Goal: Task Accomplishment & Management: Manage account settings

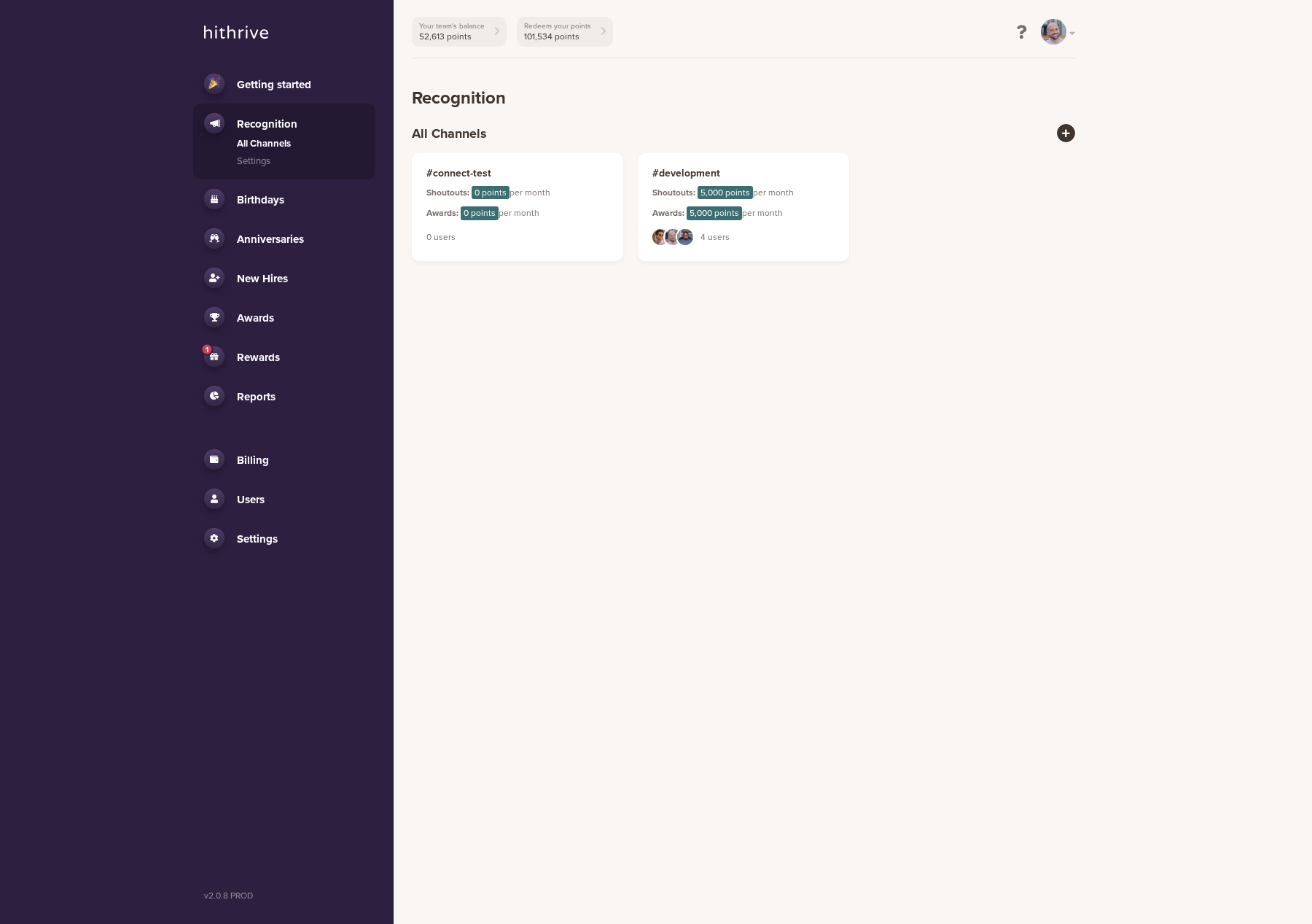
click at [882, 279] on html "Getting started Recognition All Channels Settings Birthdays Activity Settings A…" at bounding box center [656, 140] width 1312 height 279
click at [748, 279] on html "Getting started Recognition All Channels Settings Birthdays Activity Settings A…" at bounding box center [656, 140] width 1312 height 279
click at [747, 279] on html "Getting started Recognition All Channels Settings Birthdays Activity Settings A…" at bounding box center [656, 140] width 1312 height 279
click at [287, 545] on link "Settings" at bounding box center [284, 538] width 160 height 20
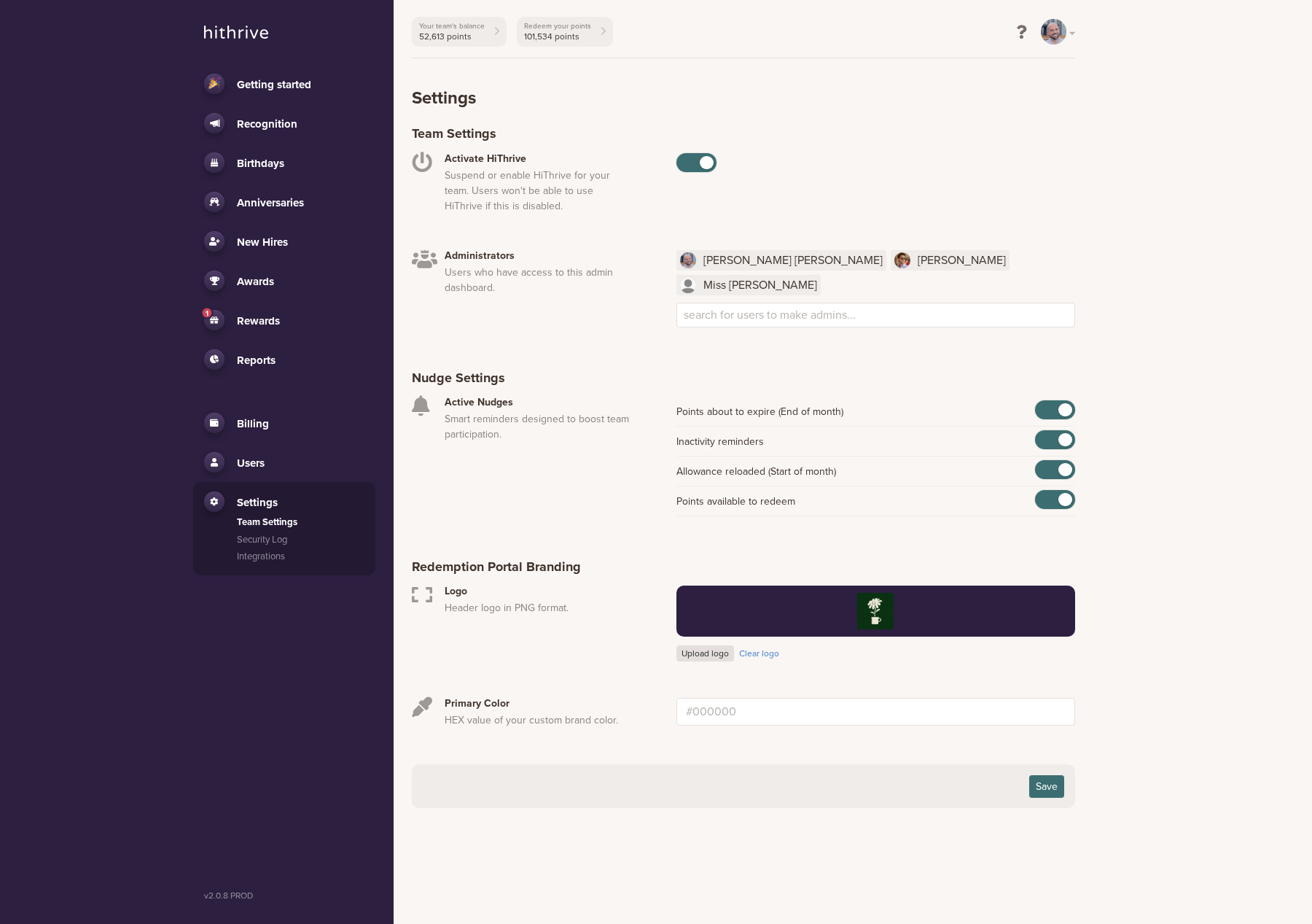
click at [274, 464] on link "Users" at bounding box center [284, 462] width 160 height 20
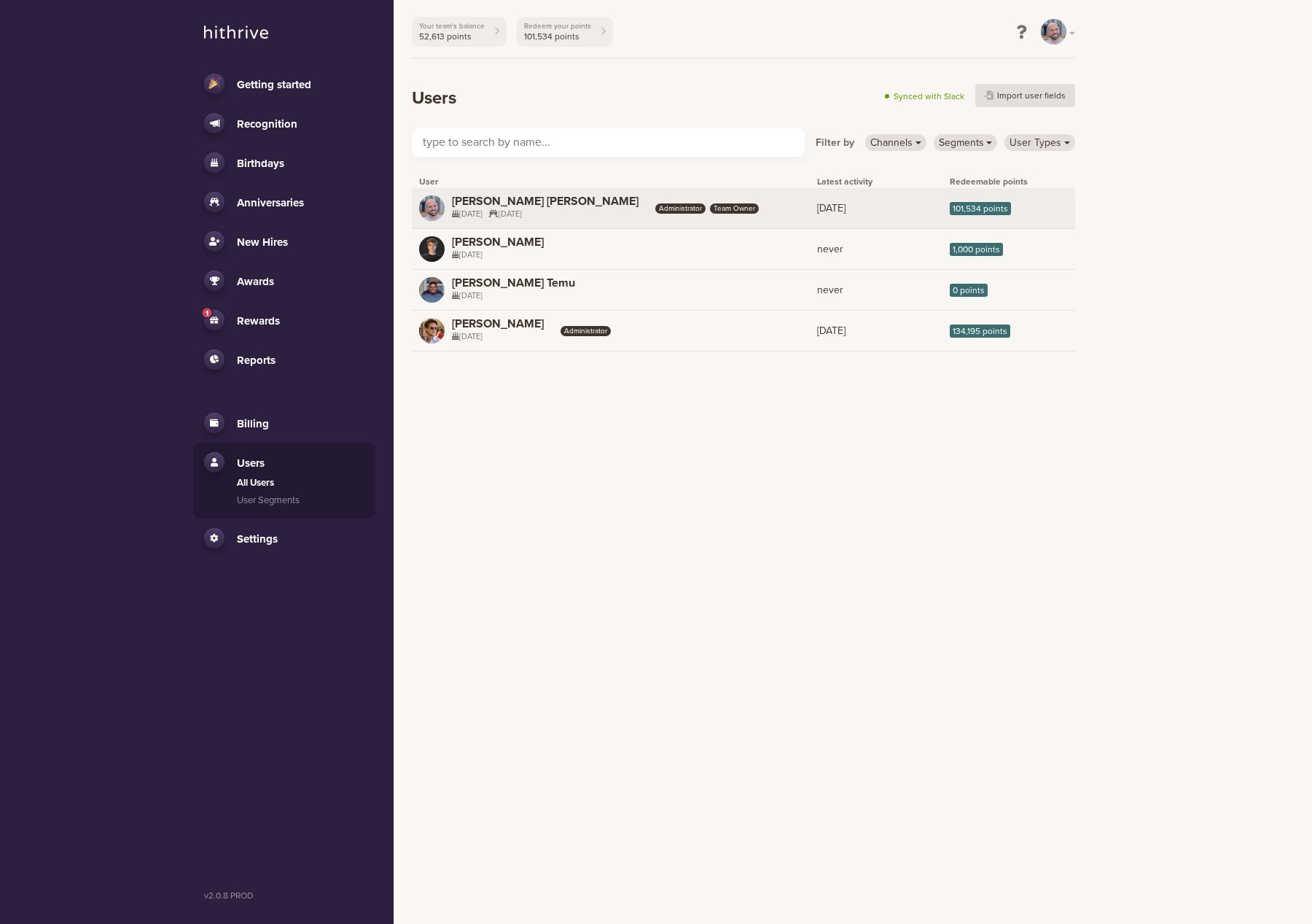
click at [655, 207] on span "Administrator" at bounding box center [680, 209] width 50 height 11
select select "4"
select select "17"
select select "2"
select select "22"
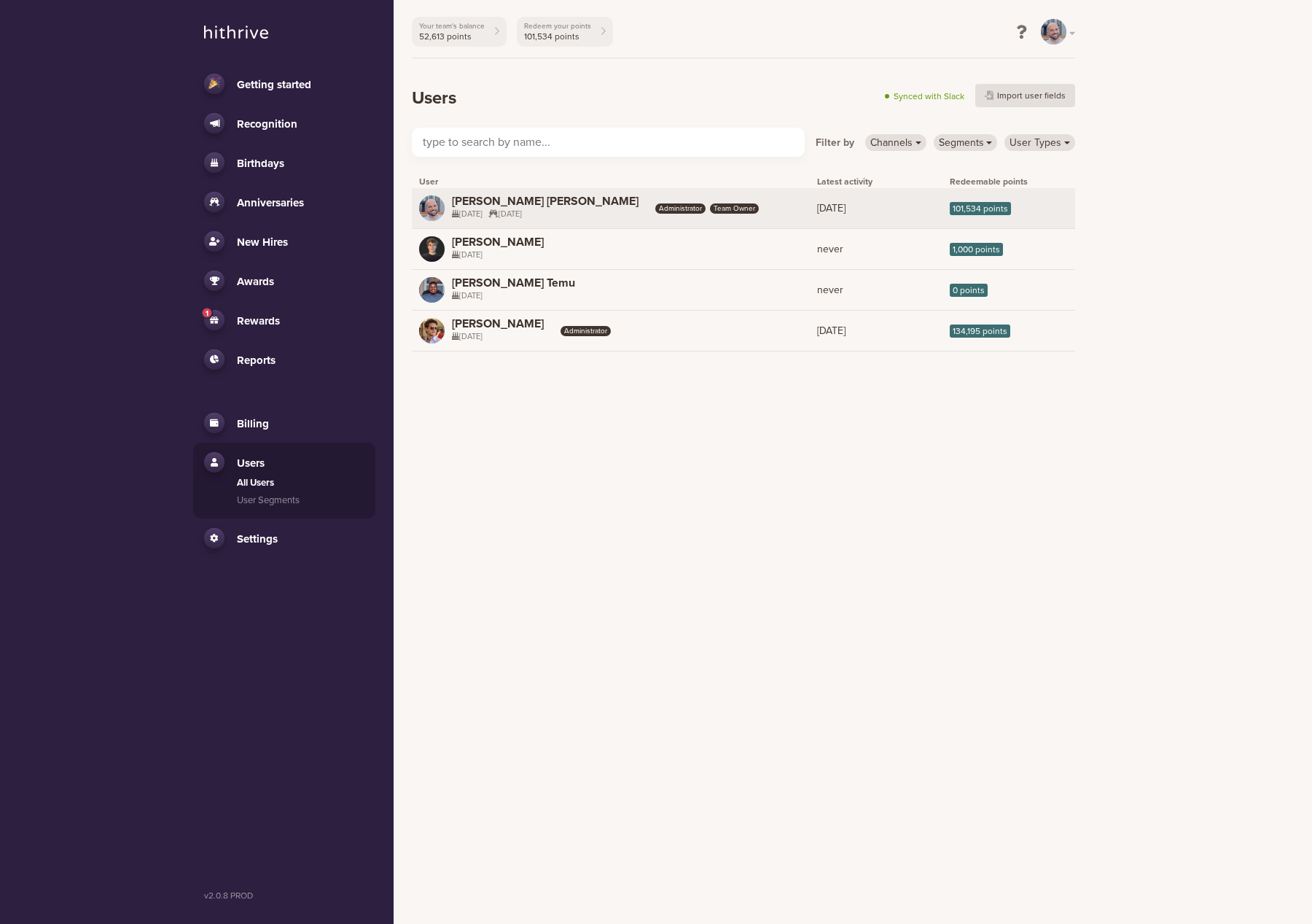
select select "2018"
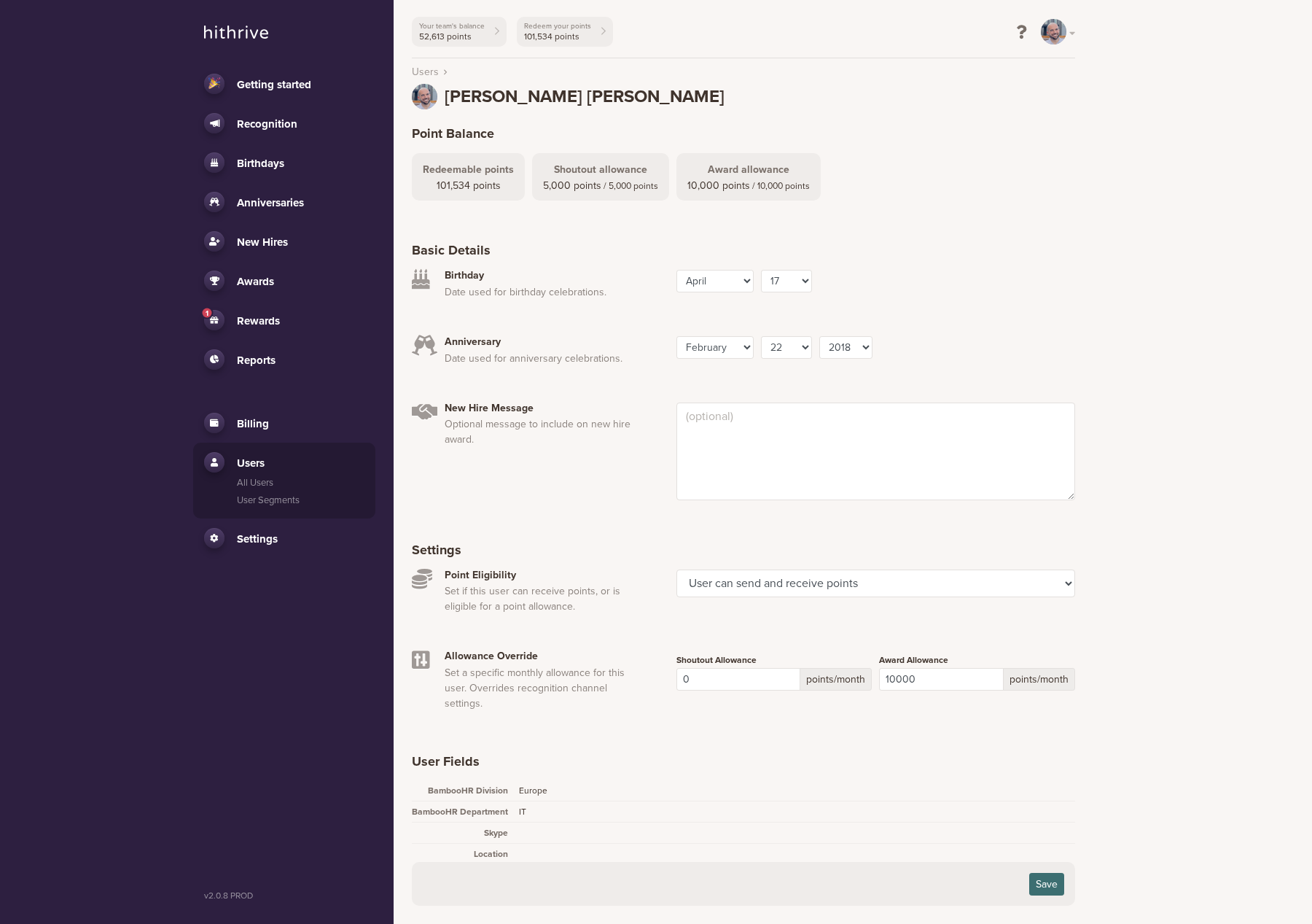
click at [271, 311] on link "1 Rewards" at bounding box center [284, 319] width 160 height 20
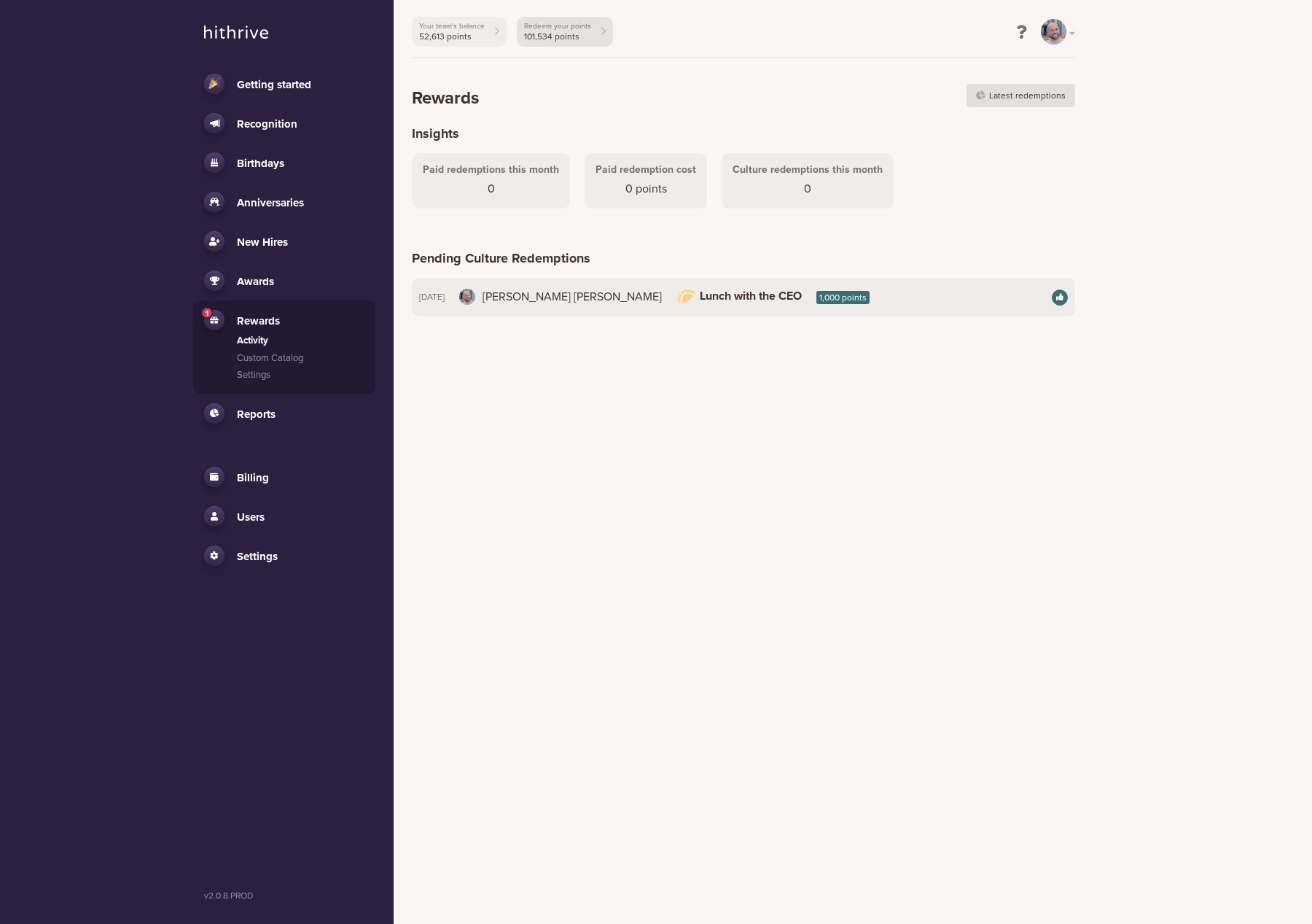
click at [546, 35] on span "101,534 points" at bounding box center [558, 36] width 67 height 11
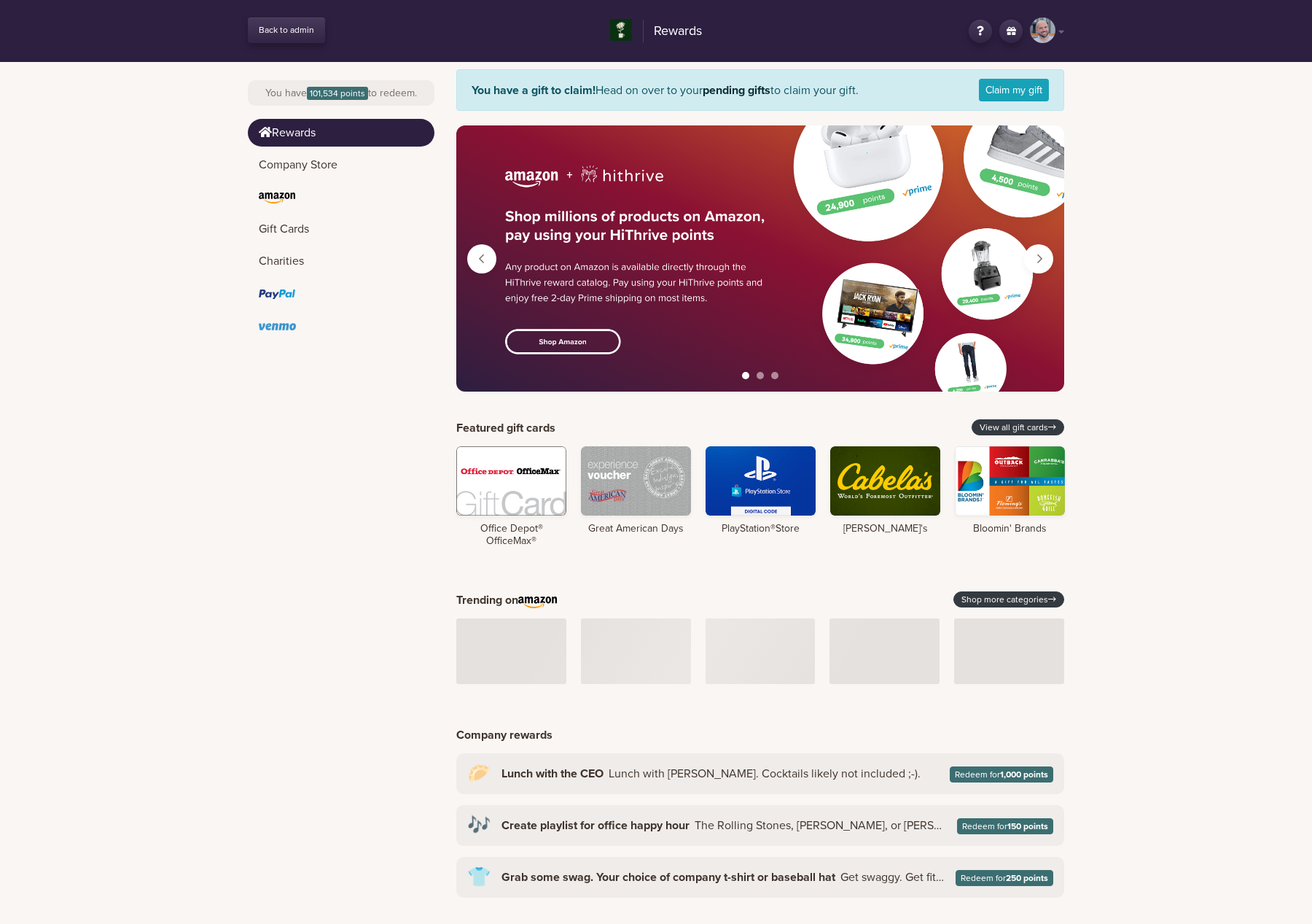
click at [1032, 259] on button "Next" at bounding box center [1038, 258] width 29 height 29
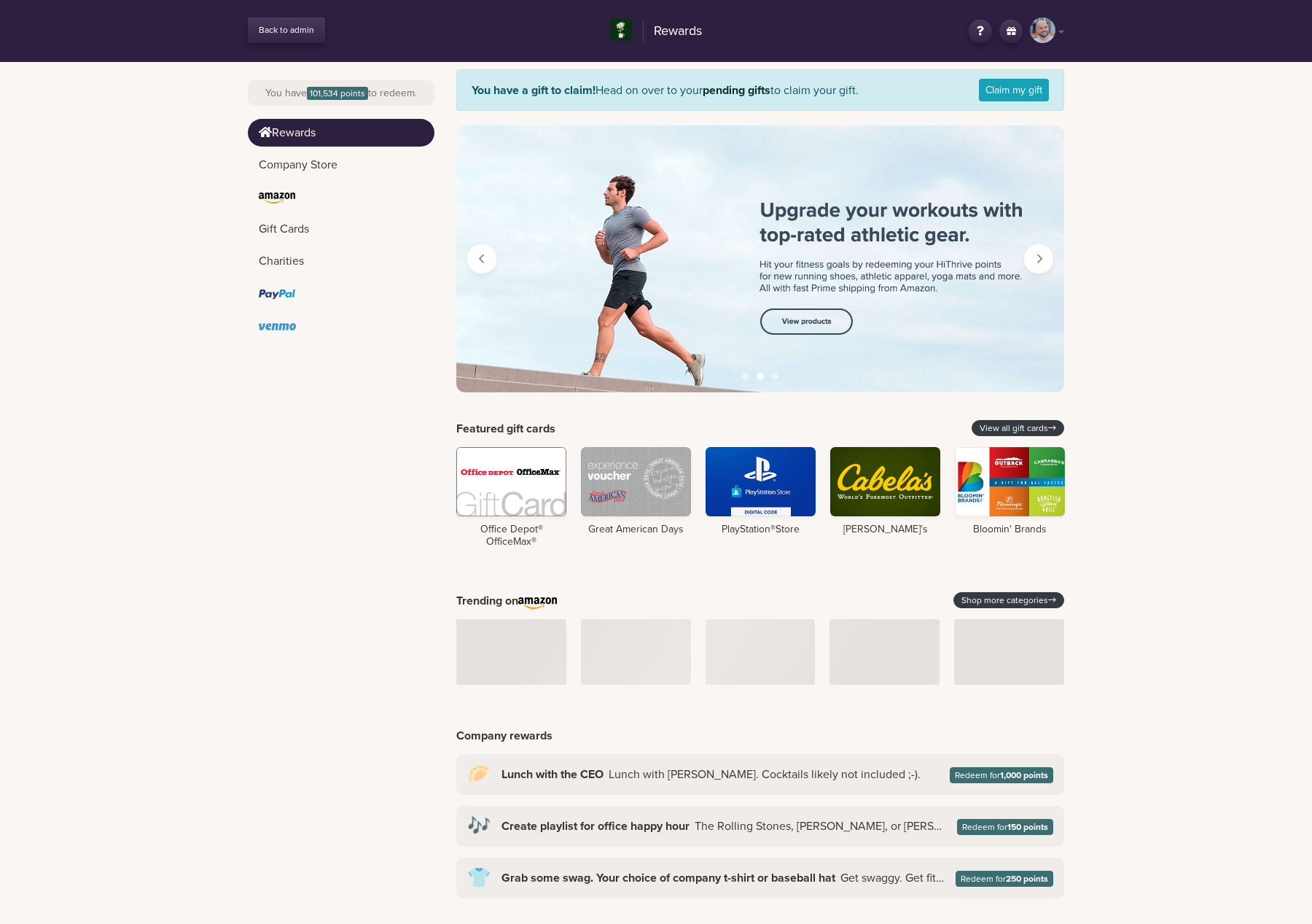
click at [1032, 259] on button "Next" at bounding box center [1038, 258] width 29 height 29
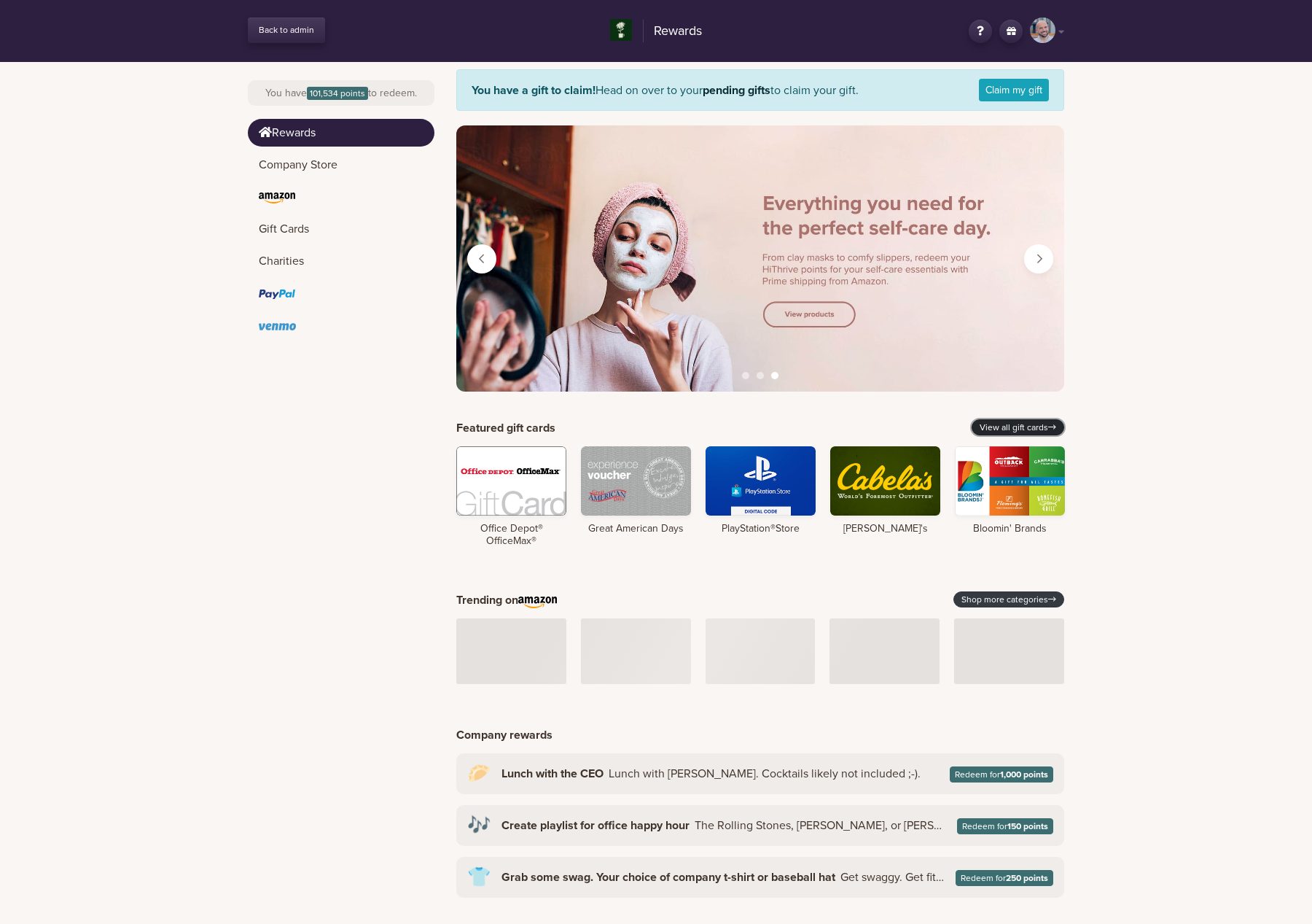
click at [990, 424] on link "View all gift cards" at bounding box center [1018, 427] width 93 height 16
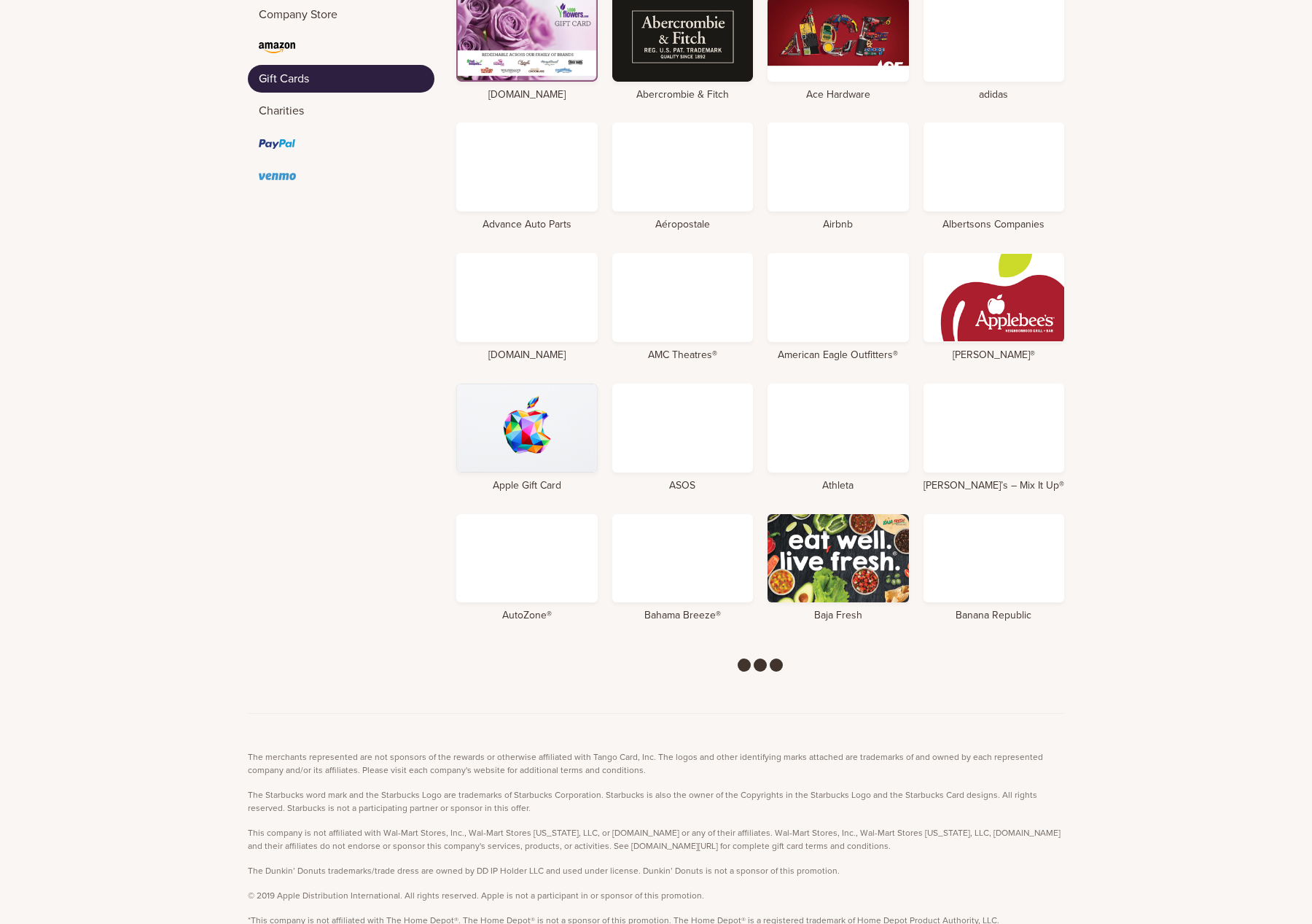
scroll to position [275, 0]
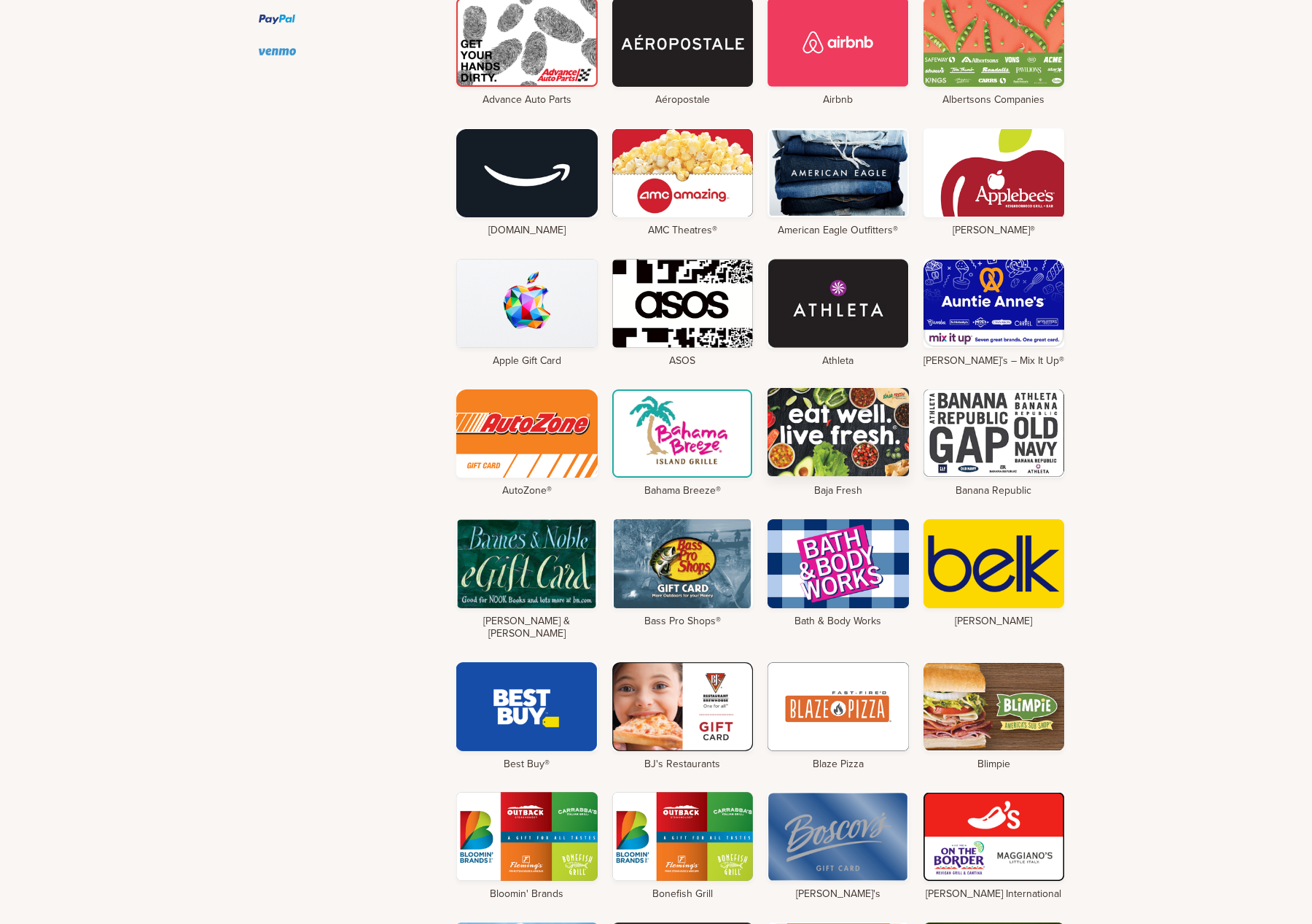
click at [858, 438] on div at bounding box center [838, 432] width 141 height 89
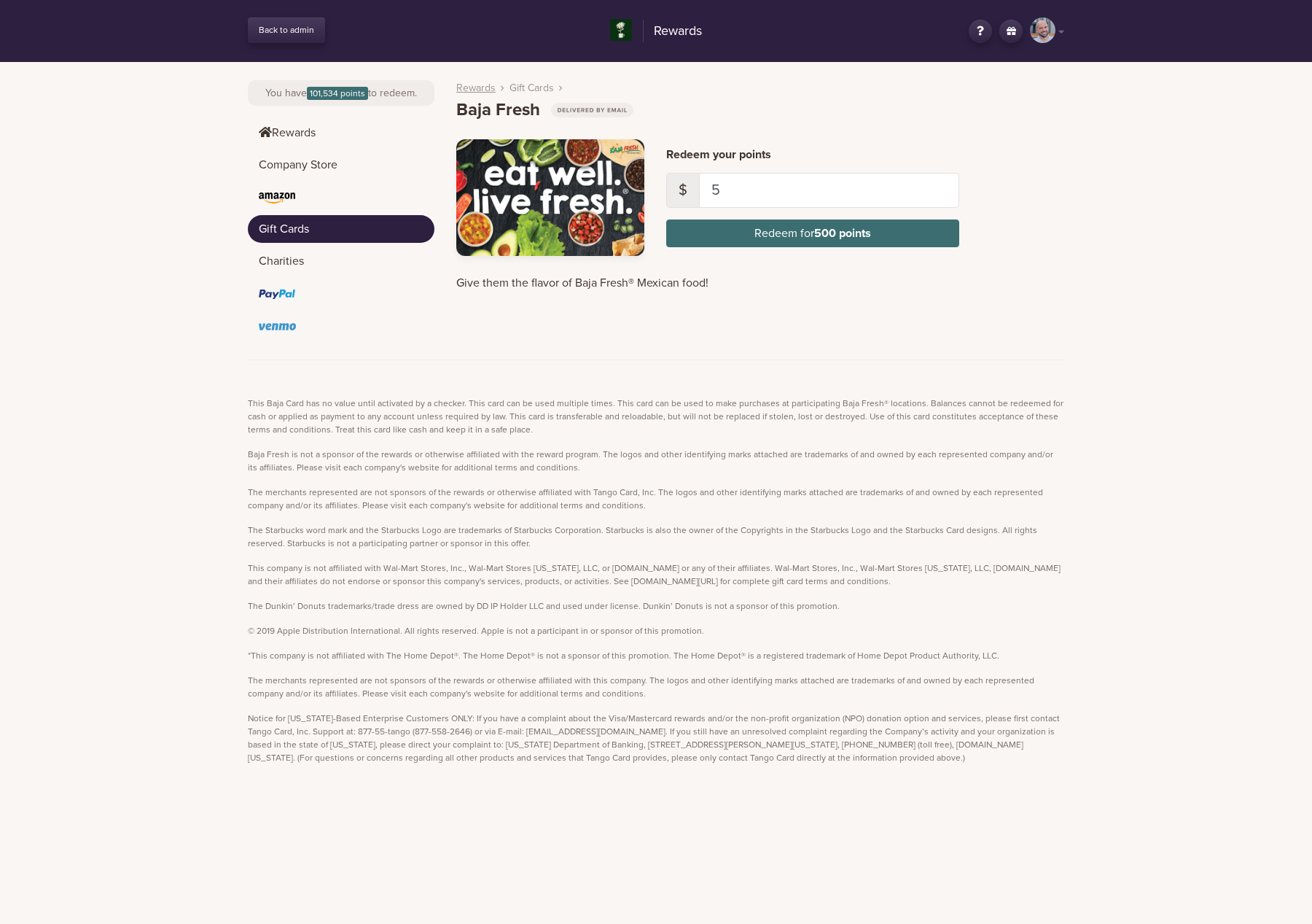
click at [488, 84] on link "Rewards" at bounding box center [476, 88] width 40 height 15
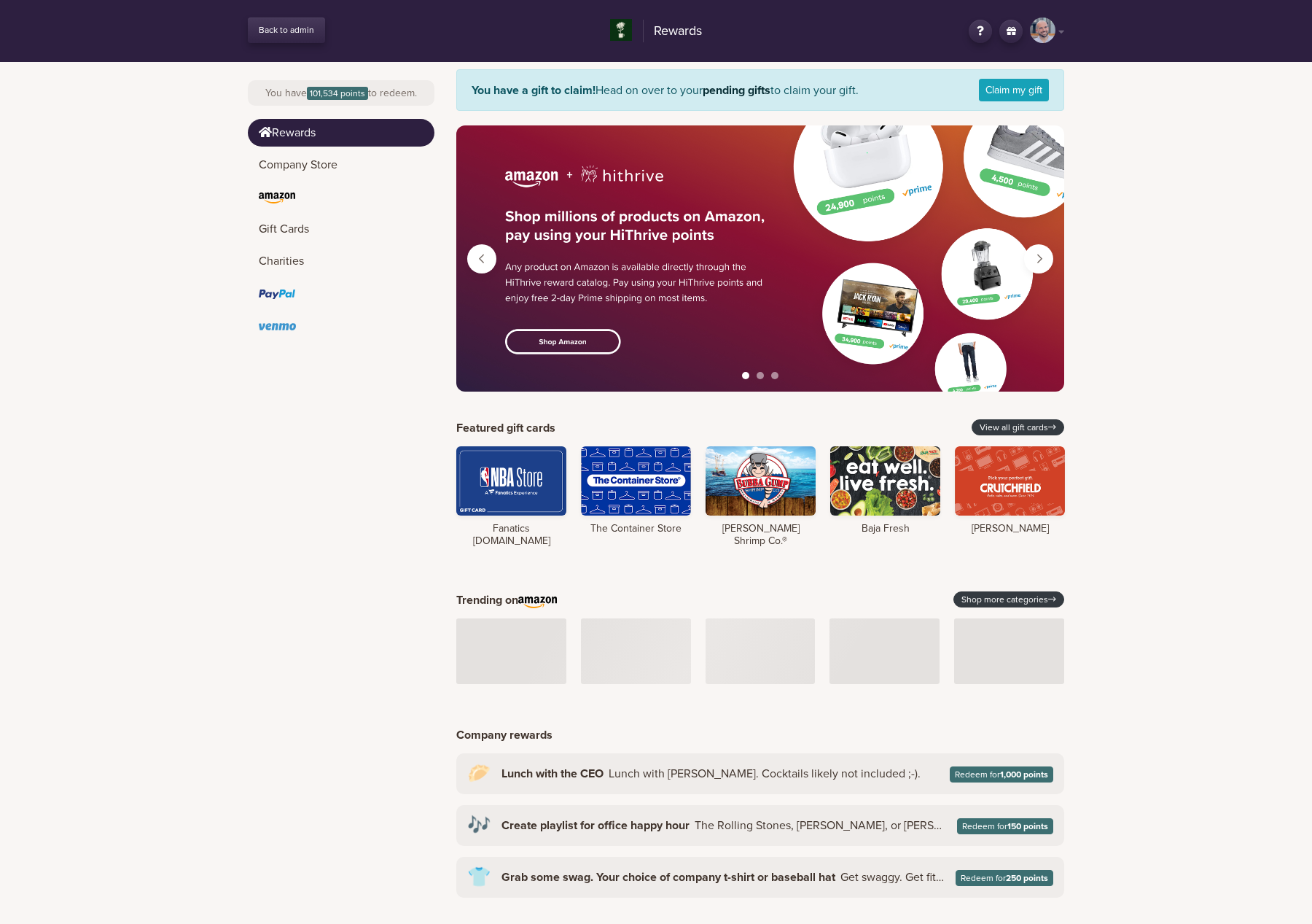
click at [296, 26] on link "Back to admin" at bounding box center [286, 30] width 77 height 26
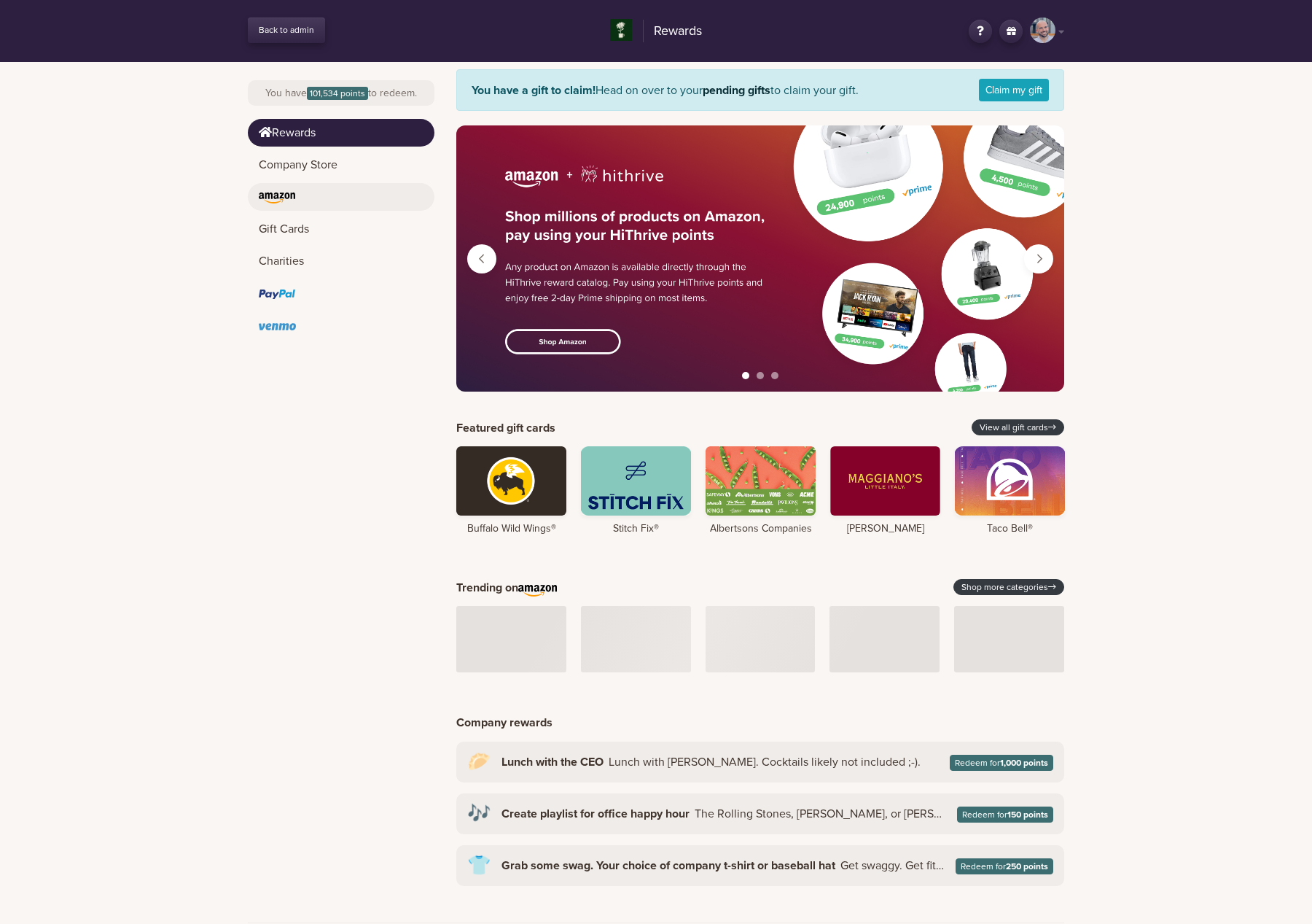
click at [345, 186] on link at bounding box center [340, 196] width 187 height 27
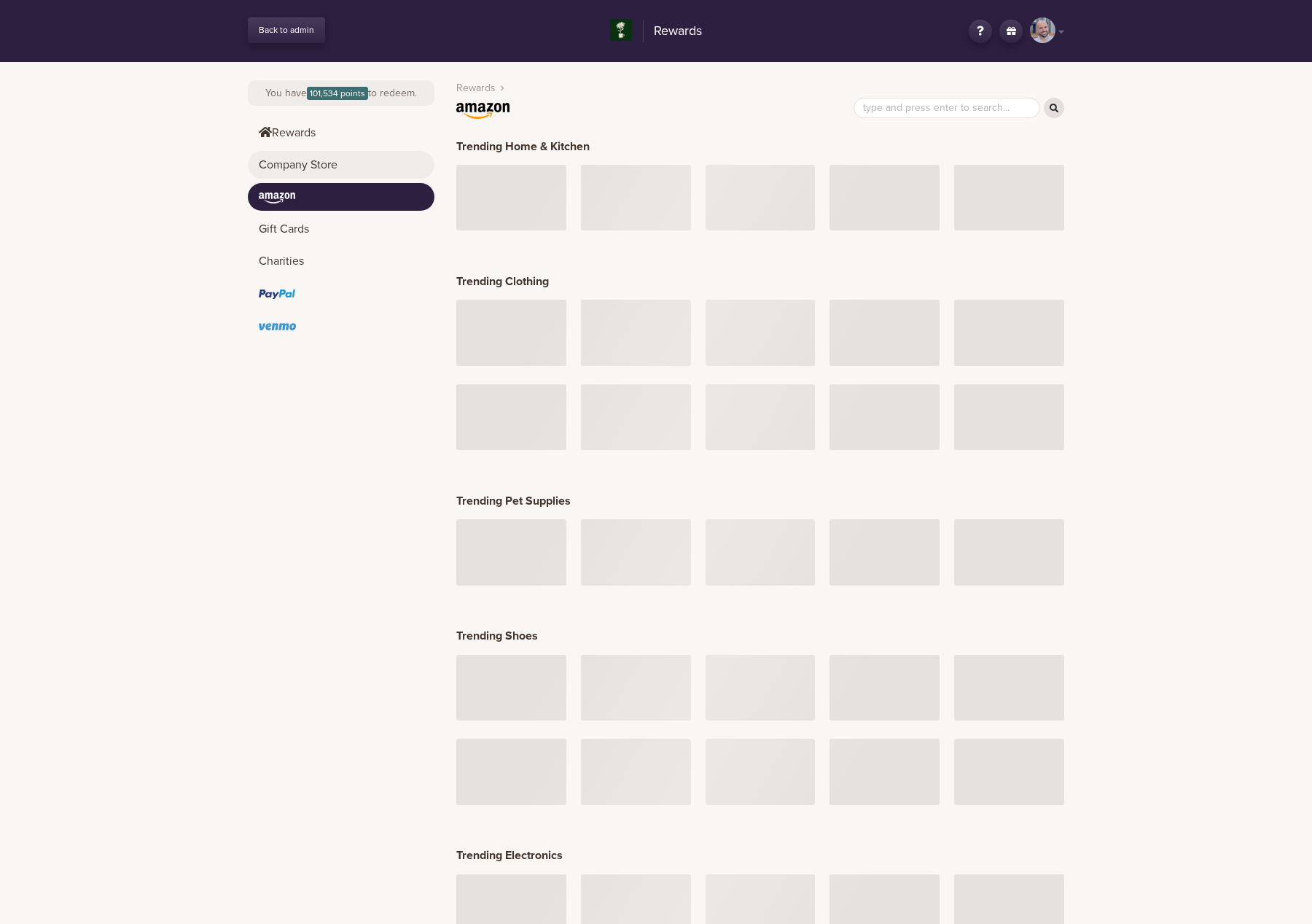
click at [336, 166] on link "Company Store" at bounding box center [340, 164] width 187 height 27
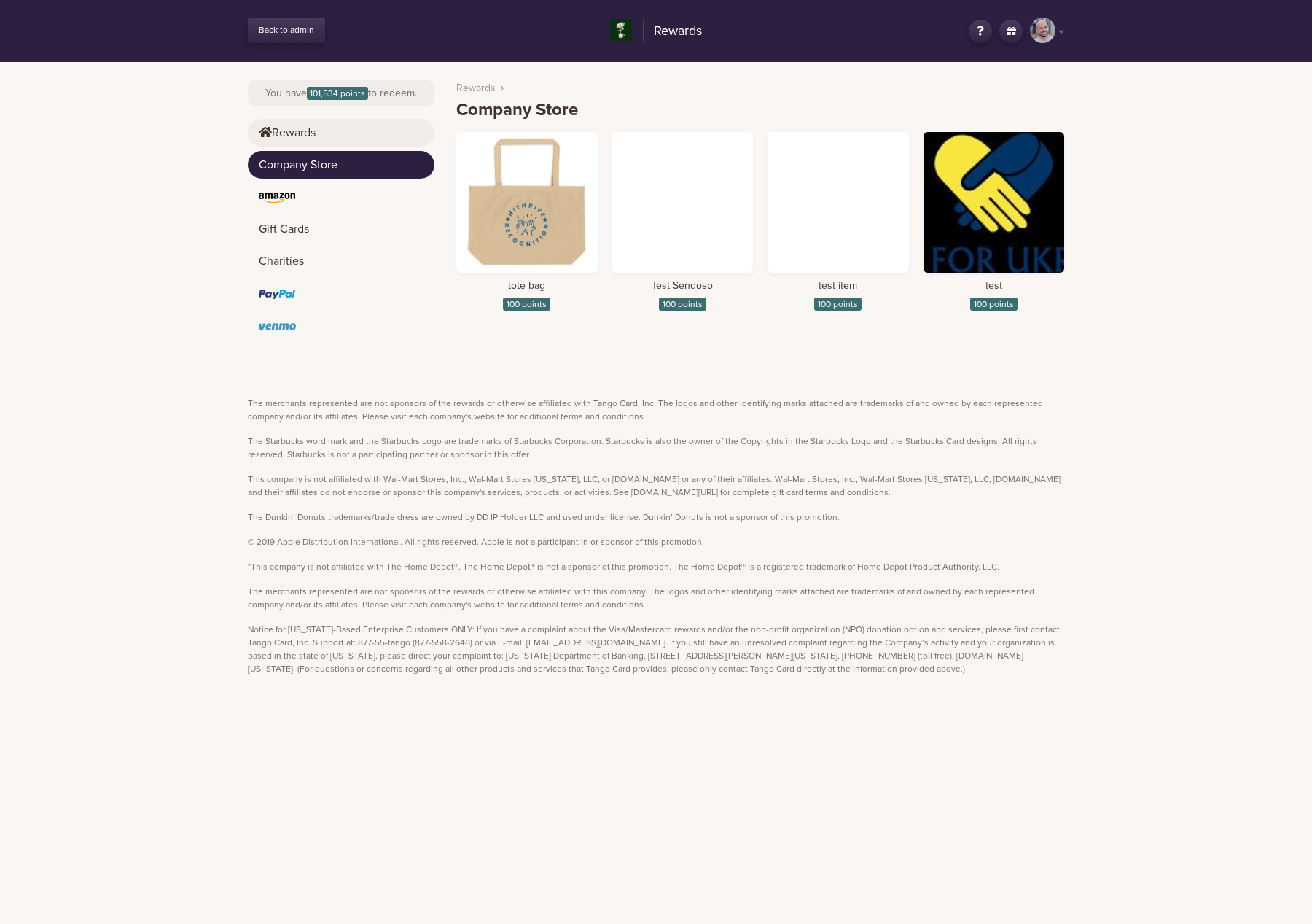
click at [327, 138] on link "Rewards" at bounding box center [340, 132] width 187 height 27
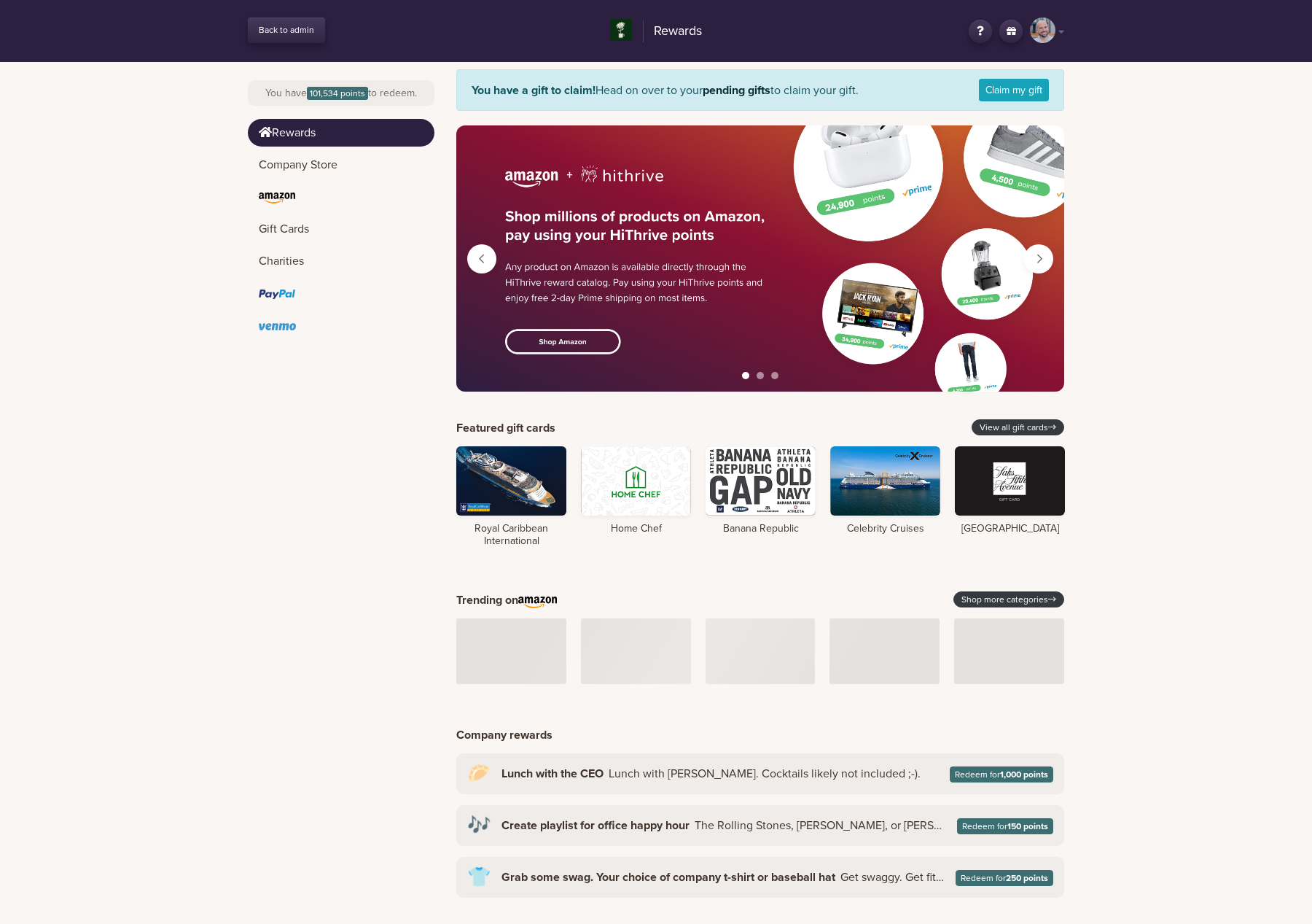
click at [293, 445] on aside "You have 101,534 points to redeem. Rewards Company Store Gift Cards Charities" at bounding box center [340, 498] width 187 height 872
click at [286, 478] on aside "You have 101,534 points to redeem. Rewards Company Store Gift Cards Charities" at bounding box center [340, 498] width 187 height 872
click at [378, 586] on aside "You have 101,534 points to redeem. Rewards Company Store Gift Cards Charities" at bounding box center [340, 498] width 187 height 872
click at [1045, 256] on button "Next" at bounding box center [1038, 258] width 29 height 29
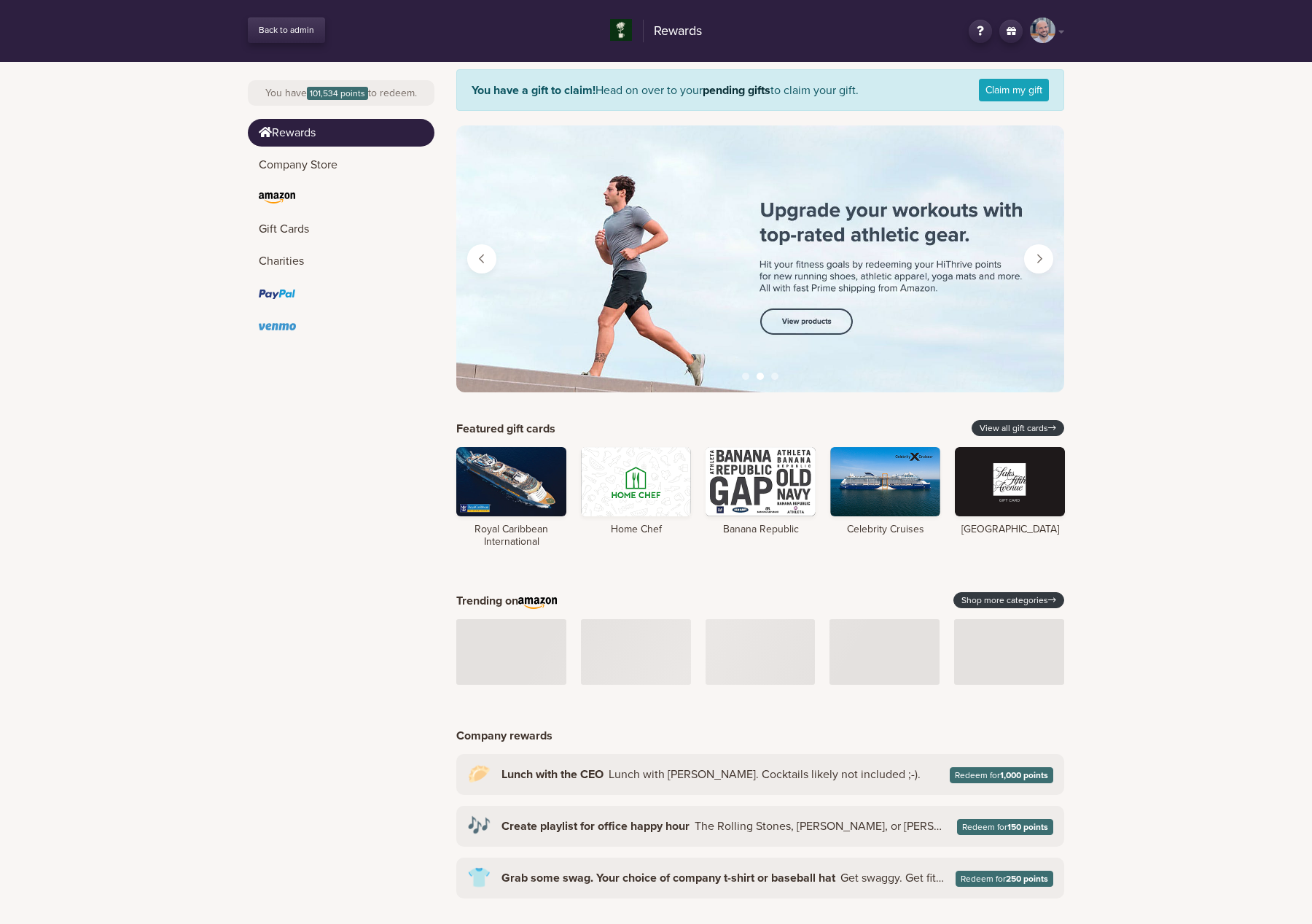
click at [1045, 256] on button "Next" at bounding box center [1038, 258] width 29 height 29
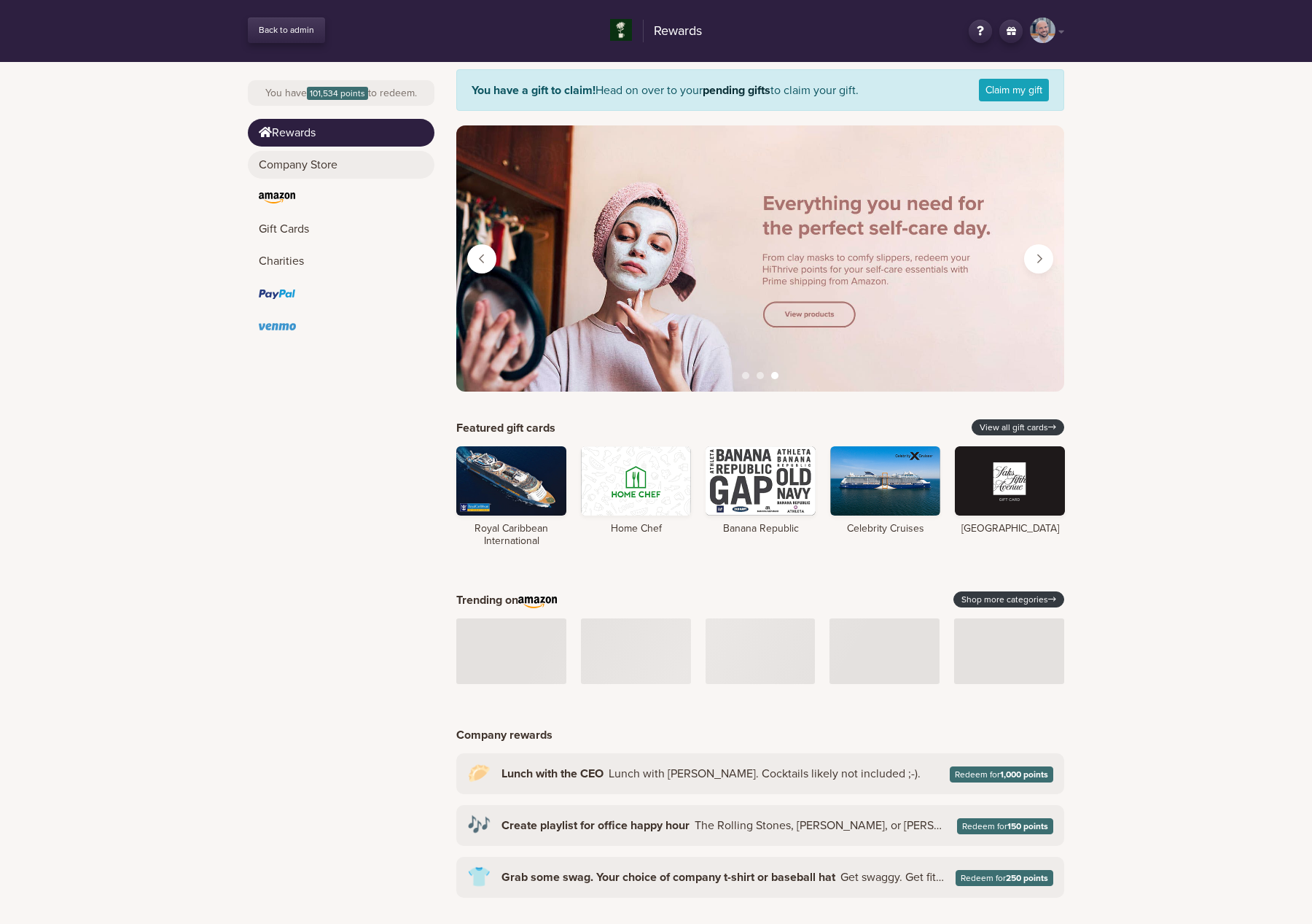
click at [351, 173] on link "Company Store" at bounding box center [340, 164] width 187 height 27
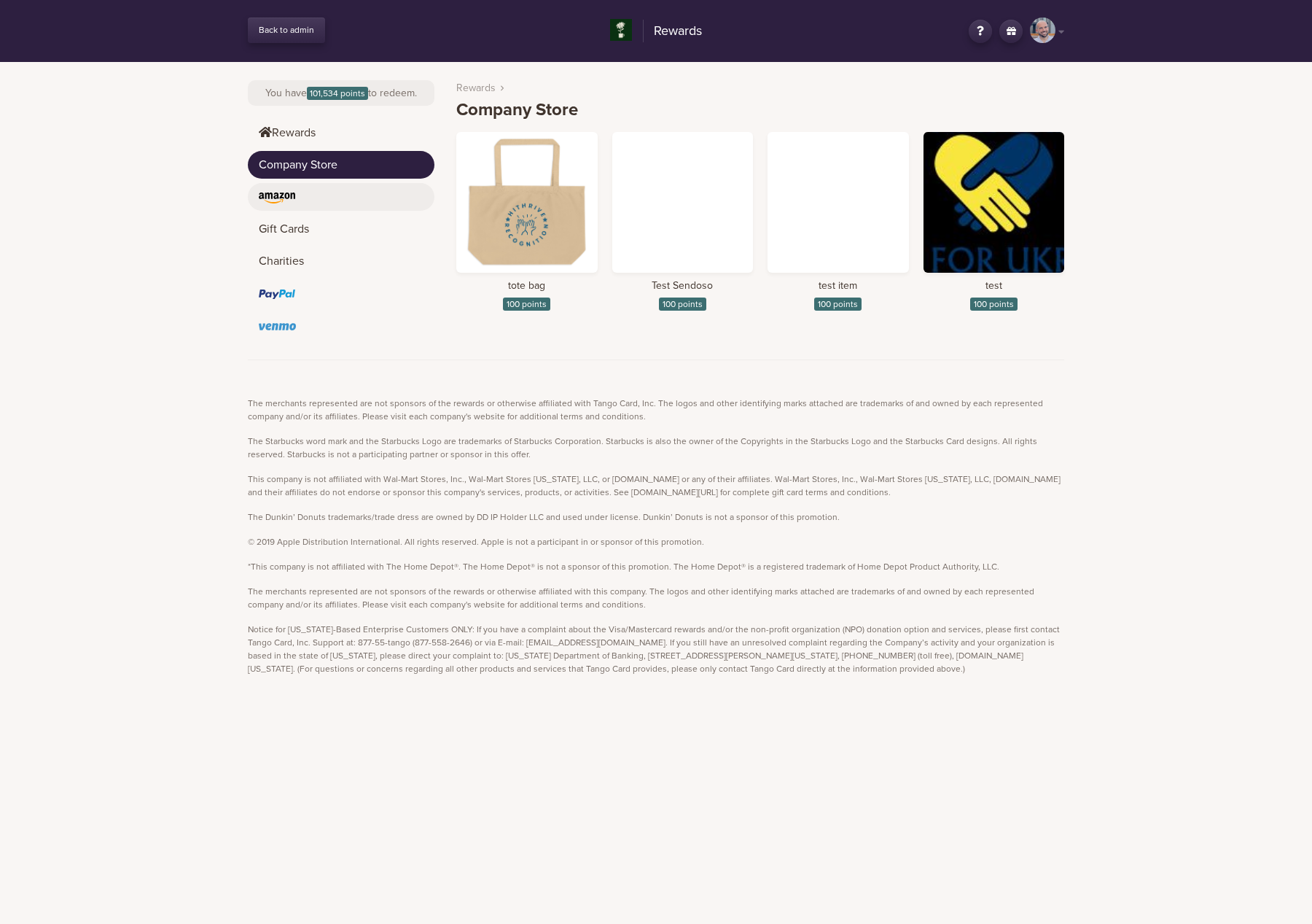
click at [351, 192] on link at bounding box center [340, 196] width 187 height 27
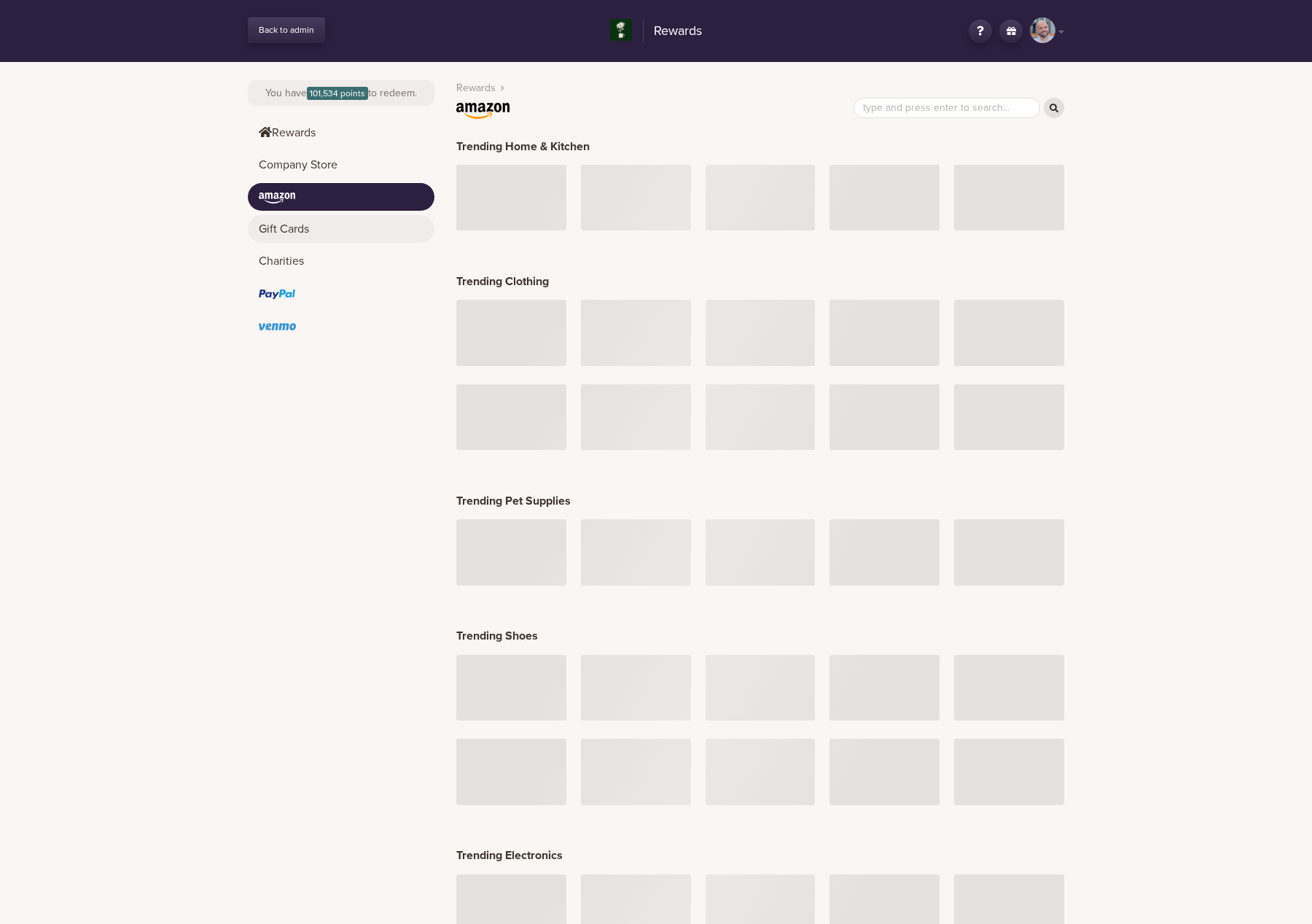
click at [347, 218] on link "Gift Cards" at bounding box center [340, 228] width 187 height 27
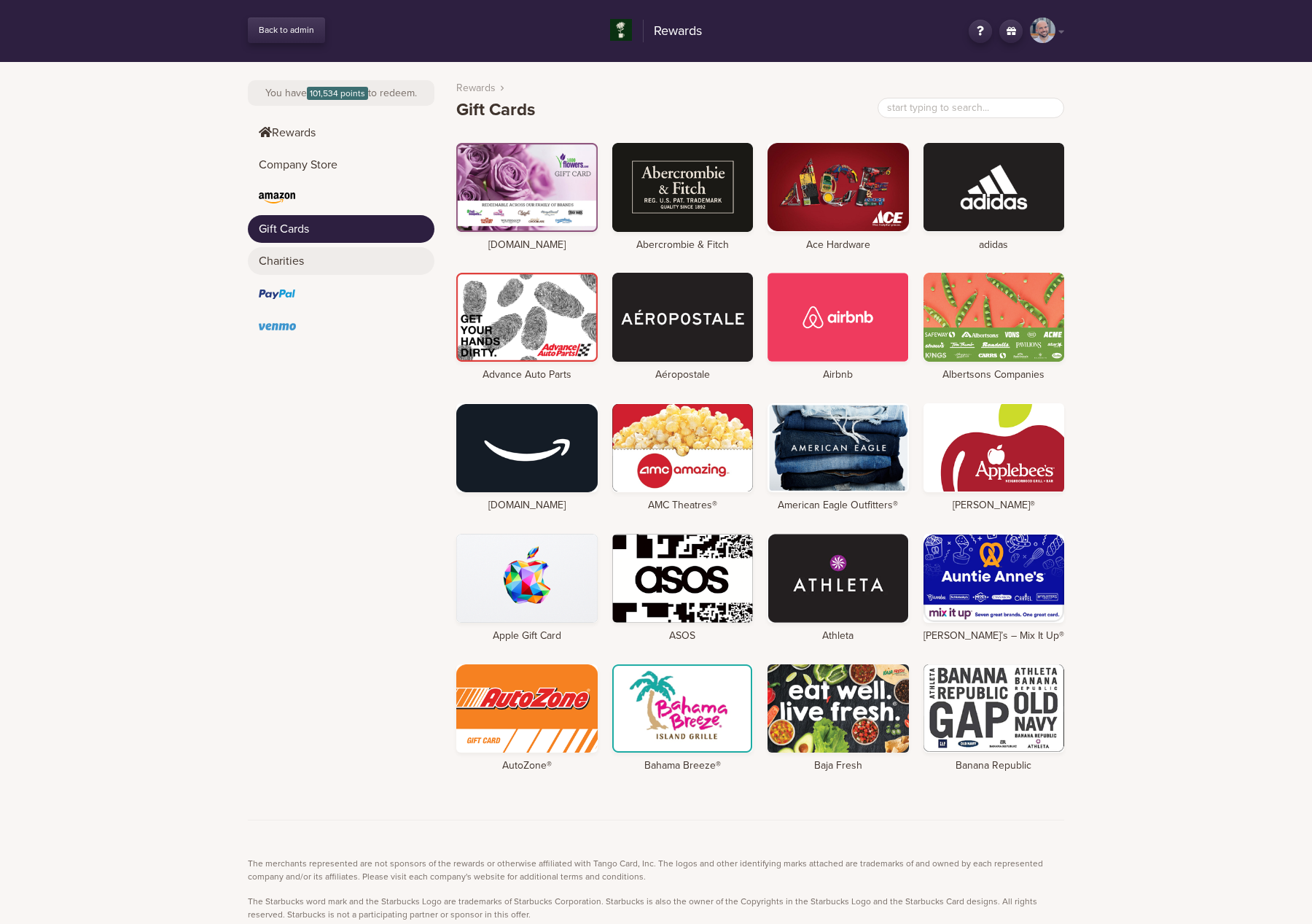
click at [340, 259] on link "Charities" at bounding box center [340, 260] width 187 height 27
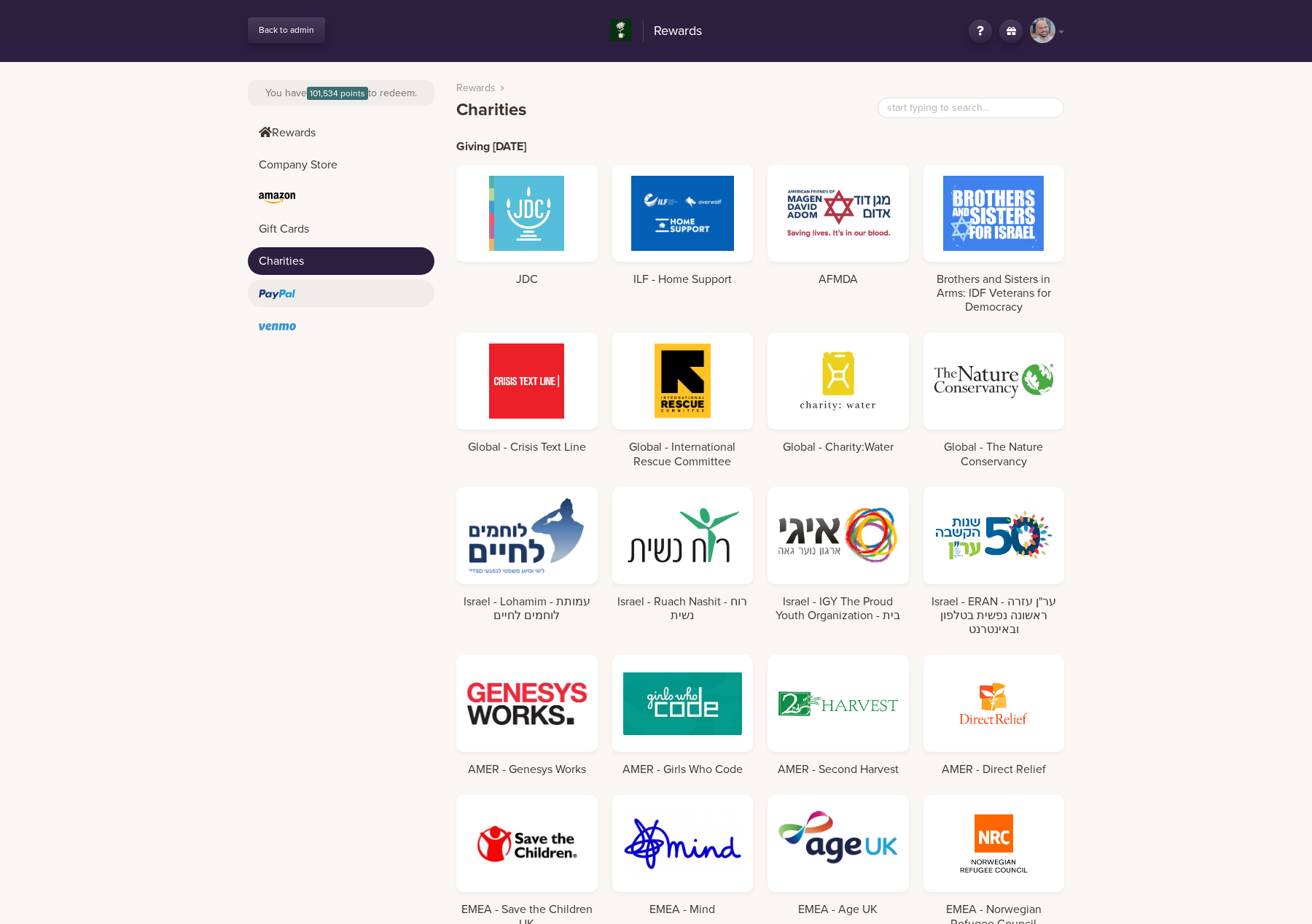
click at [351, 302] on link at bounding box center [340, 293] width 187 height 27
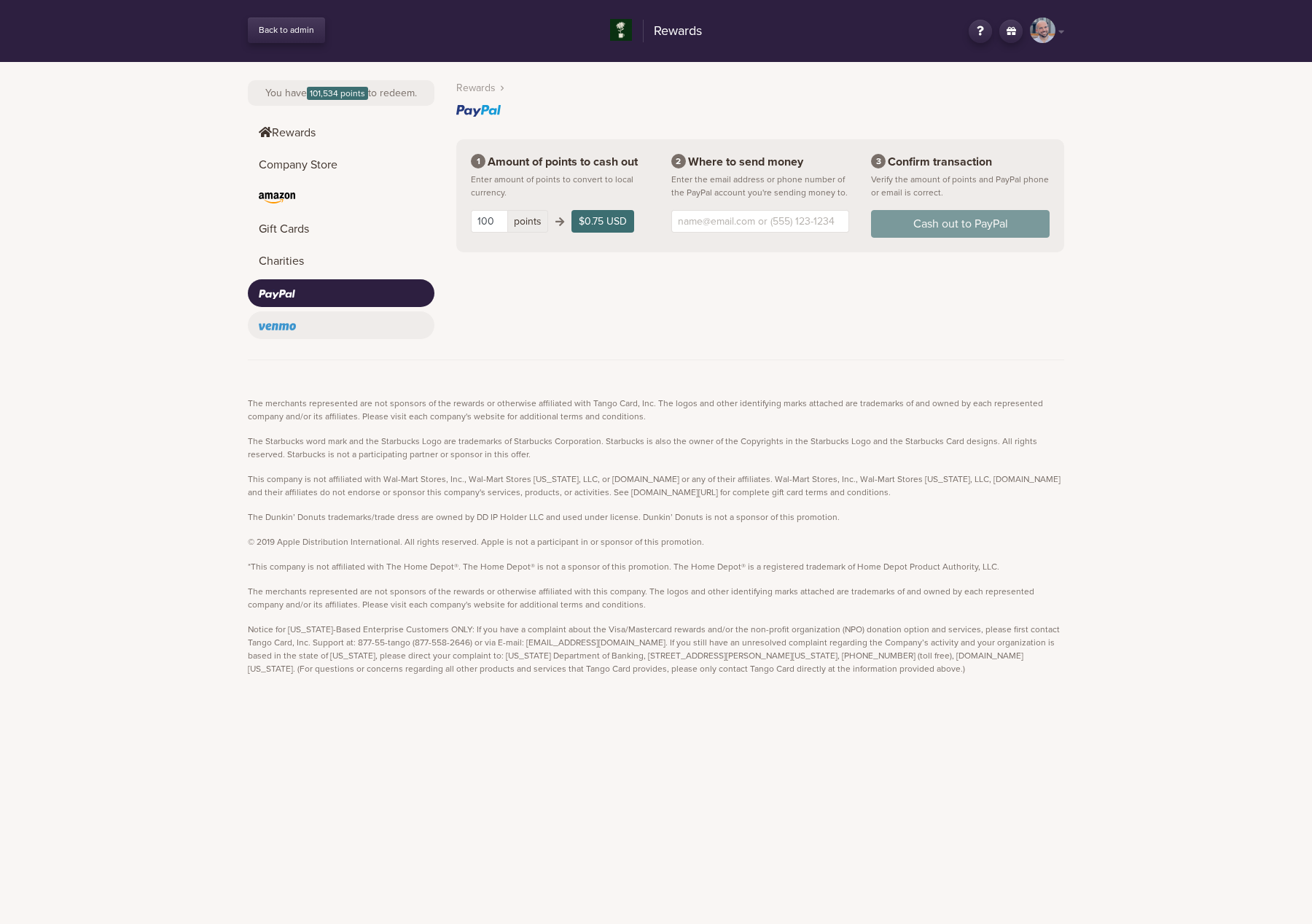
click at [353, 328] on link at bounding box center [340, 325] width 187 height 27
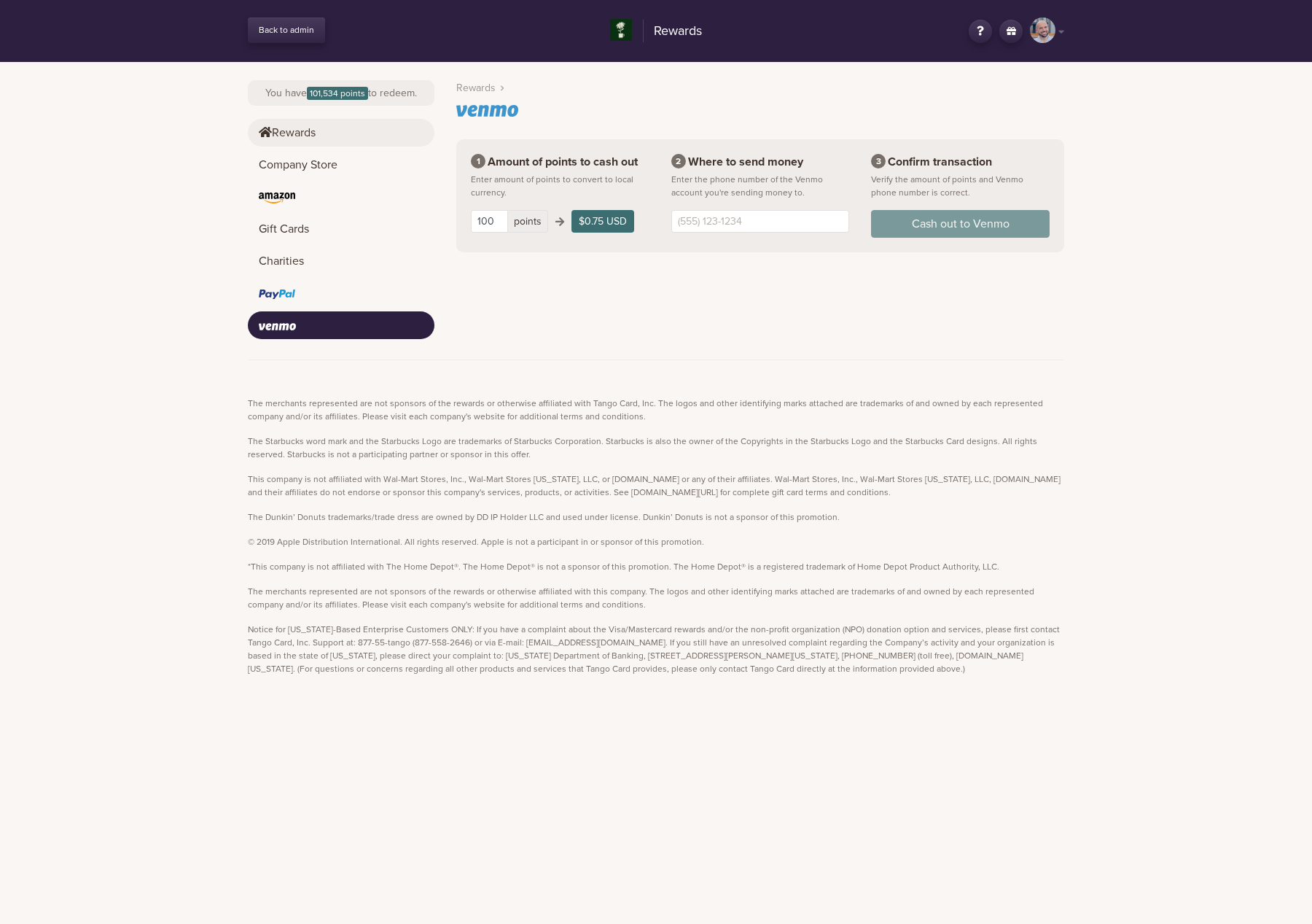
click at [346, 141] on link "Rewards" at bounding box center [340, 132] width 187 height 27
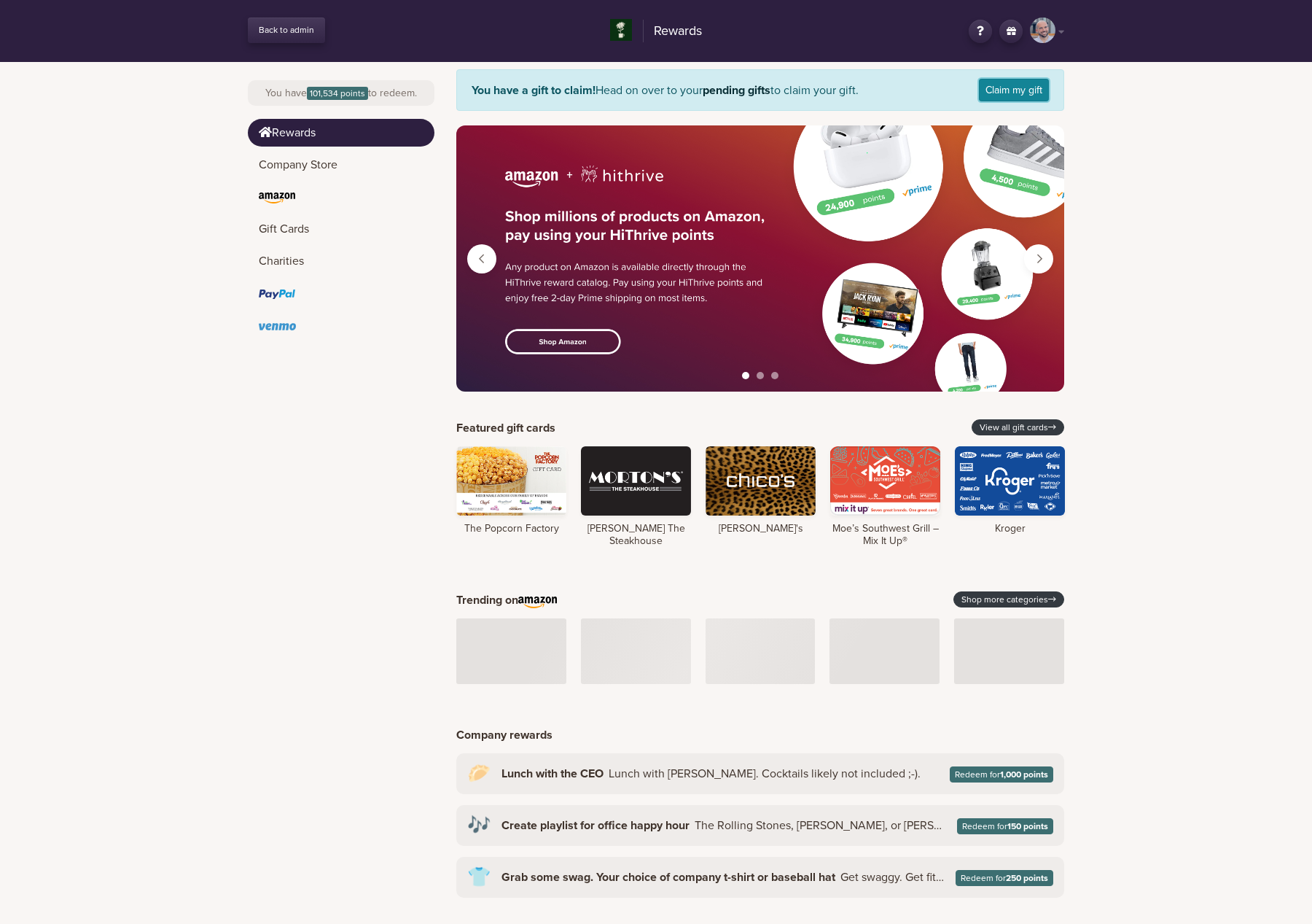
click at [1027, 80] on link "Claim my gift" at bounding box center [1013, 90] width 70 height 23
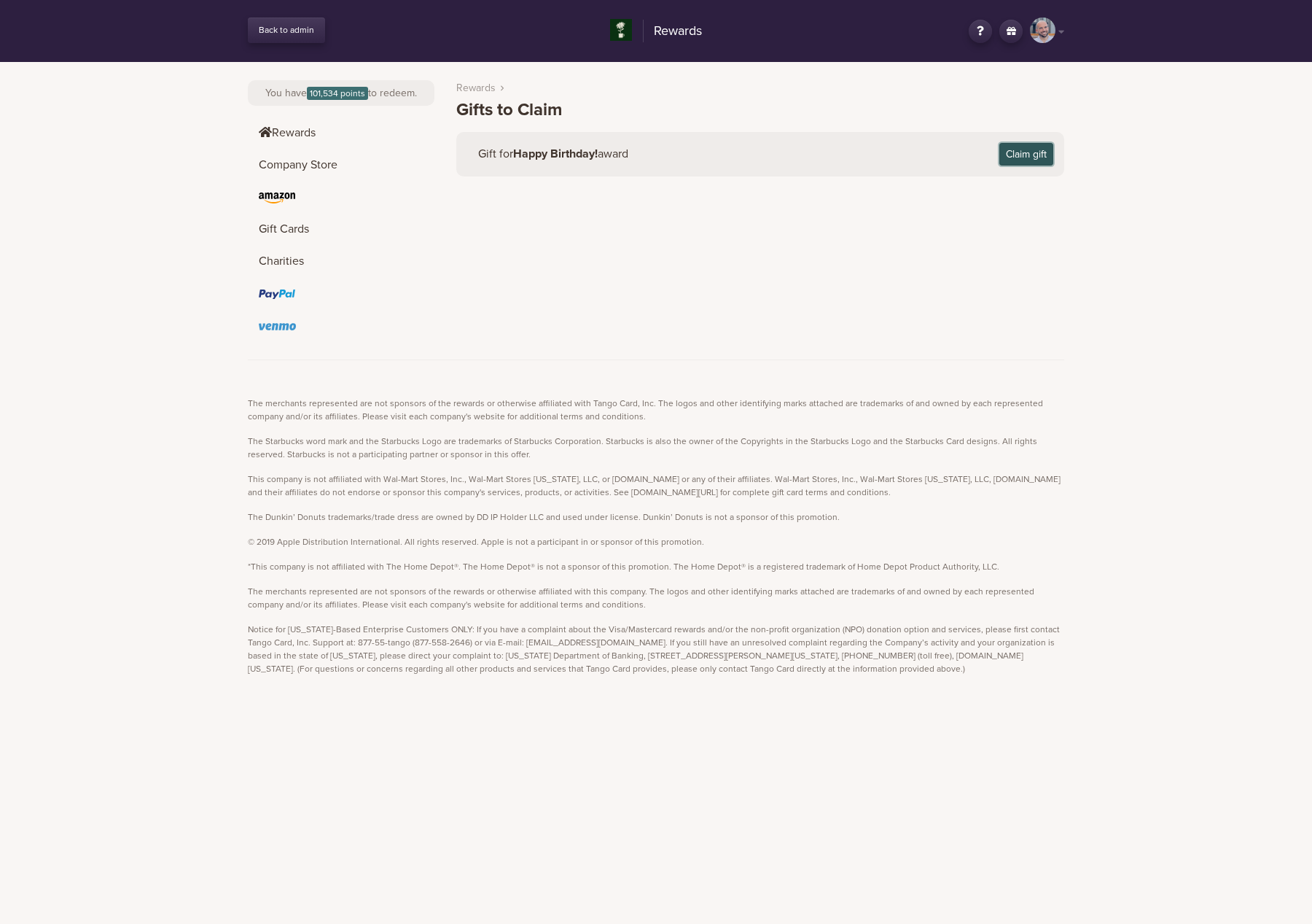
click at [1011, 160] on button "Claim gift" at bounding box center [1026, 155] width 54 height 23
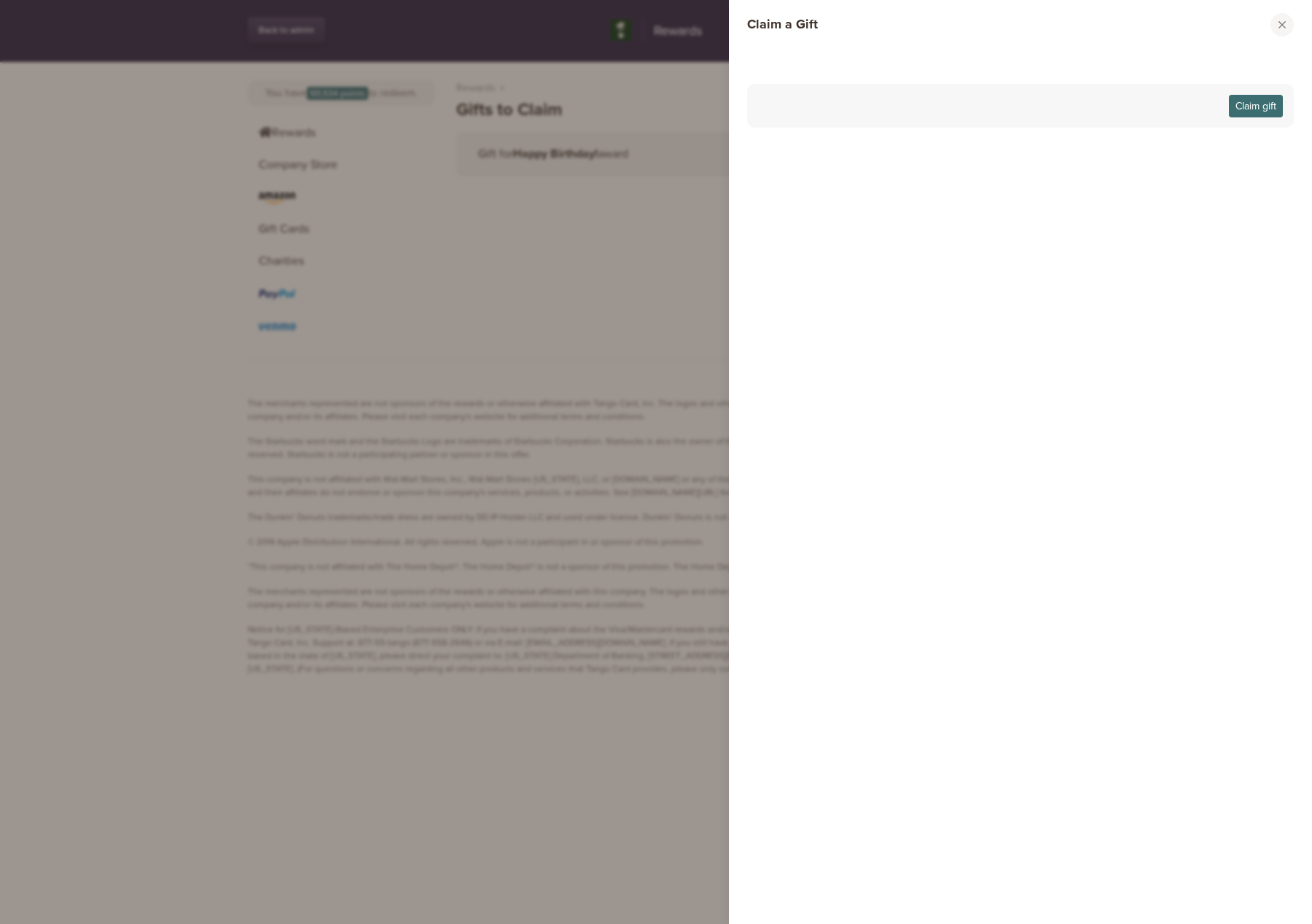
click at [545, 317] on div "Claim a Gift Close modal window Claim gift" at bounding box center [656, 462] width 1312 height 924
drag, startPoint x: 1282, startPoint y: 20, endPoint x: 1166, endPoint y: 59, distance: 122.4
click at [1283, 20] on button "Close modal window" at bounding box center [1282, 25] width 23 height 23
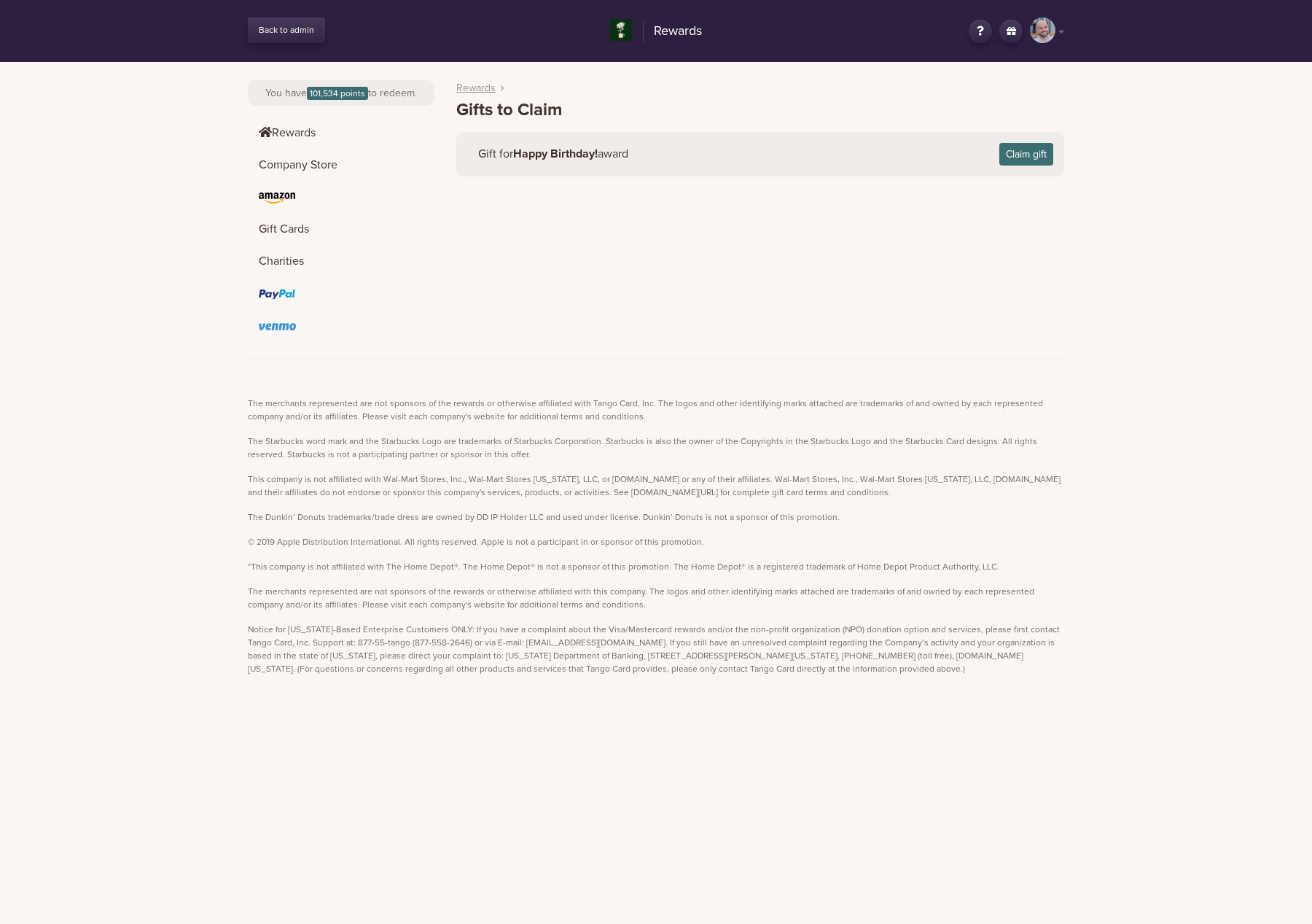
click at [492, 83] on link "Rewards" at bounding box center [476, 88] width 40 height 15
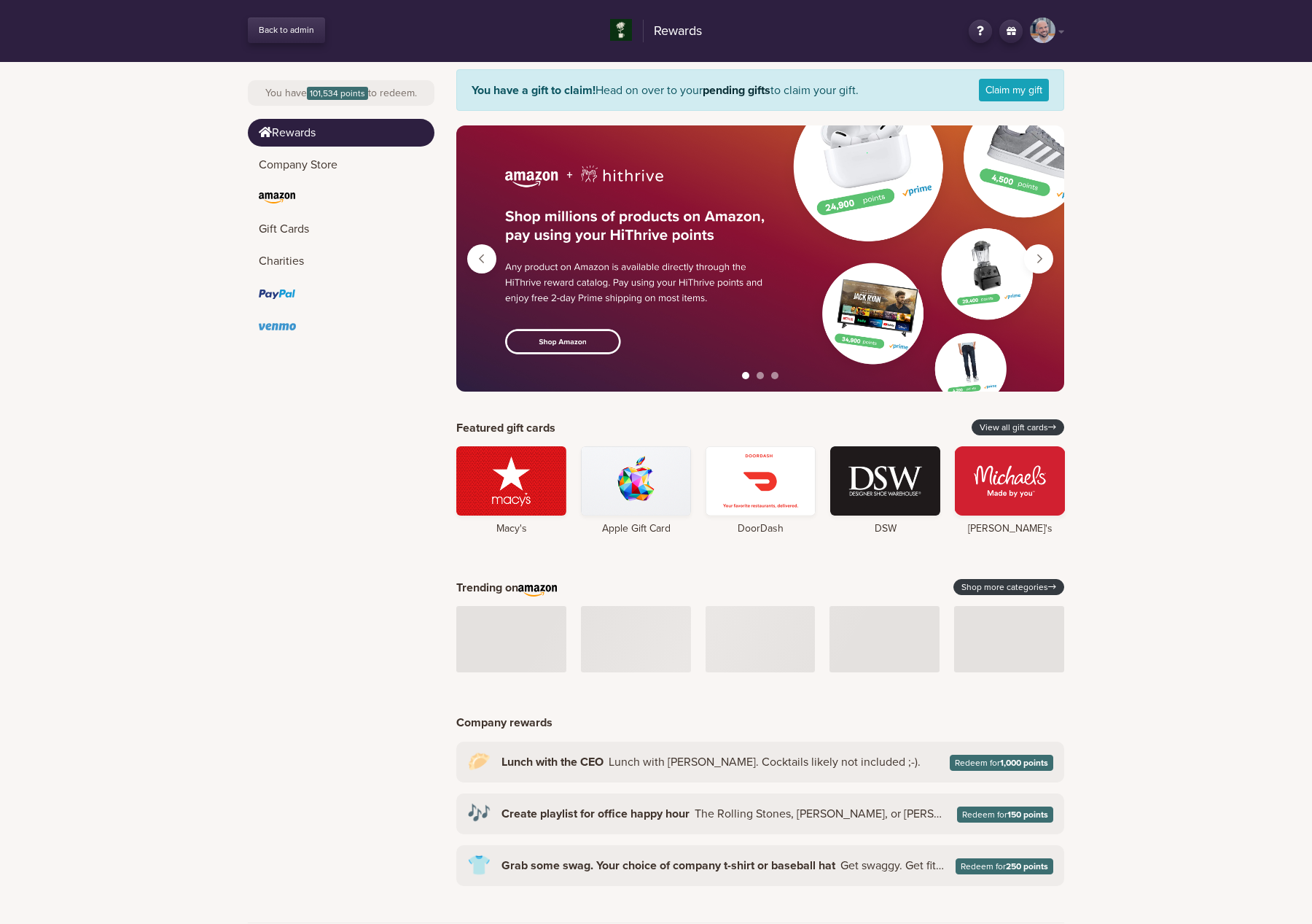
click at [676, 218] on link at bounding box center [760, 258] width 608 height 266
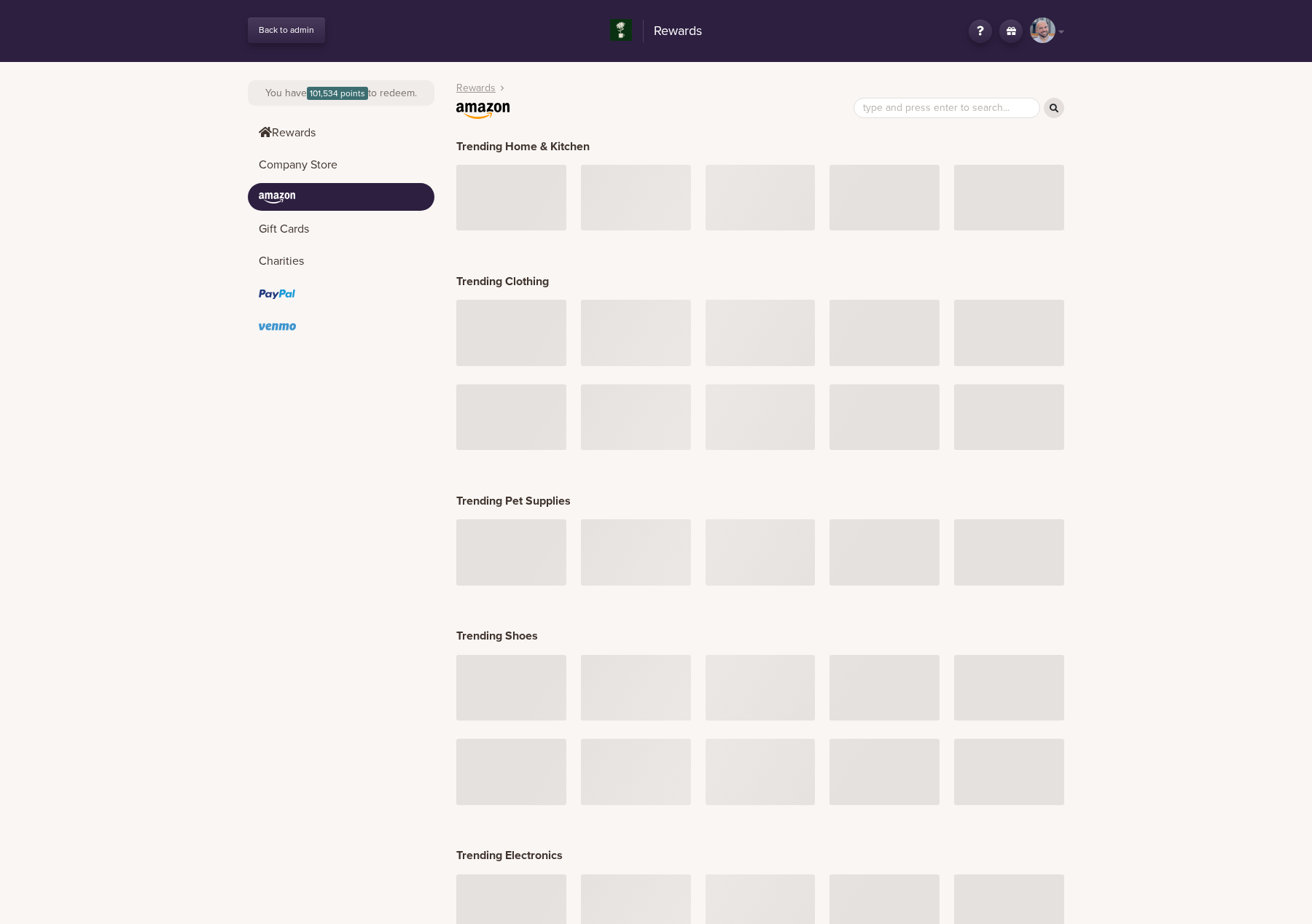
click at [471, 86] on link "Rewards" at bounding box center [476, 88] width 40 height 15
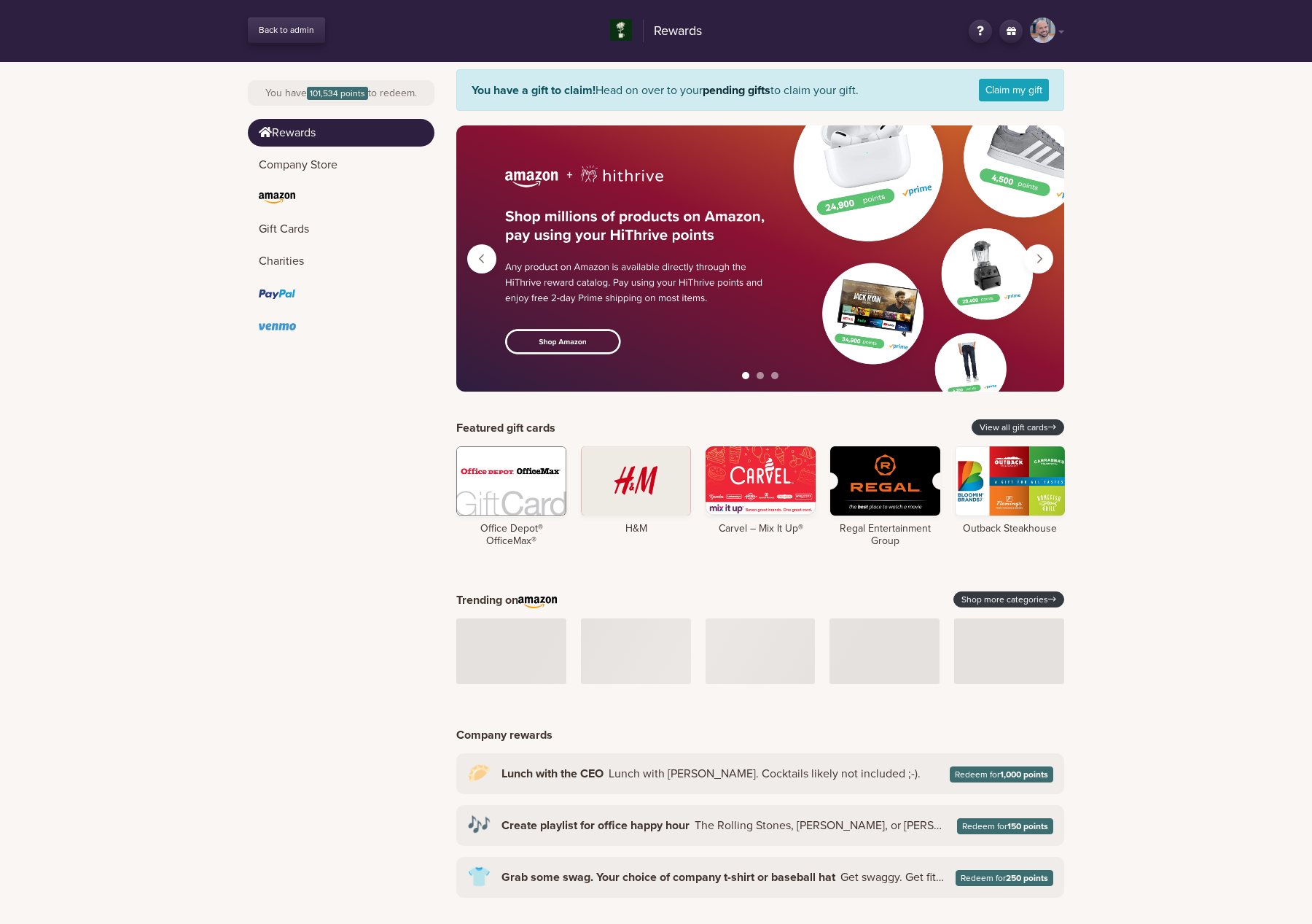
click at [1043, 261] on button "Next" at bounding box center [1038, 258] width 29 height 29
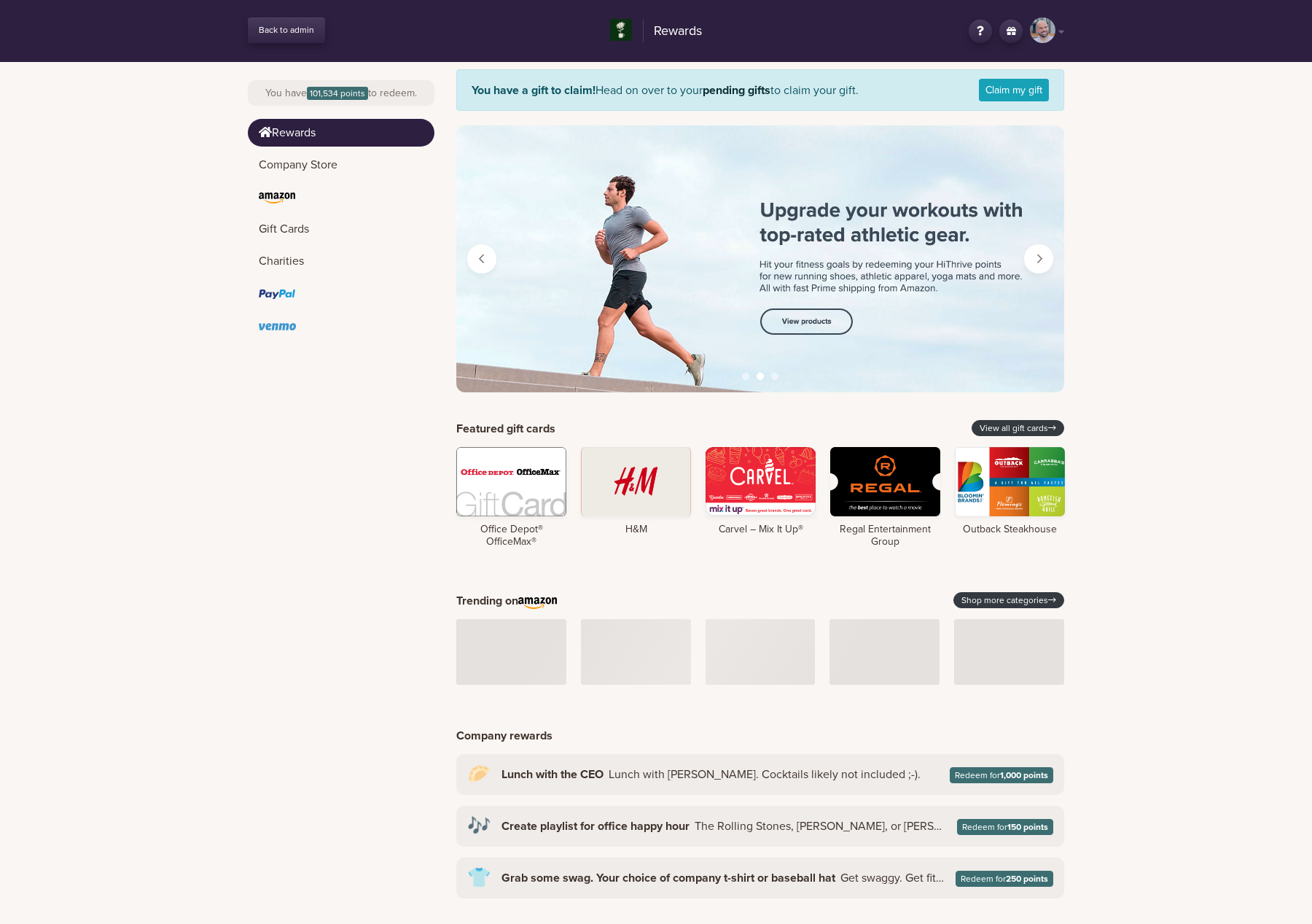
click at [808, 273] on link at bounding box center [760, 259] width 608 height 267
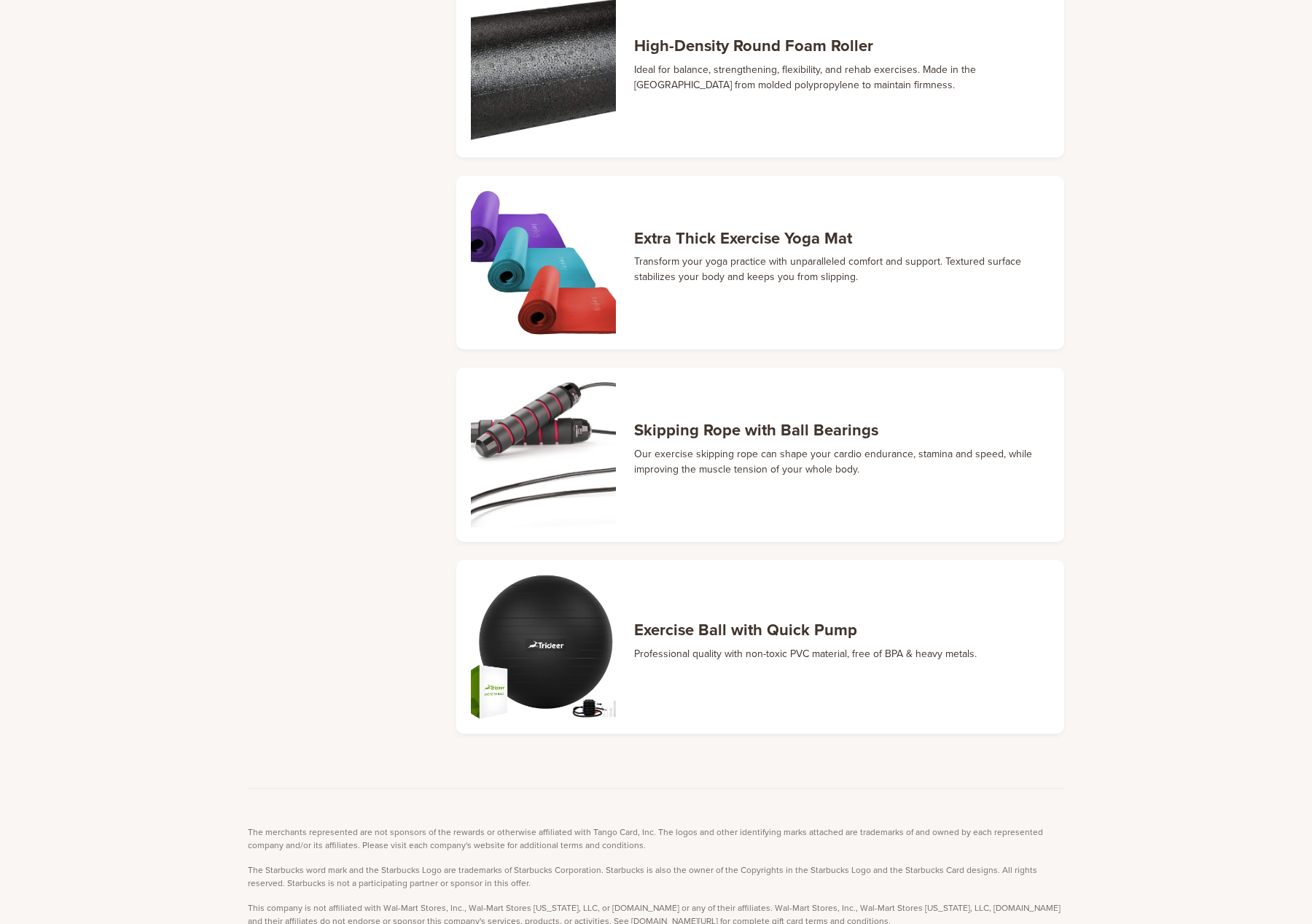
scroll to position [410, 0]
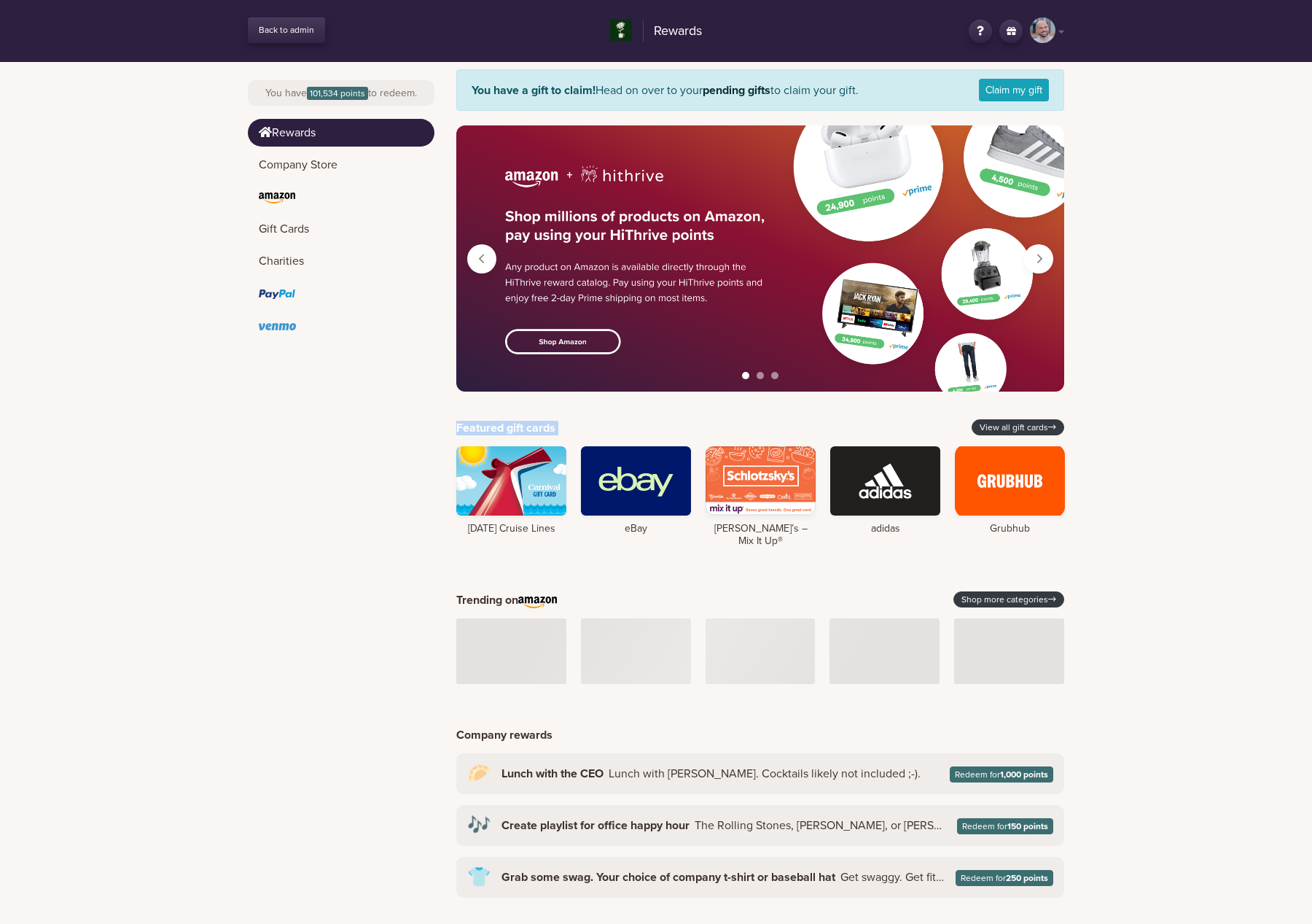
drag, startPoint x: 449, startPoint y: 422, endPoint x: 1273, endPoint y: 530, distance: 831.0
click at [1273, 530] on div "Back to admin Rewards CL Hey, [PERSON_NAME] [PERSON_NAME] Logout Change country…" at bounding box center [656, 648] width 1312 height 1297
click at [1122, 428] on div "Back to admin Rewards CL Hey, [PERSON_NAME] [PERSON_NAME] Logout Change country…" at bounding box center [656, 648] width 1312 height 1297
click at [1046, 433] on link "View all gift cards" at bounding box center [1018, 427] width 93 height 16
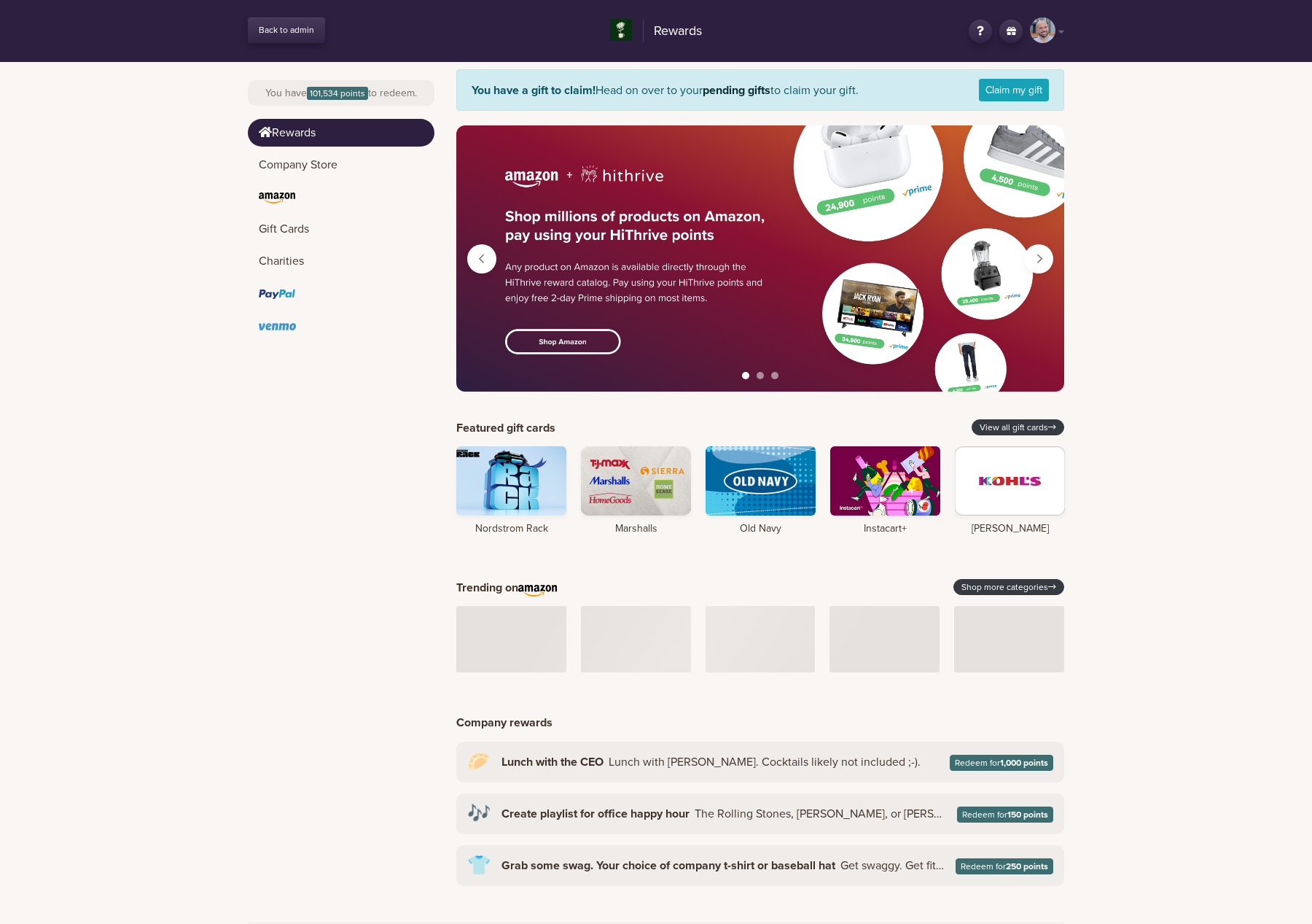
click at [304, 565] on aside "You have 101,534 points to redeem. Rewards Company Store Gift Cards Charities" at bounding box center [340, 492] width 187 height 860
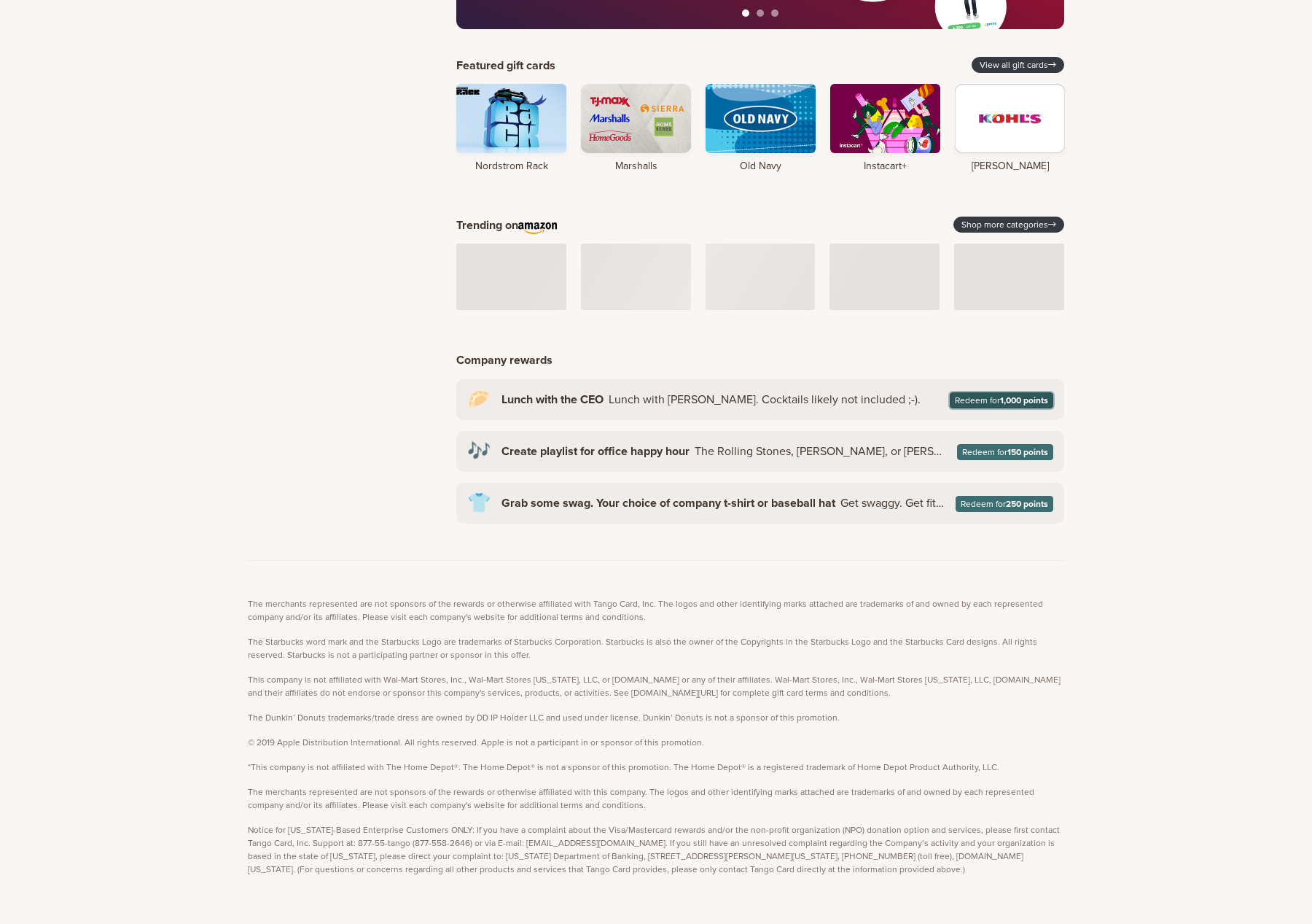
click at [1015, 397] on strong "1,000 points" at bounding box center [1024, 401] width 48 height 11
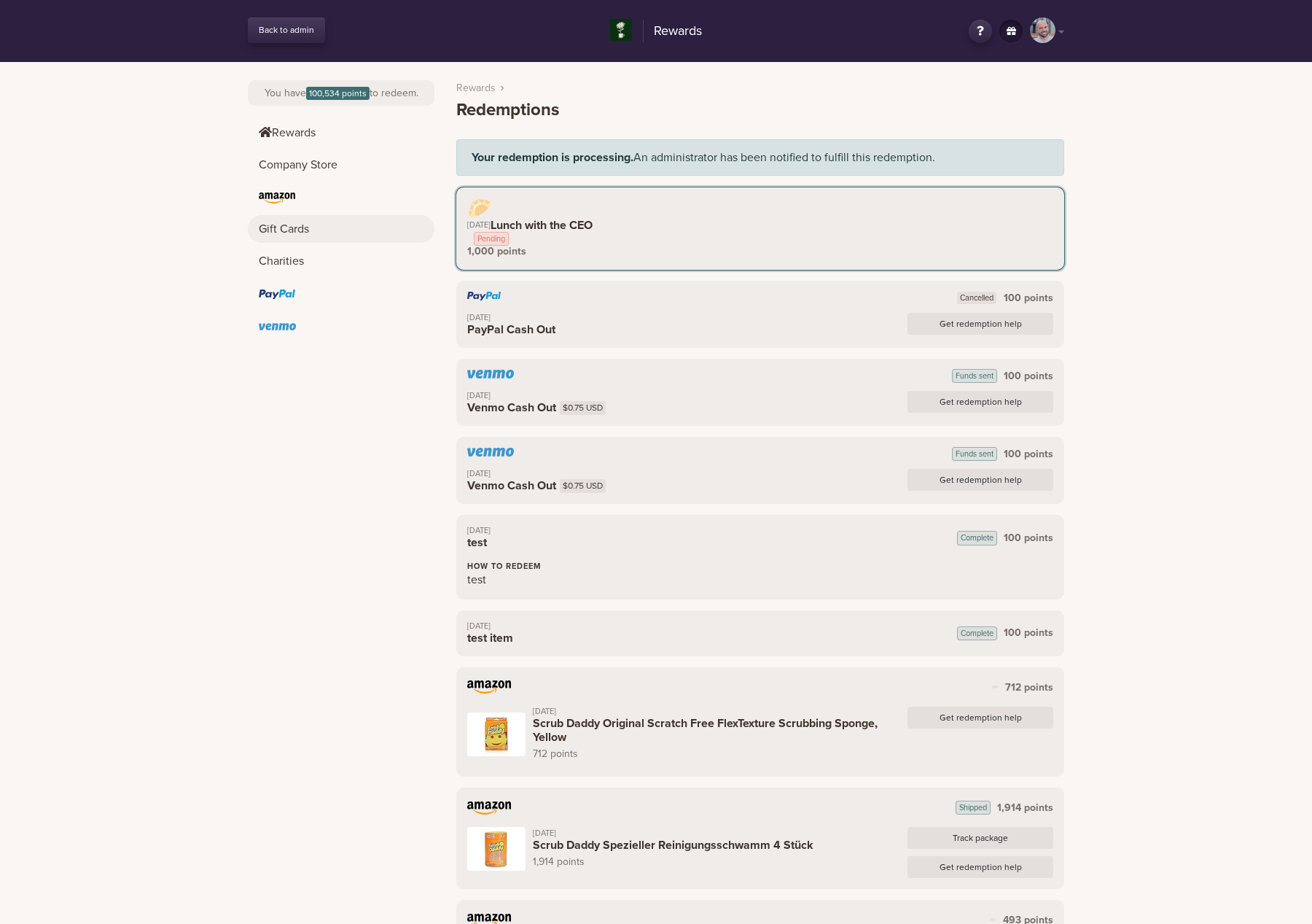
click at [349, 234] on link "Gift Cards" at bounding box center [340, 228] width 187 height 27
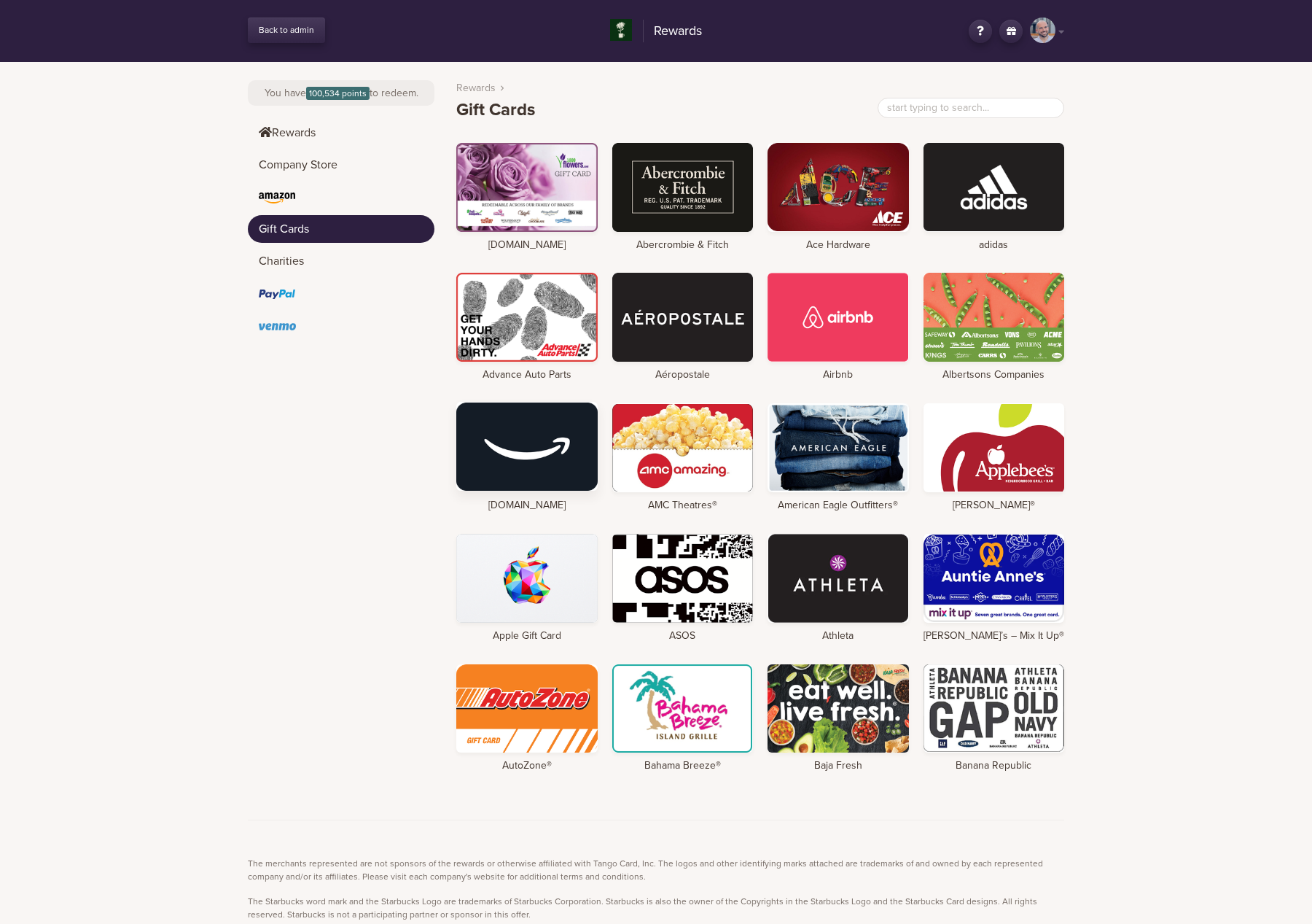
click at [581, 485] on div at bounding box center [527, 446] width 141 height 89
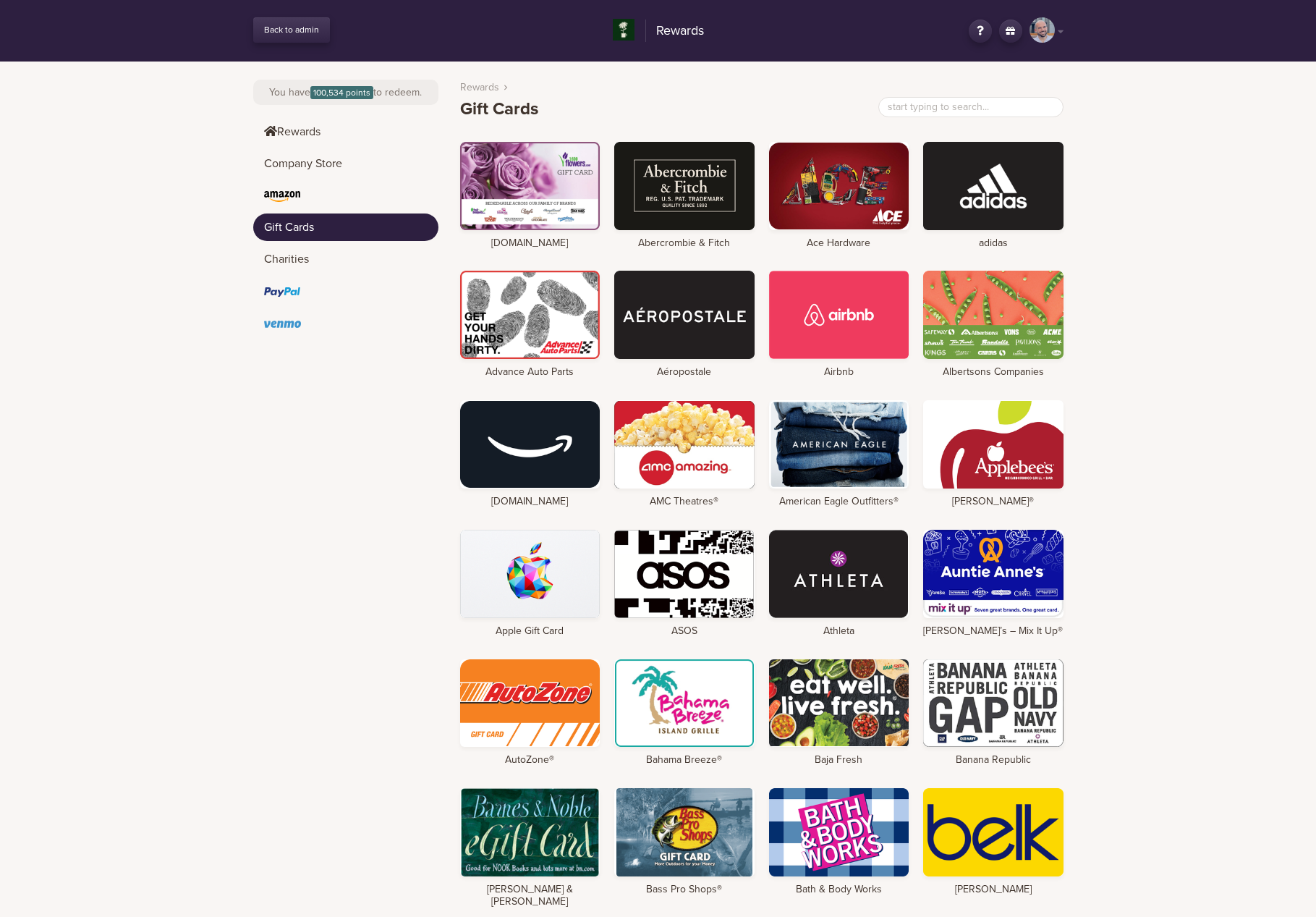
click at [269, 31] on link "Back to admin" at bounding box center [291, 30] width 76 height 25
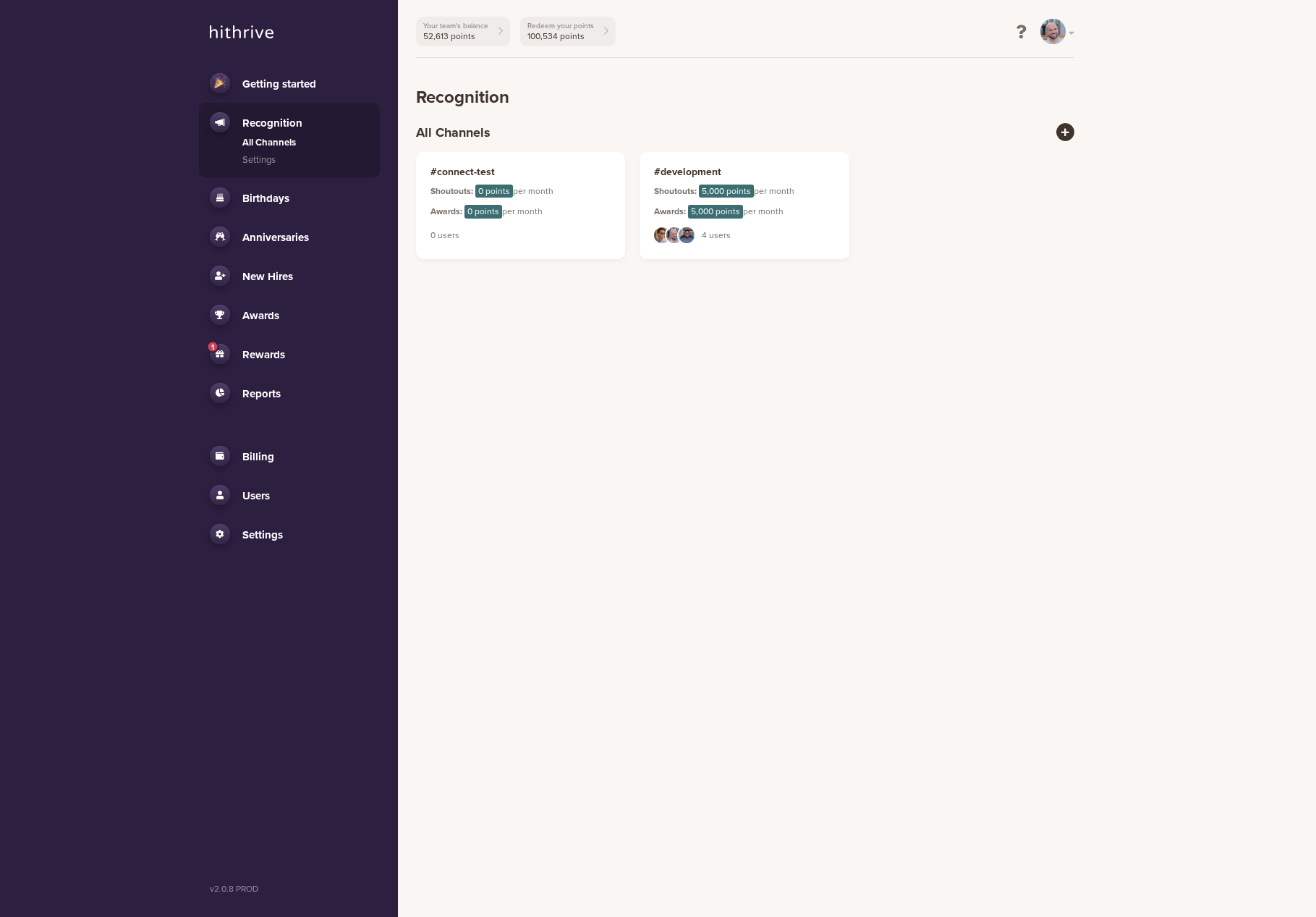
click at [297, 296] on li "Awards All Awards Competitions Nominations" at bounding box center [290, 314] width 181 height 39
click at [301, 281] on link "New Hires" at bounding box center [289, 276] width 159 height 20
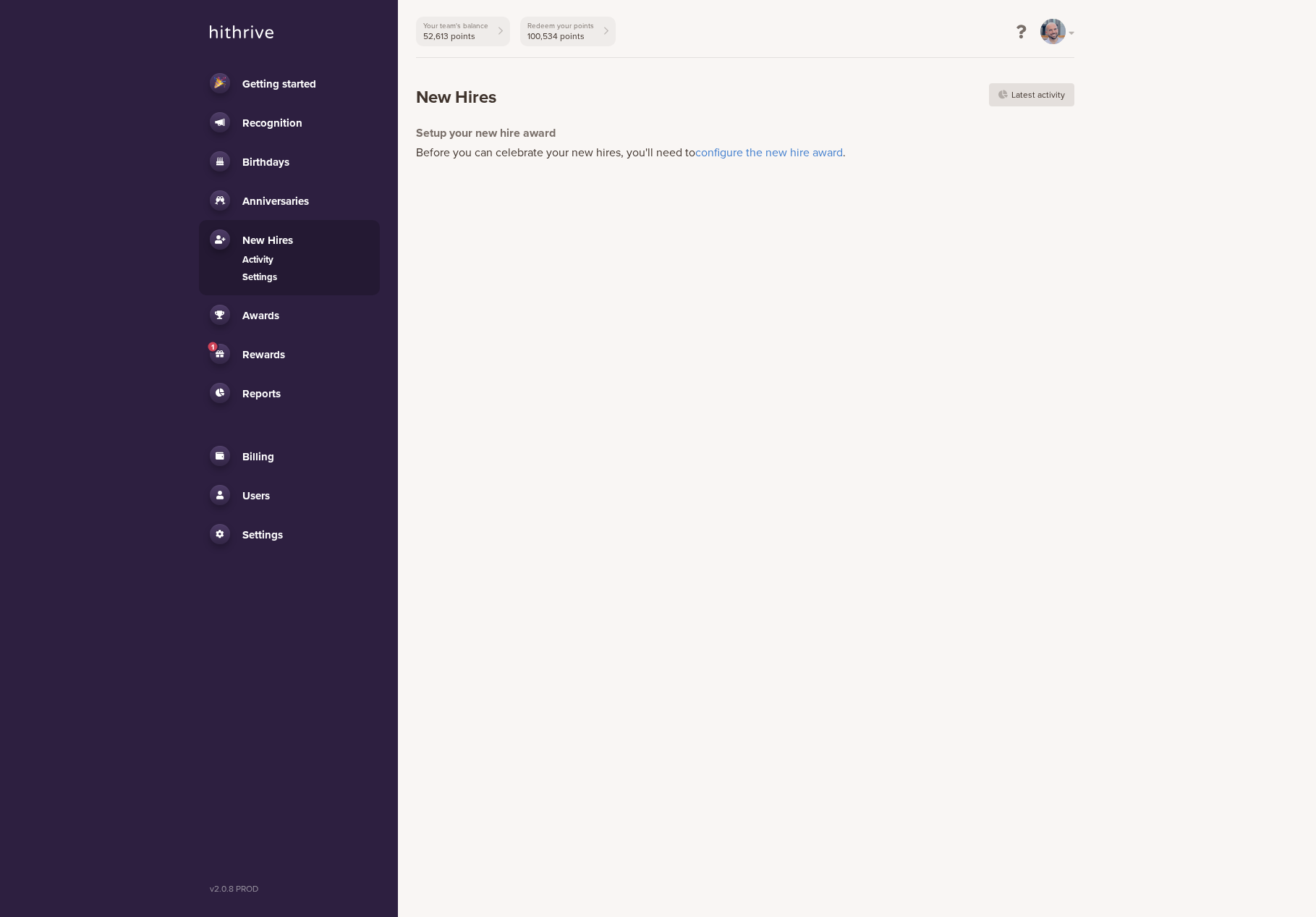
click at [271, 279] on link "Settings" at bounding box center [305, 277] width 126 height 14
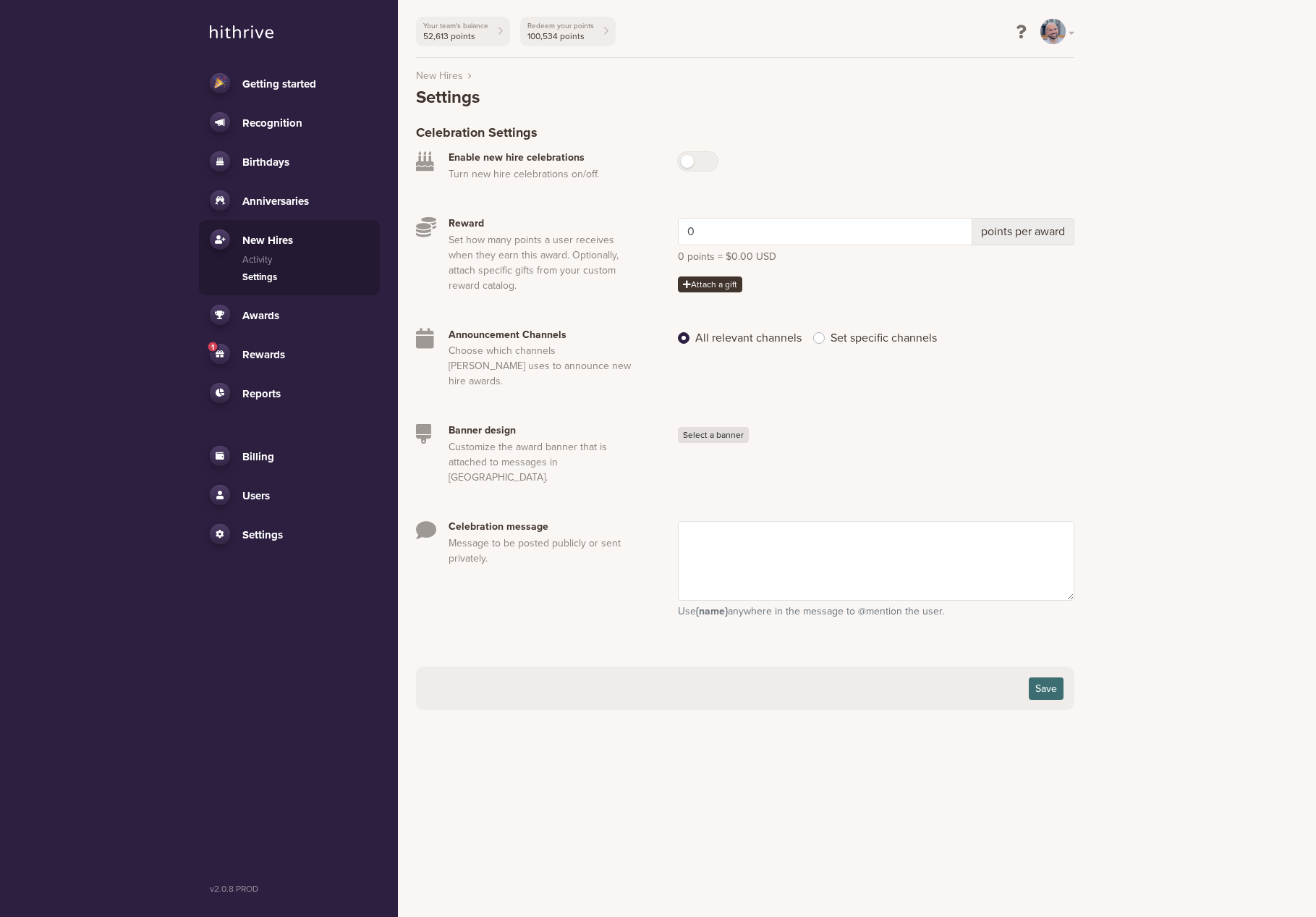
click at [282, 314] on link "Awards" at bounding box center [289, 314] width 159 height 20
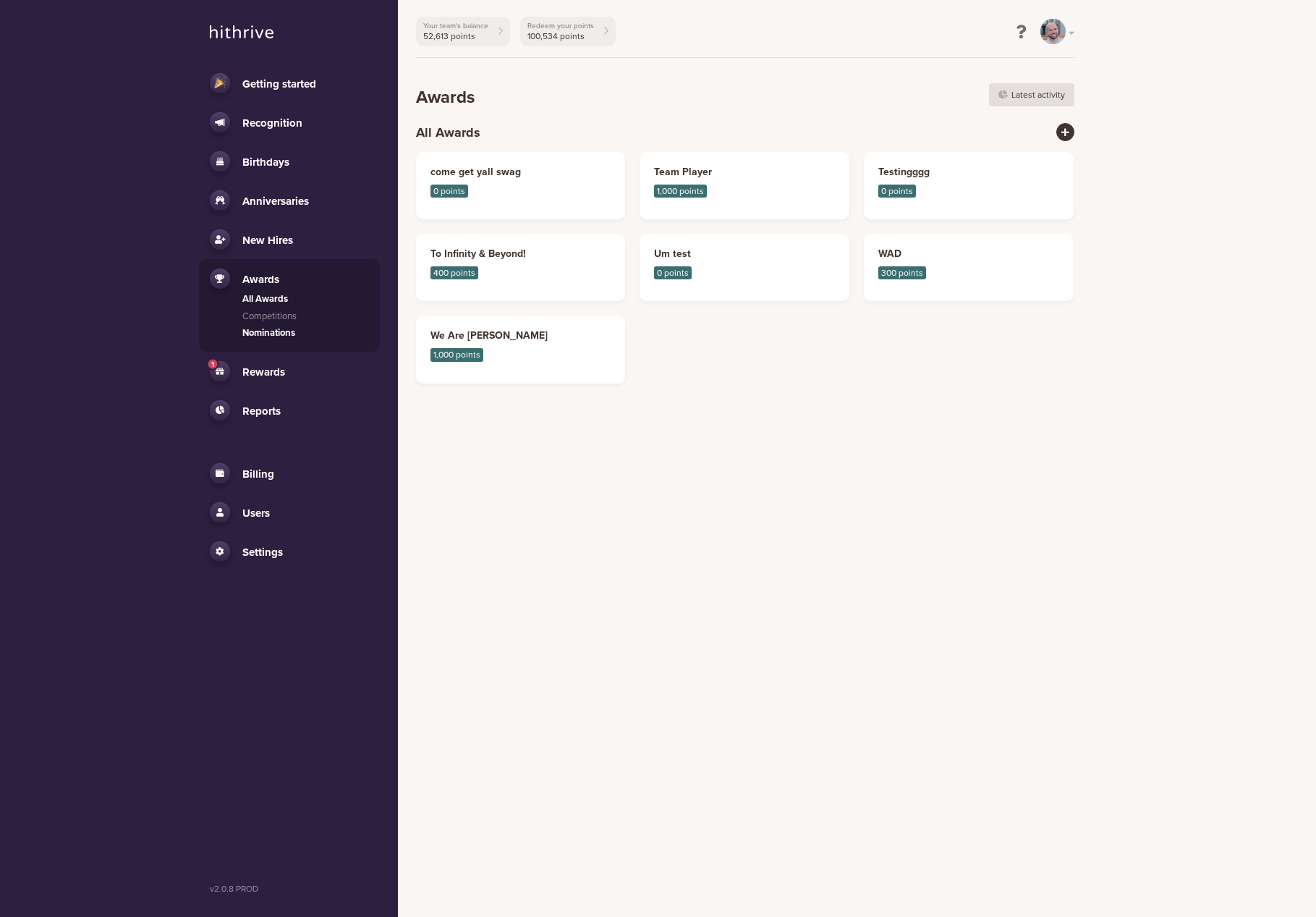
click at [283, 328] on link "Nominations" at bounding box center [305, 333] width 126 height 14
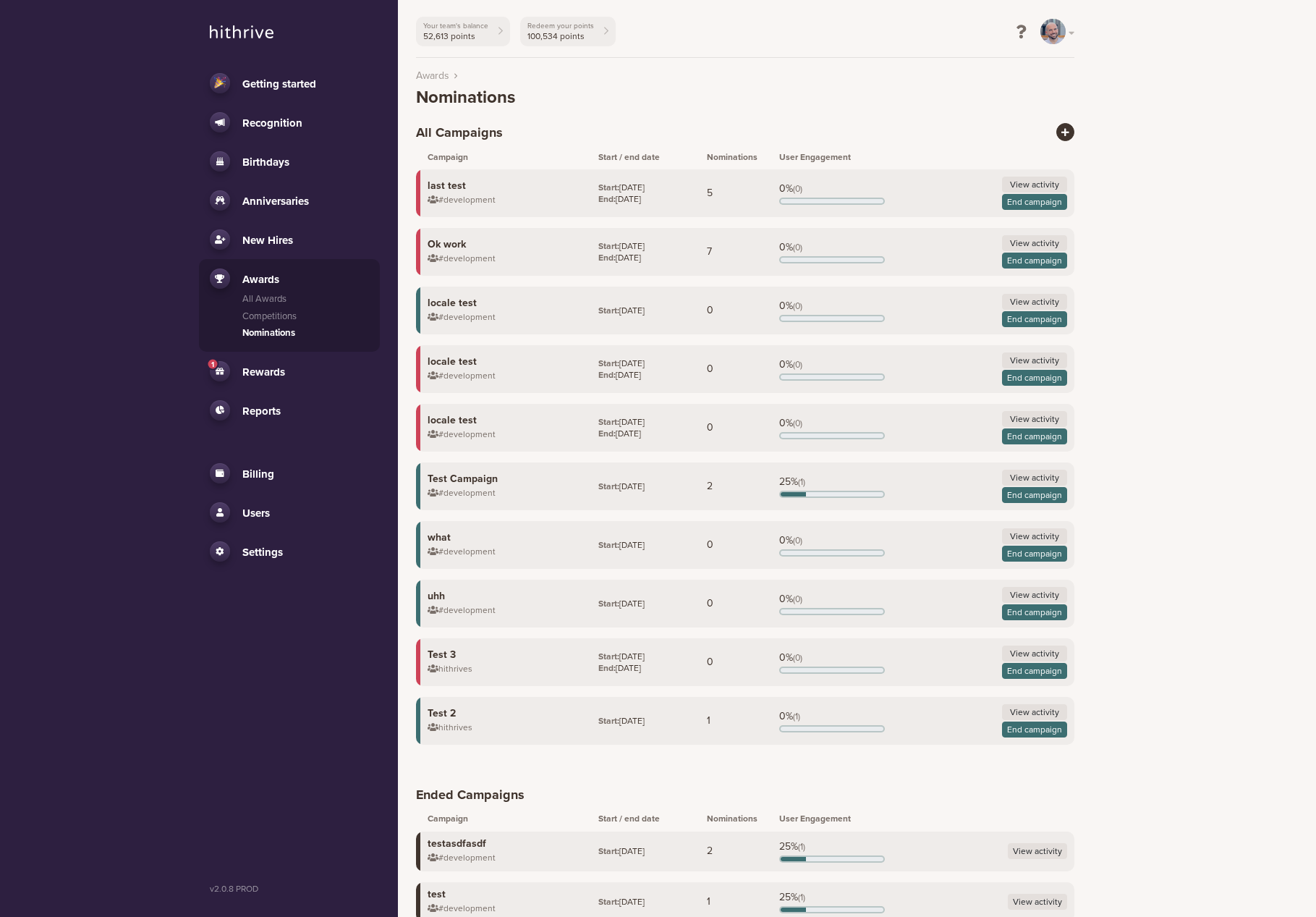
click at [274, 367] on span "Rewards" at bounding box center [263, 371] width 43 height 13
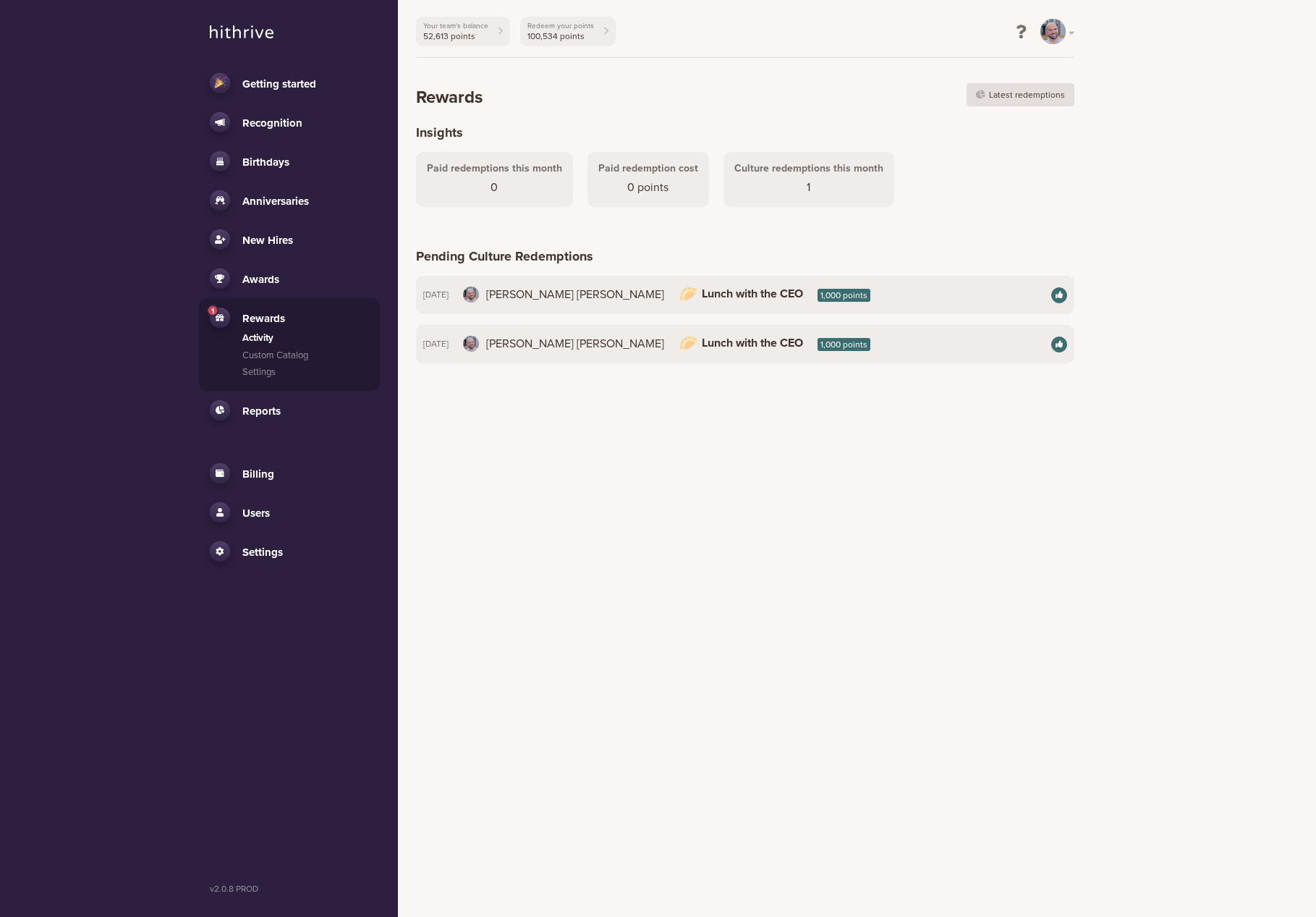
click at [272, 381] on li "1 Rewards Activity Custom Catalog Settings" at bounding box center [290, 345] width 181 height 93
click at [278, 353] on link "Custom Catalog" at bounding box center [305, 355] width 126 height 14
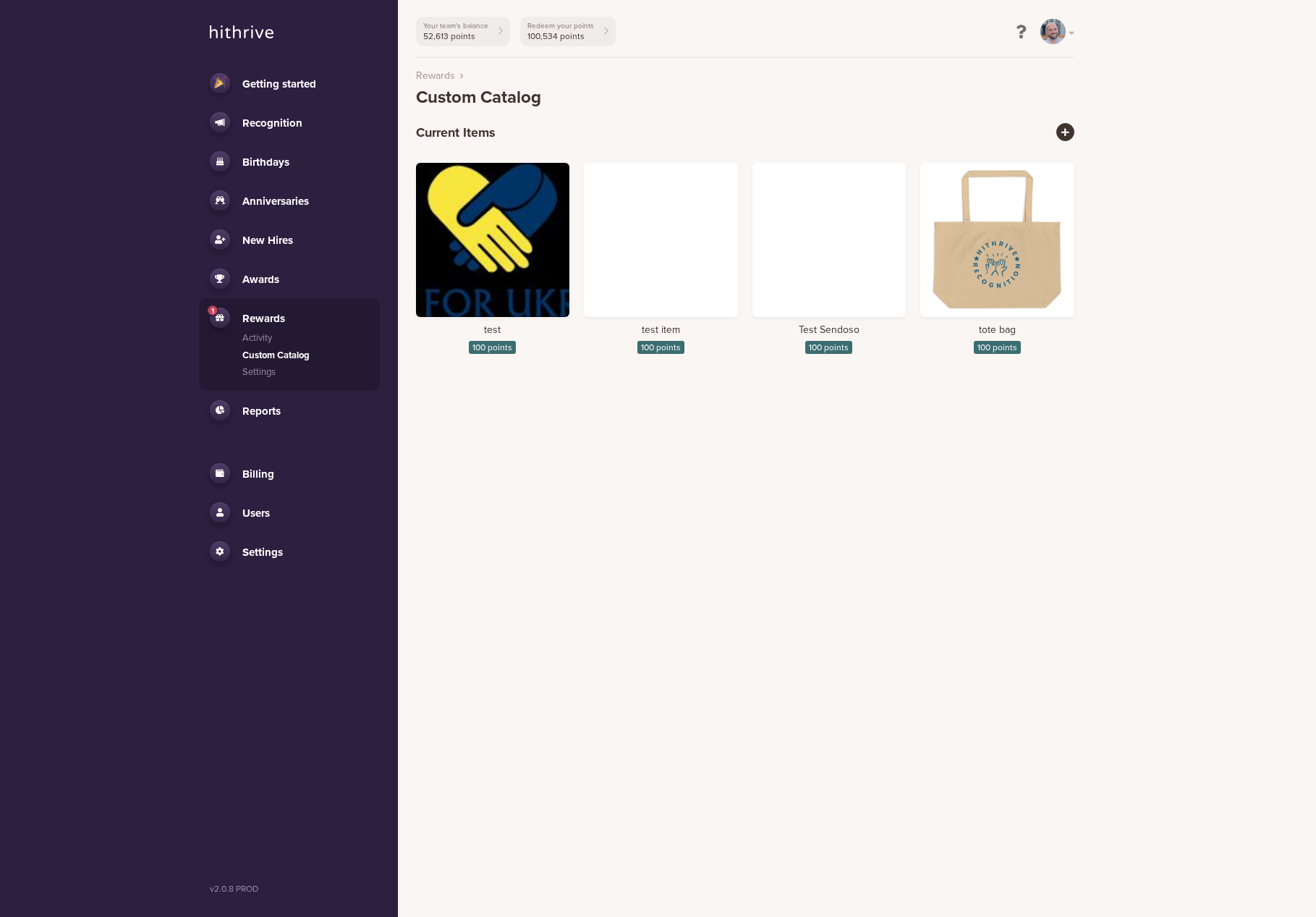
click at [270, 402] on link "Reports" at bounding box center [289, 410] width 159 height 20
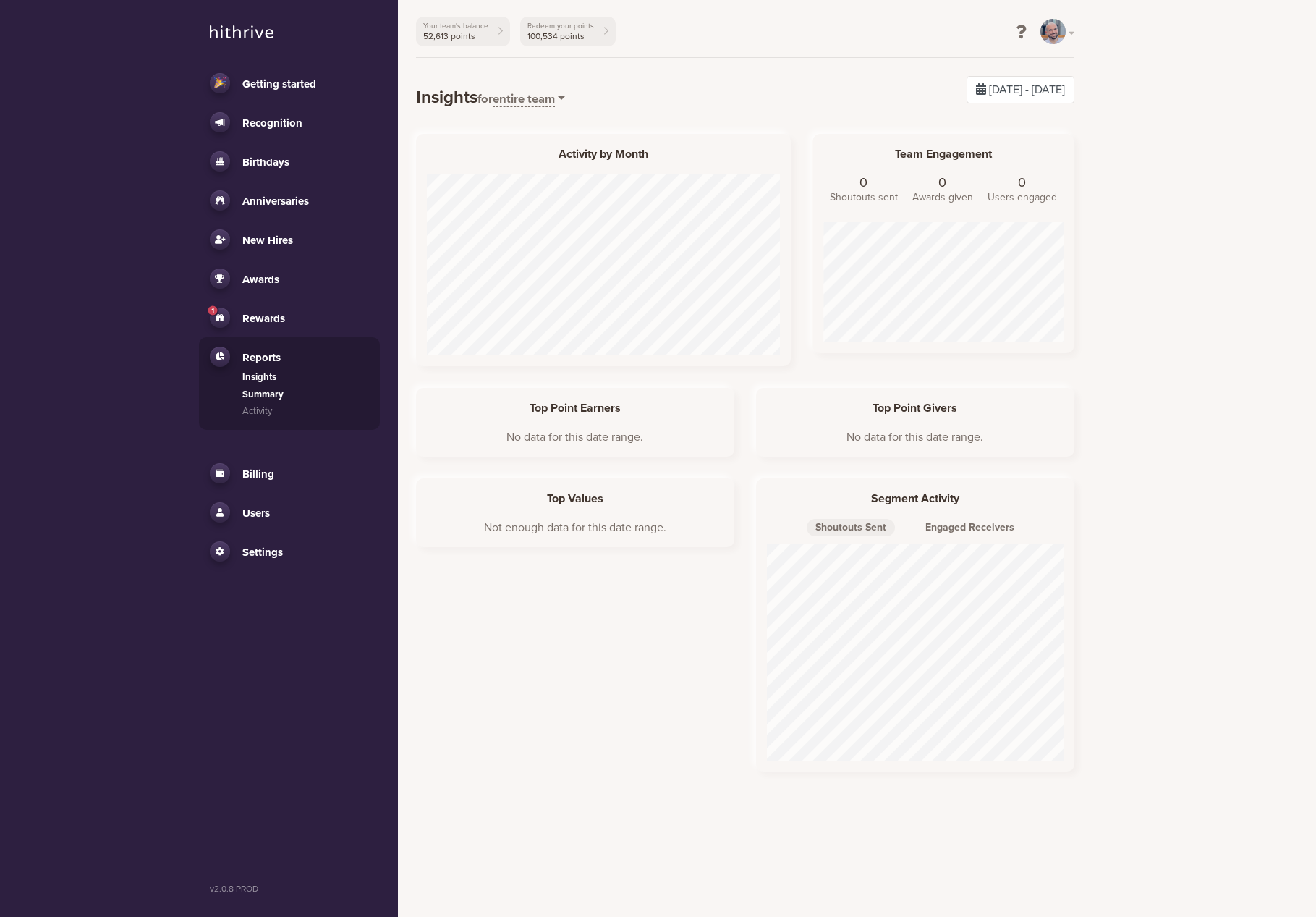
scroll to position [217, 297]
click at [252, 409] on link "Activity" at bounding box center [305, 412] width 126 height 14
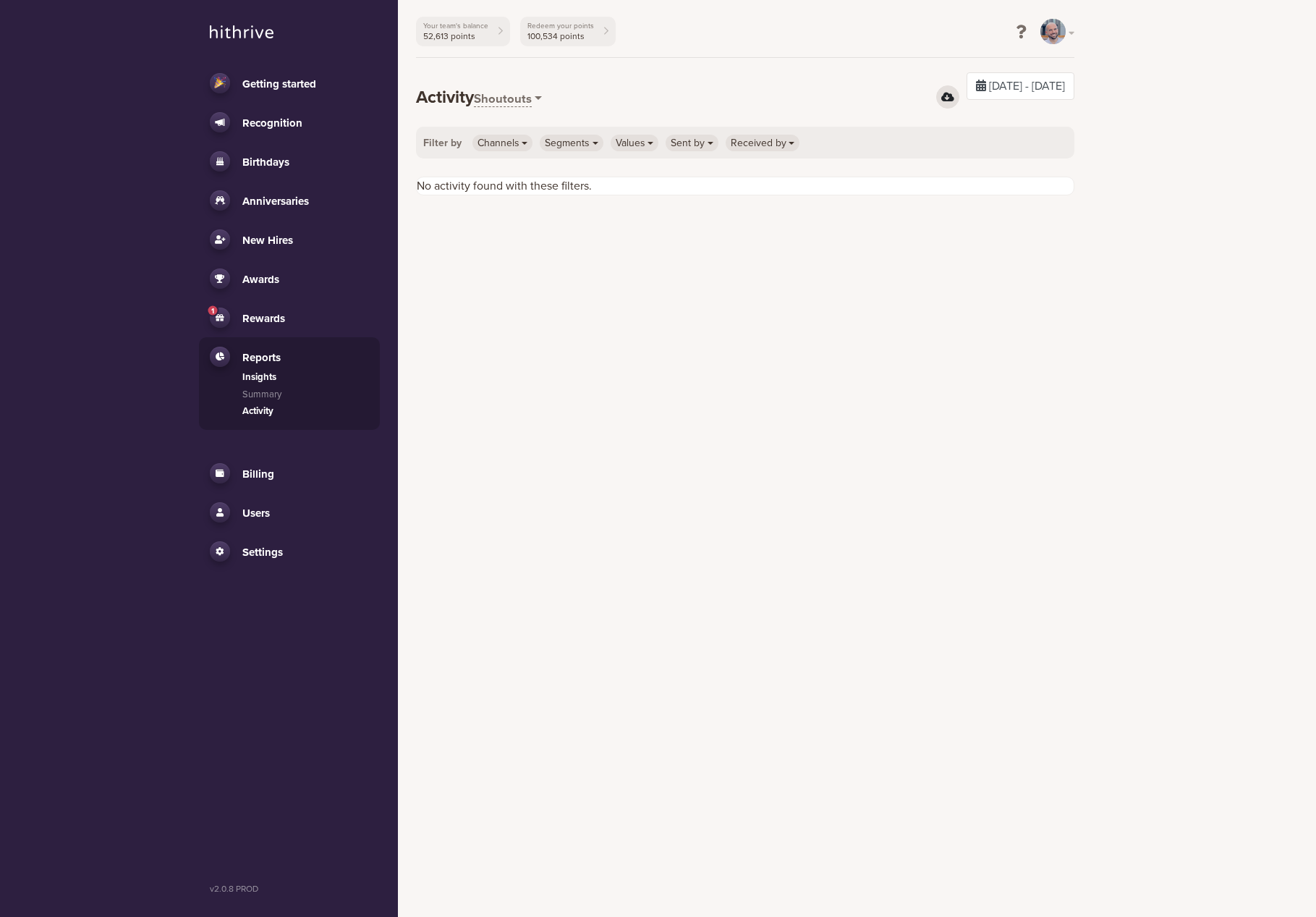
click at [257, 380] on link "Insights" at bounding box center [305, 377] width 126 height 14
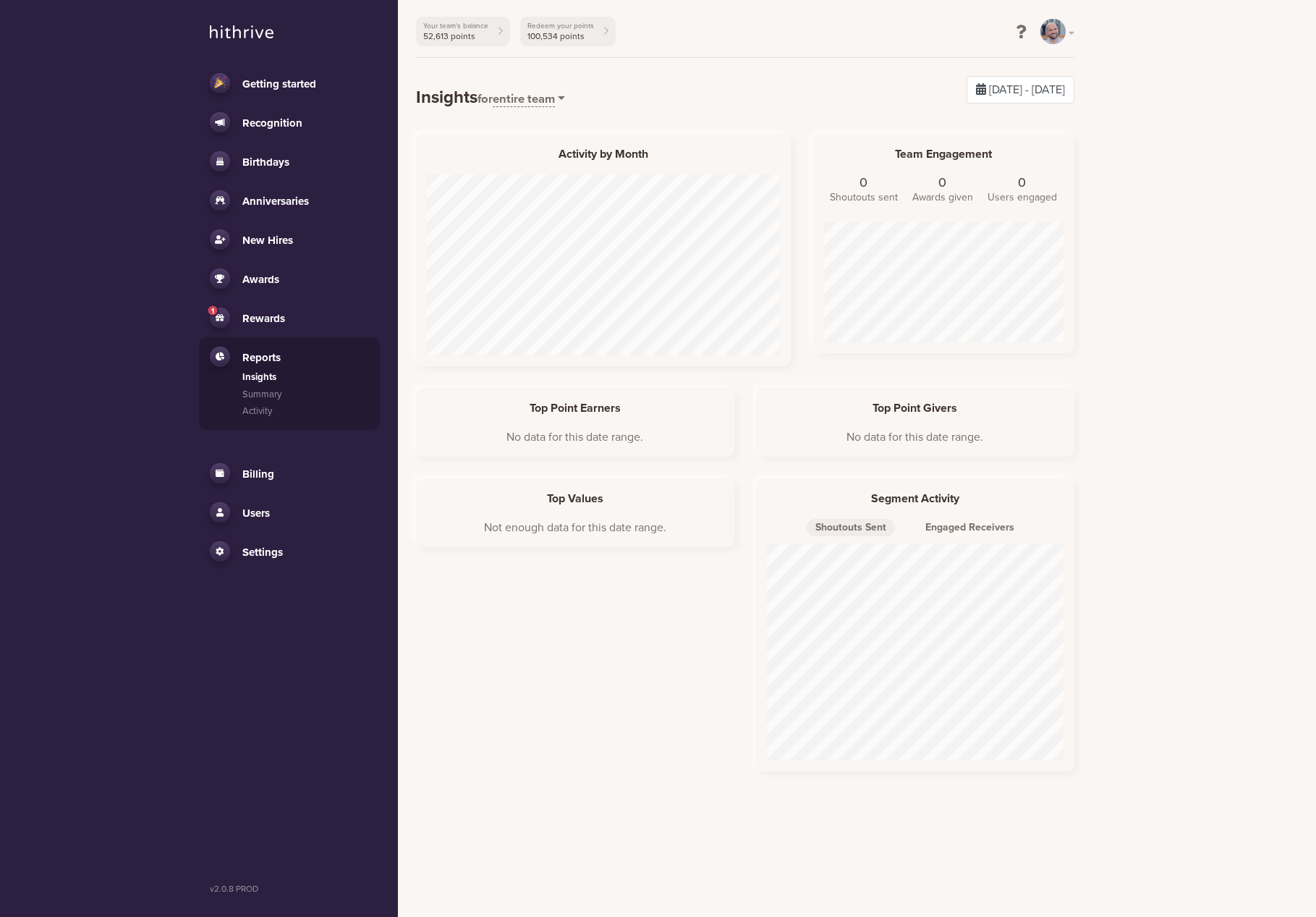
scroll to position [217, 297]
click at [275, 391] on link "Summary" at bounding box center [305, 395] width 126 height 14
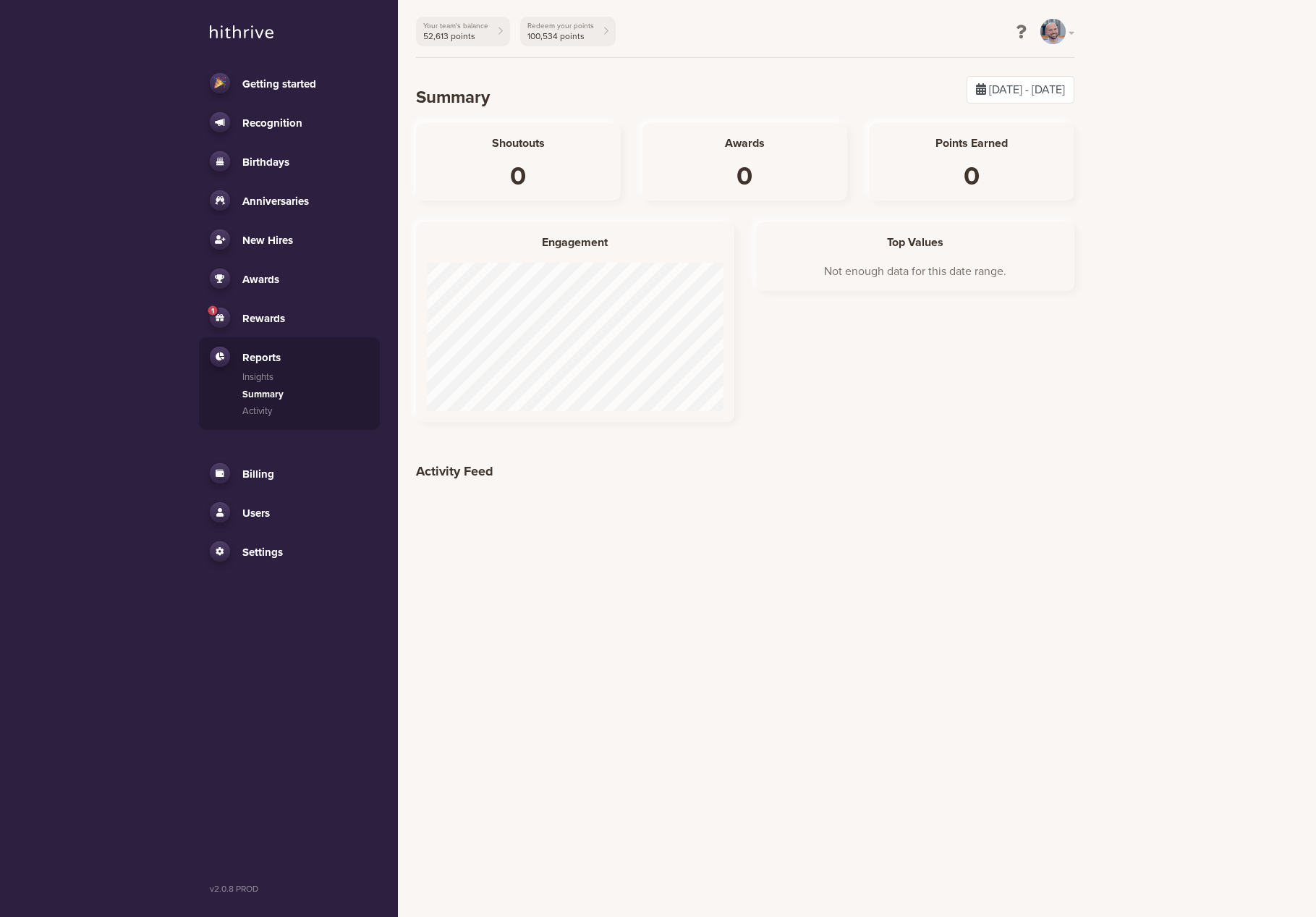
scroll to position [200, 340]
click at [966, 97] on div "10/06/2025 - 10/07/2025" at bounding box center [1019, 90] width 108 height 27
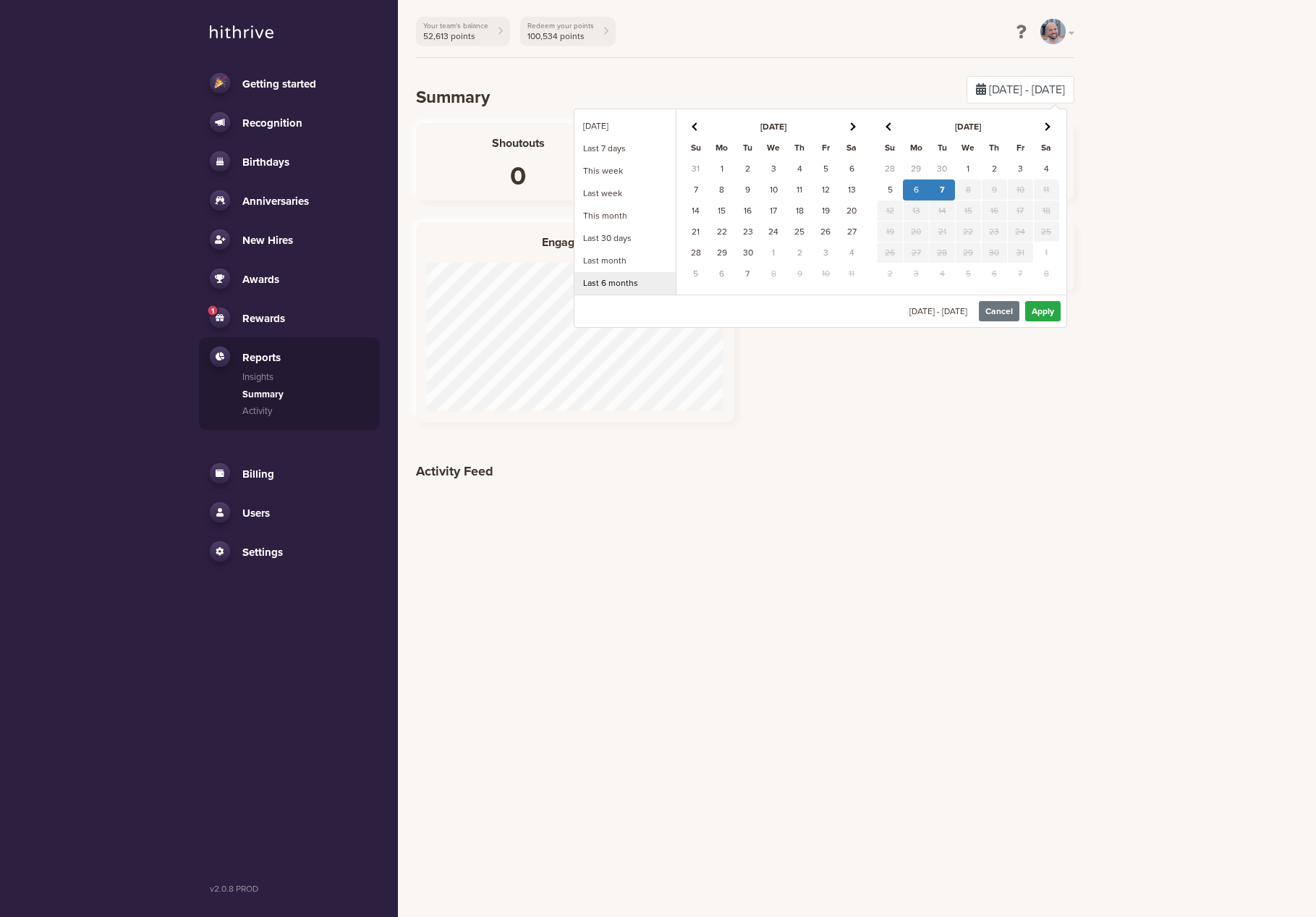
click at [626, 285] on li "Last 6 months" at bounding box center [625, 283] width 101 height 23
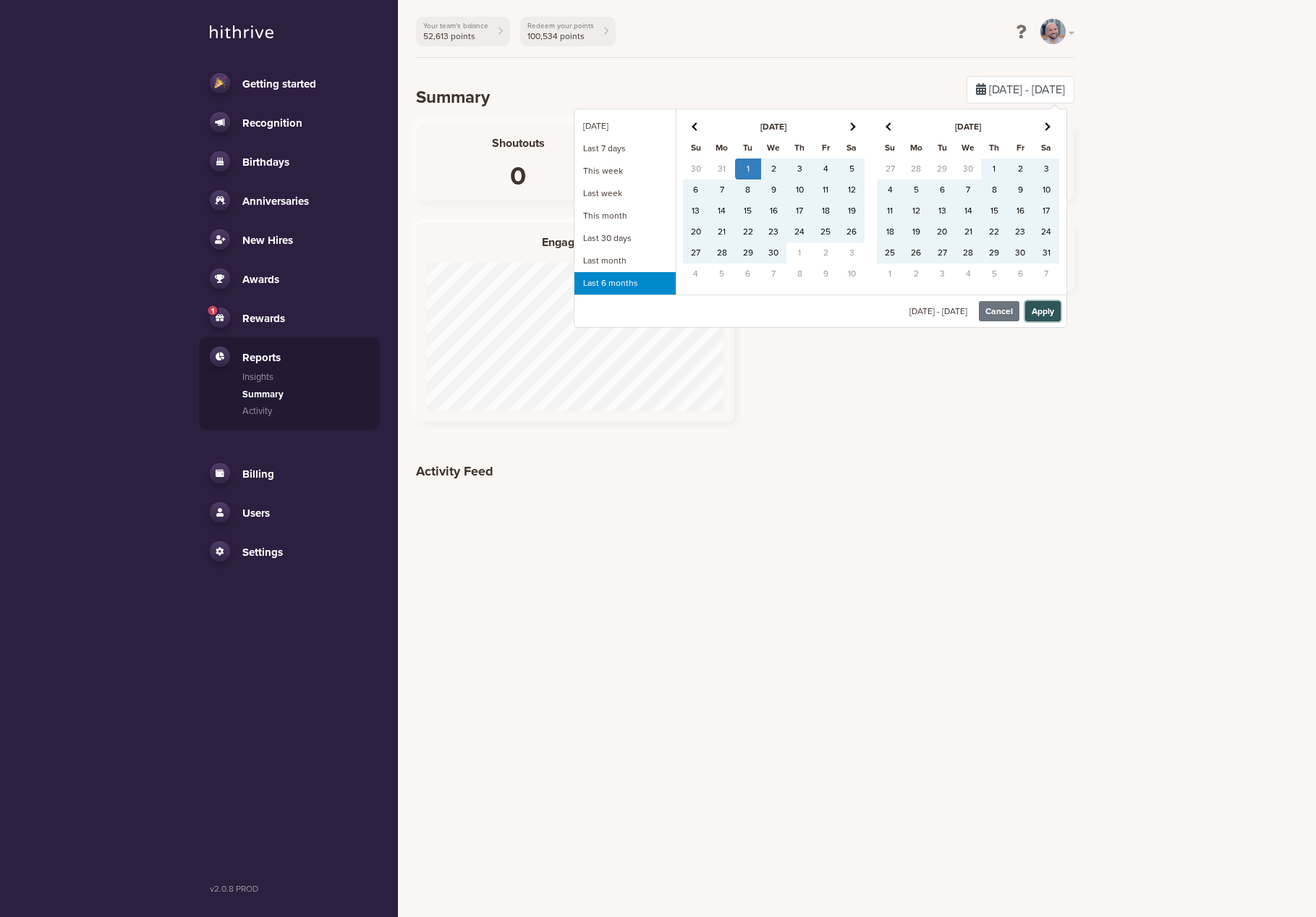
click at [1048, 308] on button "Apply" at bounding box center [1042, 311] width 35 height 20
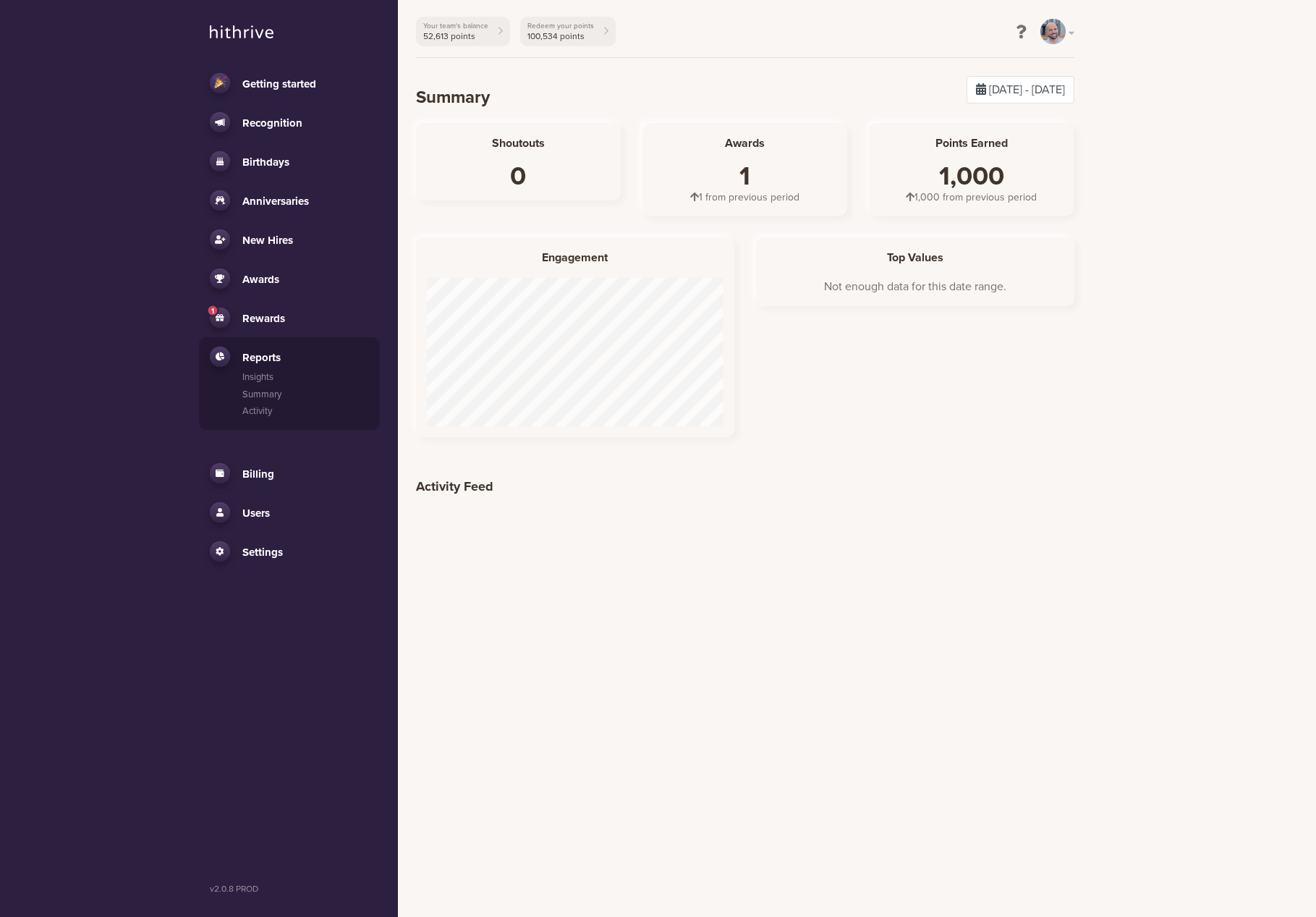
scroll to position [200, 340]
click at [970, 184] on div "1,000" at bounding box center [971, 176] width 183 height 26
click at [257, 278] on span "Awards" at bounding box center [261, 279] width 37 height 13
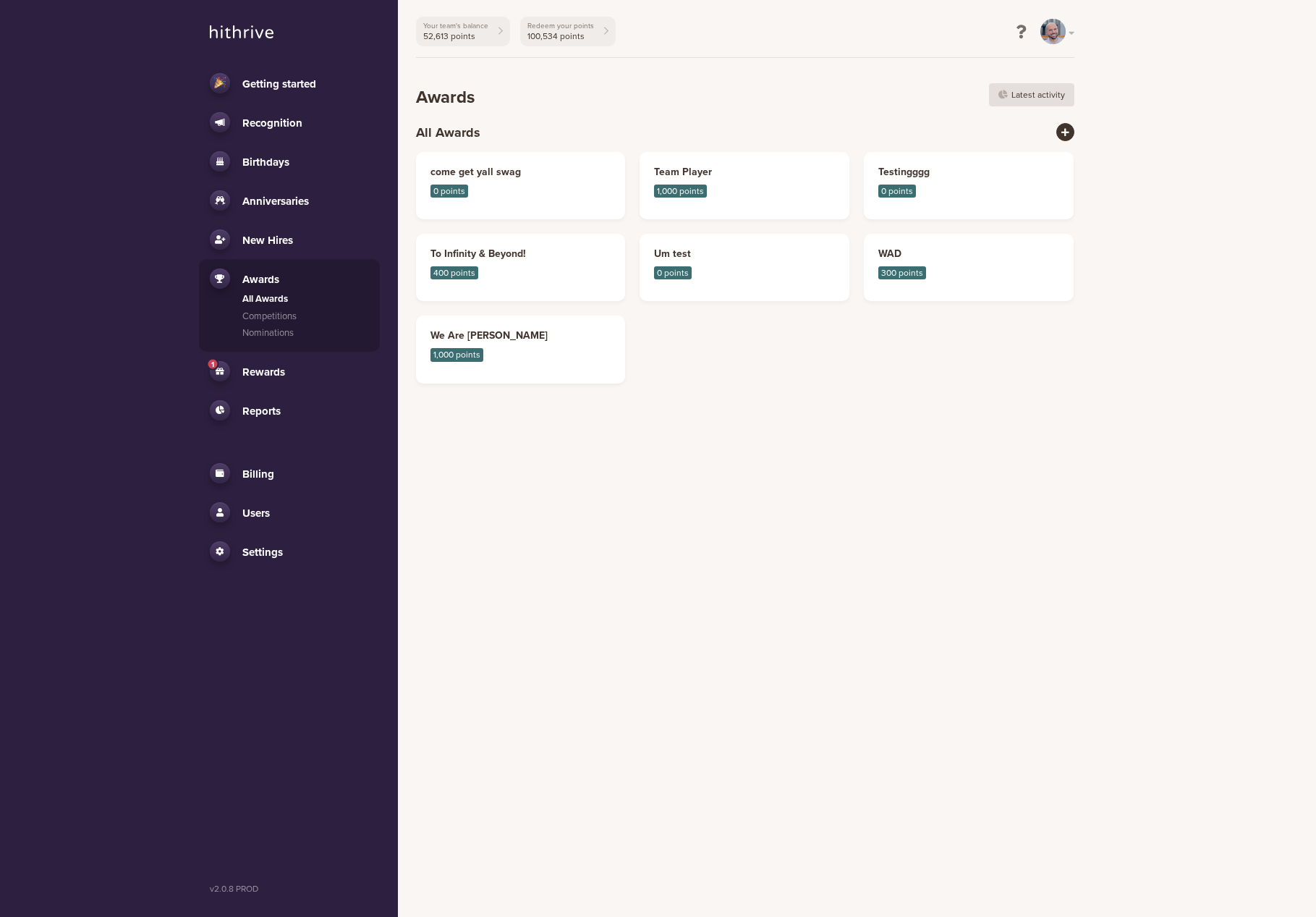
click at [269, 441] on ul "Getting started Recognition All Channels Settings Birthdays Activity Settings A…" at bounding box center [290, 318] width 181 height 507
click at [275, 393] on li "Reports Insights Summary Activity" at bounding box center [290, 410] width 181 height 39
click at [274, 424] on li "Reports Insights Summary Activity" at bounding box center [290, 410] width 181 height 39
click at [276, 411] on span "Reports" at bounding box center [261, 411] width 39 height 13
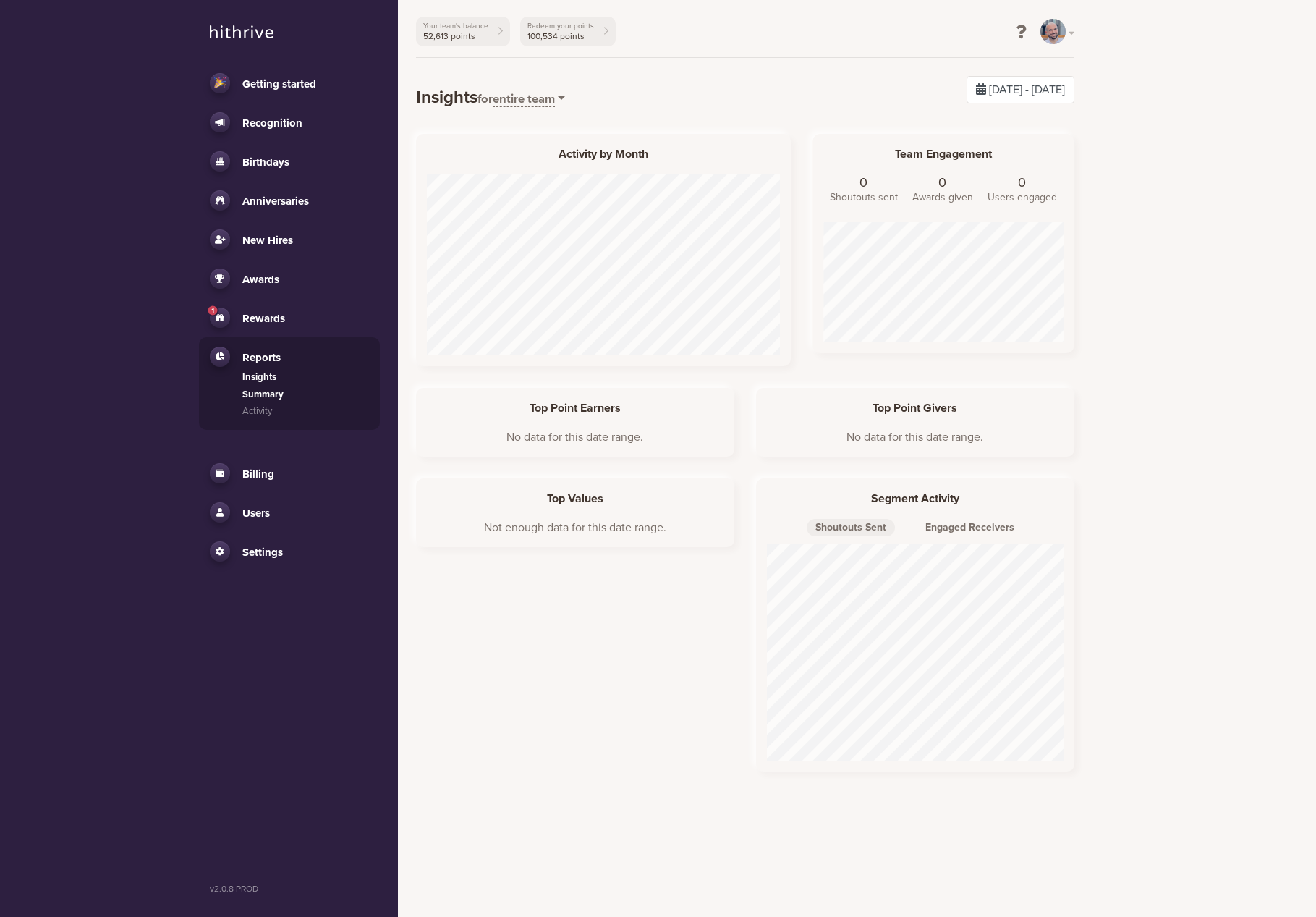
click at [279, 392] on link "Summary" at bounding box center [305, 395] width 126 height 14
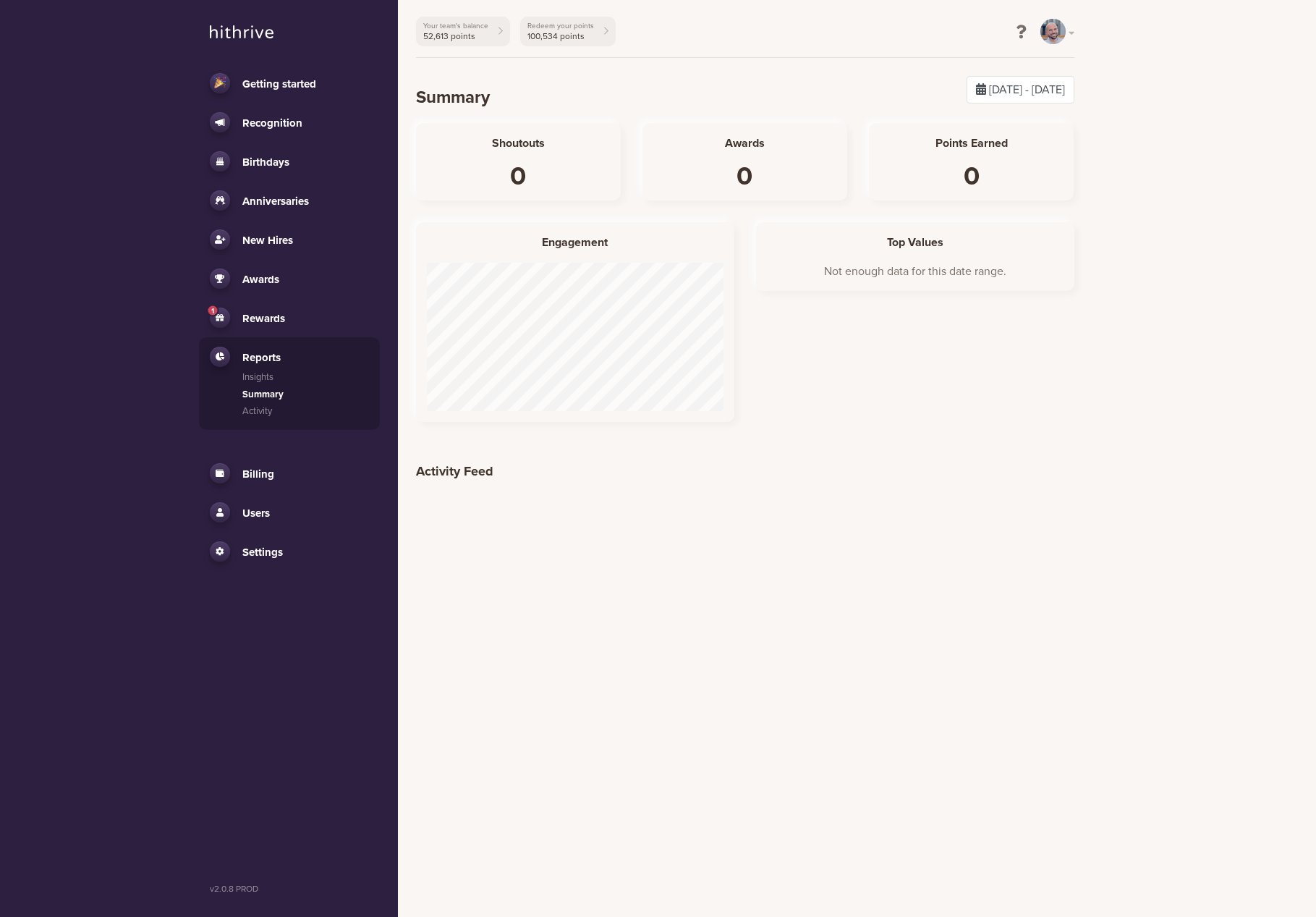
scroll to position [200, 340]
click at [250, 414] on link "Activity" at bounding box center [305, 412] width 126 height 14
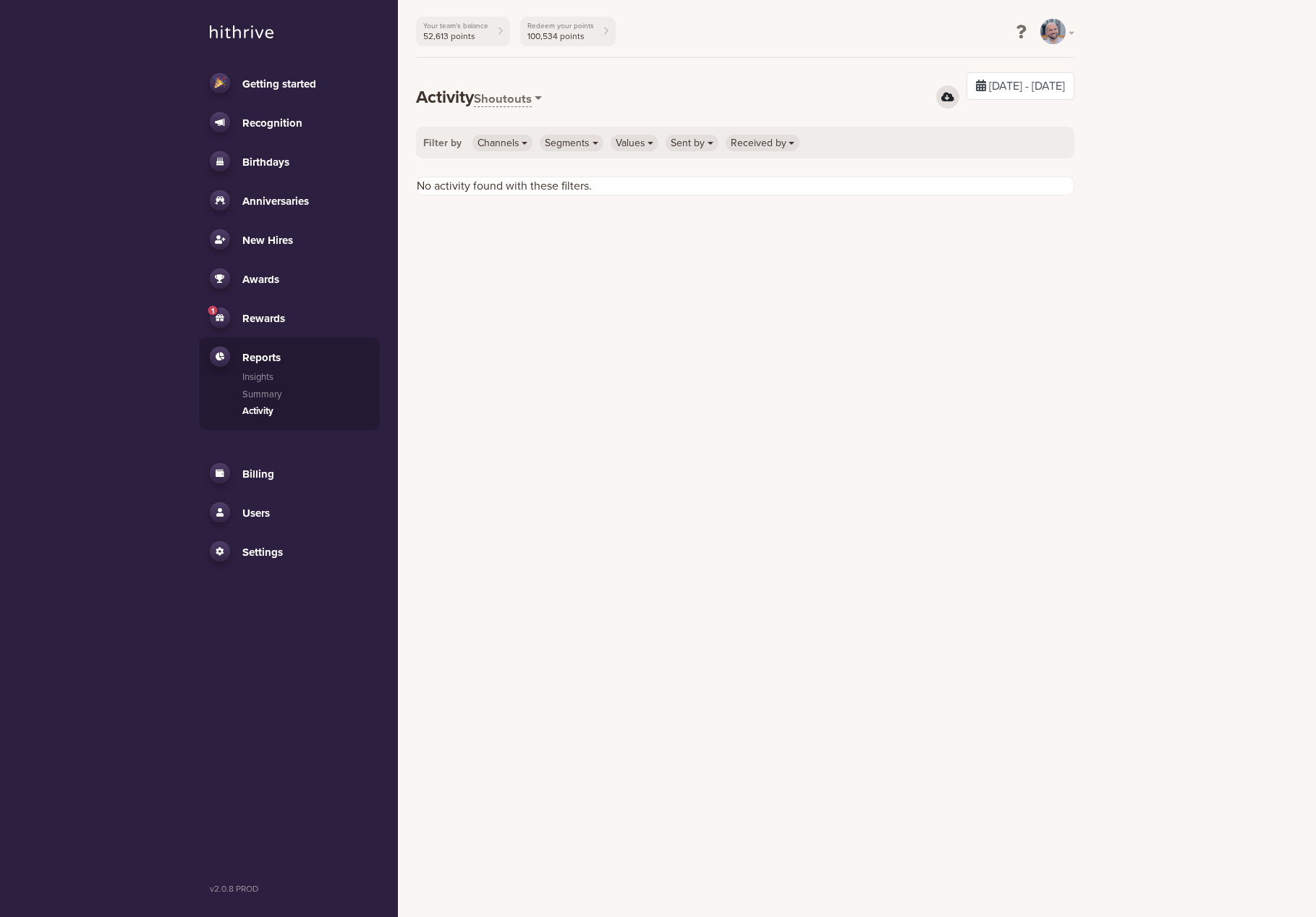
click at [513, 100] on span "Shoutouts" at bounding box center [503, 99] width 58 height 15
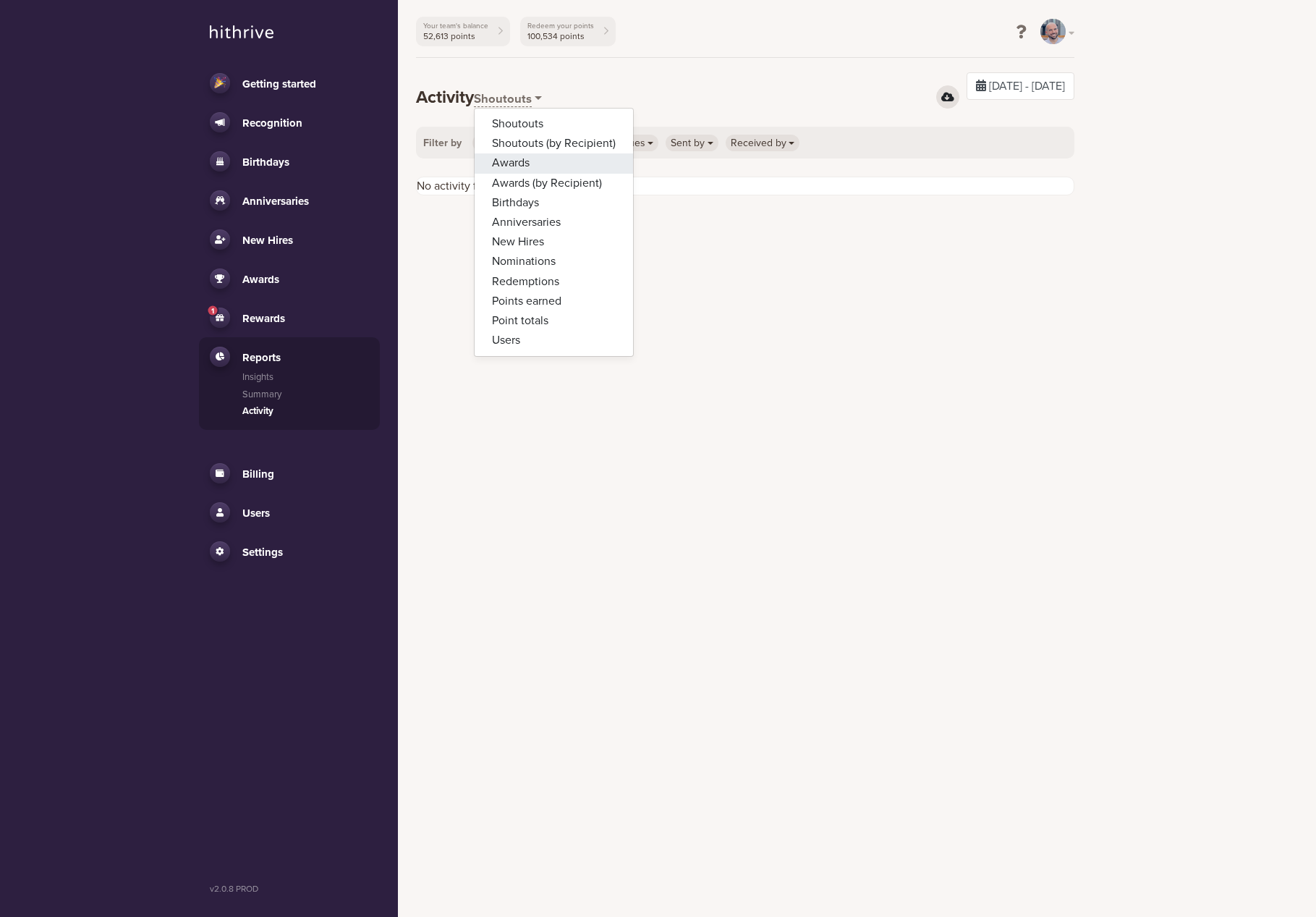
click at [519, 162] on link "Awards" at bounding box center [554, 164] width 159 height 19
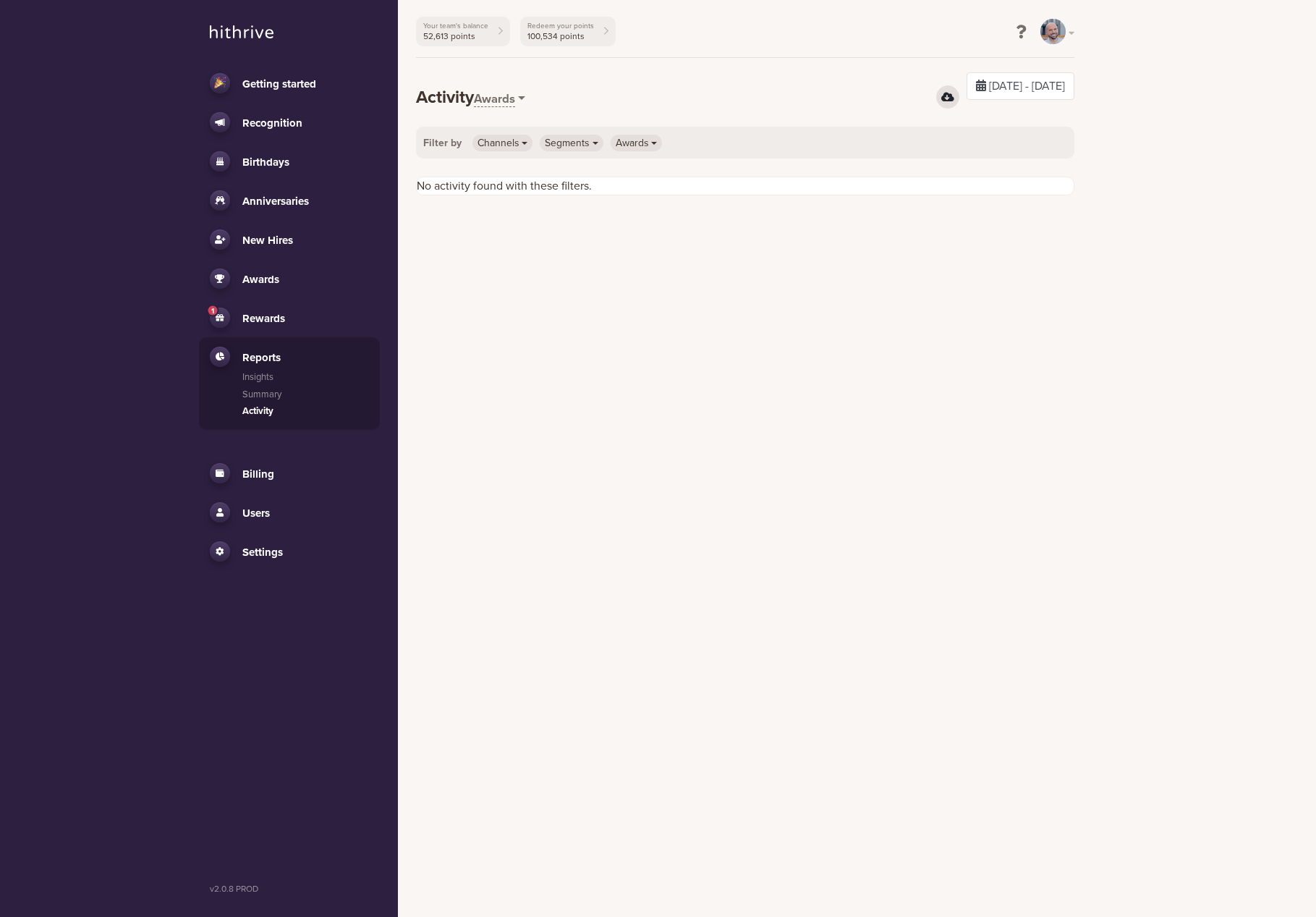
click at [989, 93] on span "10/01/2025 - 10/07/2025" at bounding box center [1026, 86] width 76 height 14
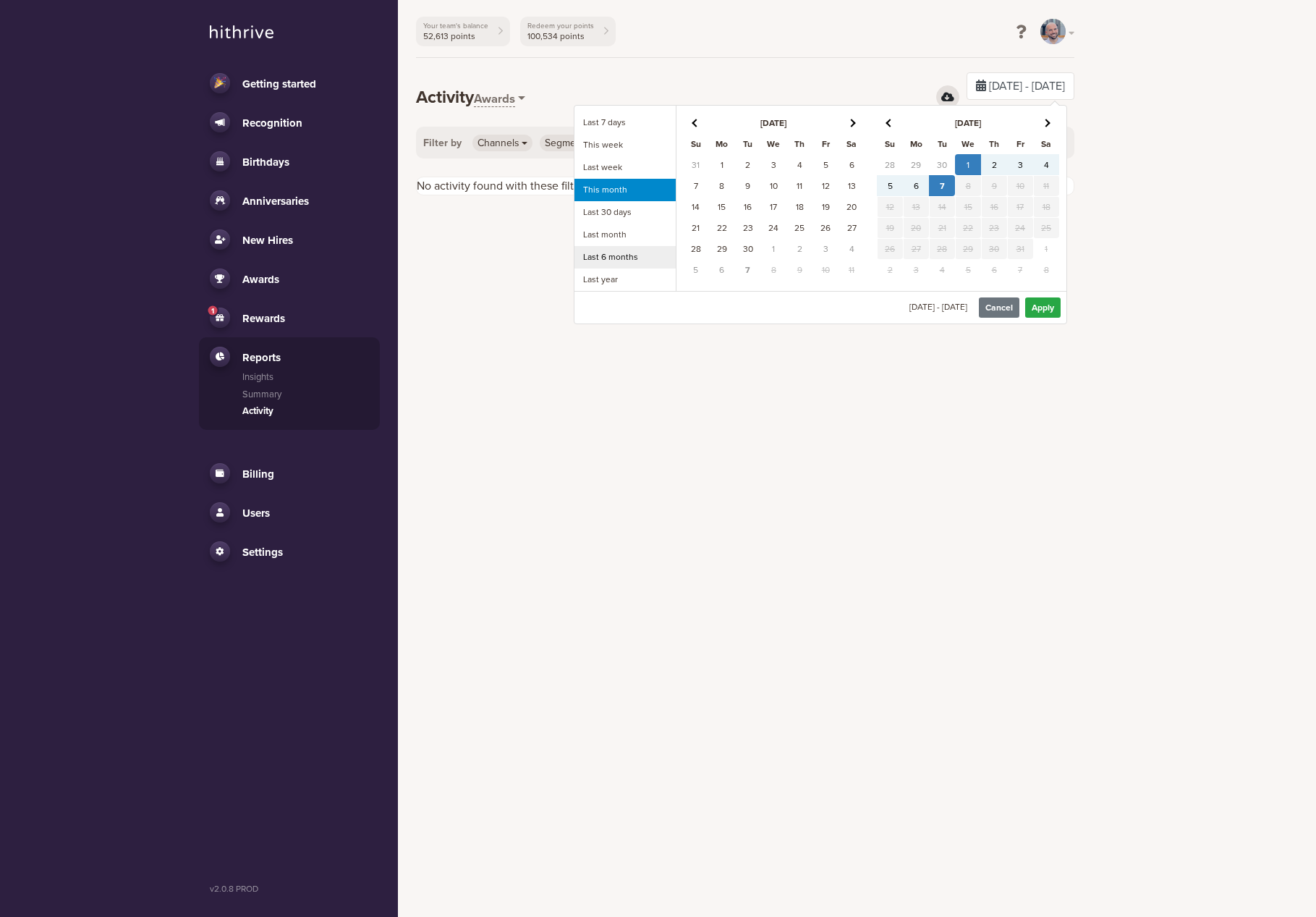
click at [608, 262] on li "Last 6 months" at bounding box center [625, 257] width 101 height 23
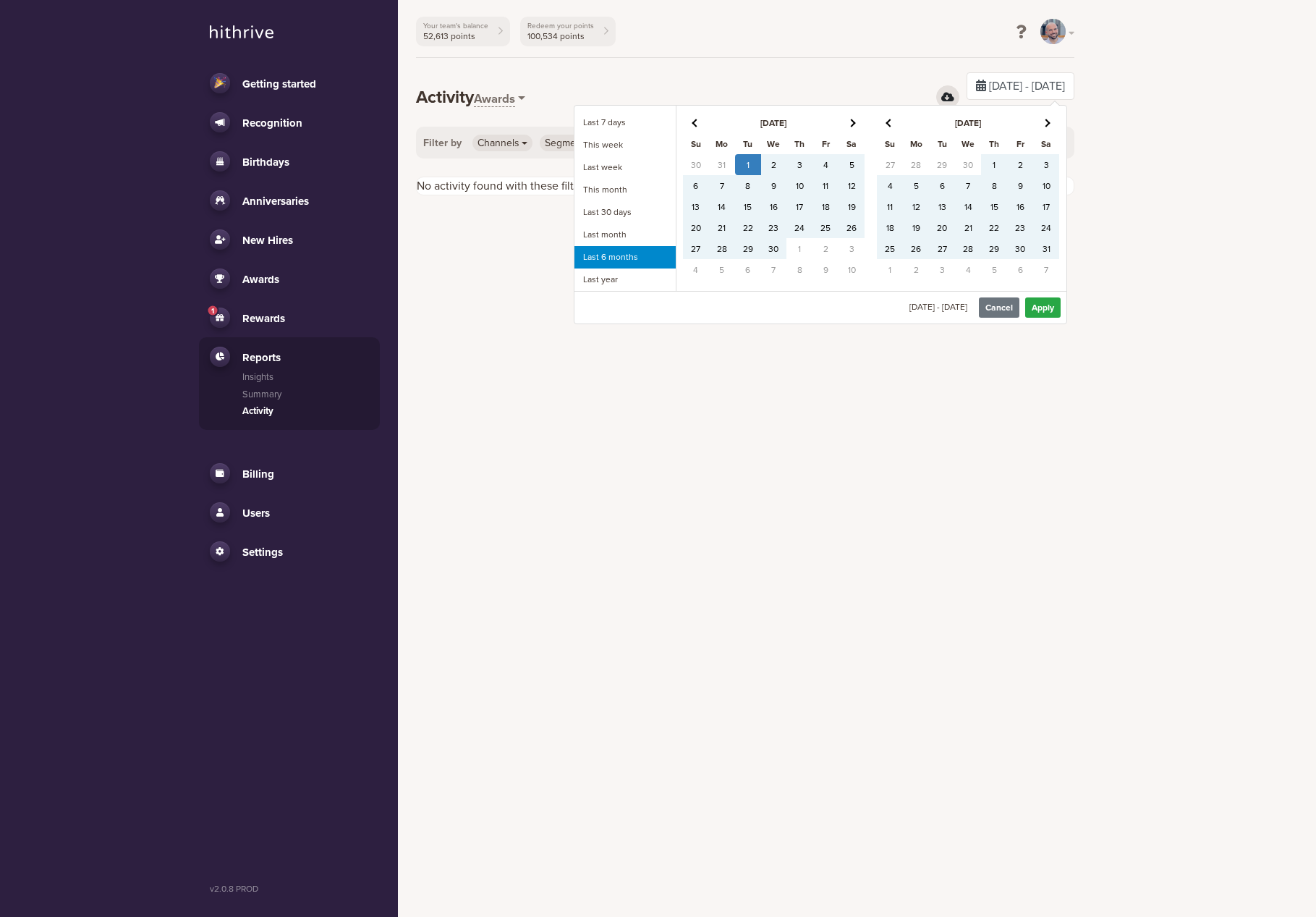
click at [1061, 307] on div "04/01/2025 - 10/07/2025 Cancel Apply" at bounding box center [820, 306] width 492 height 32
click at [1048, 306] on button "Apply" at bounding box center [1042, 307] width 35 height 20
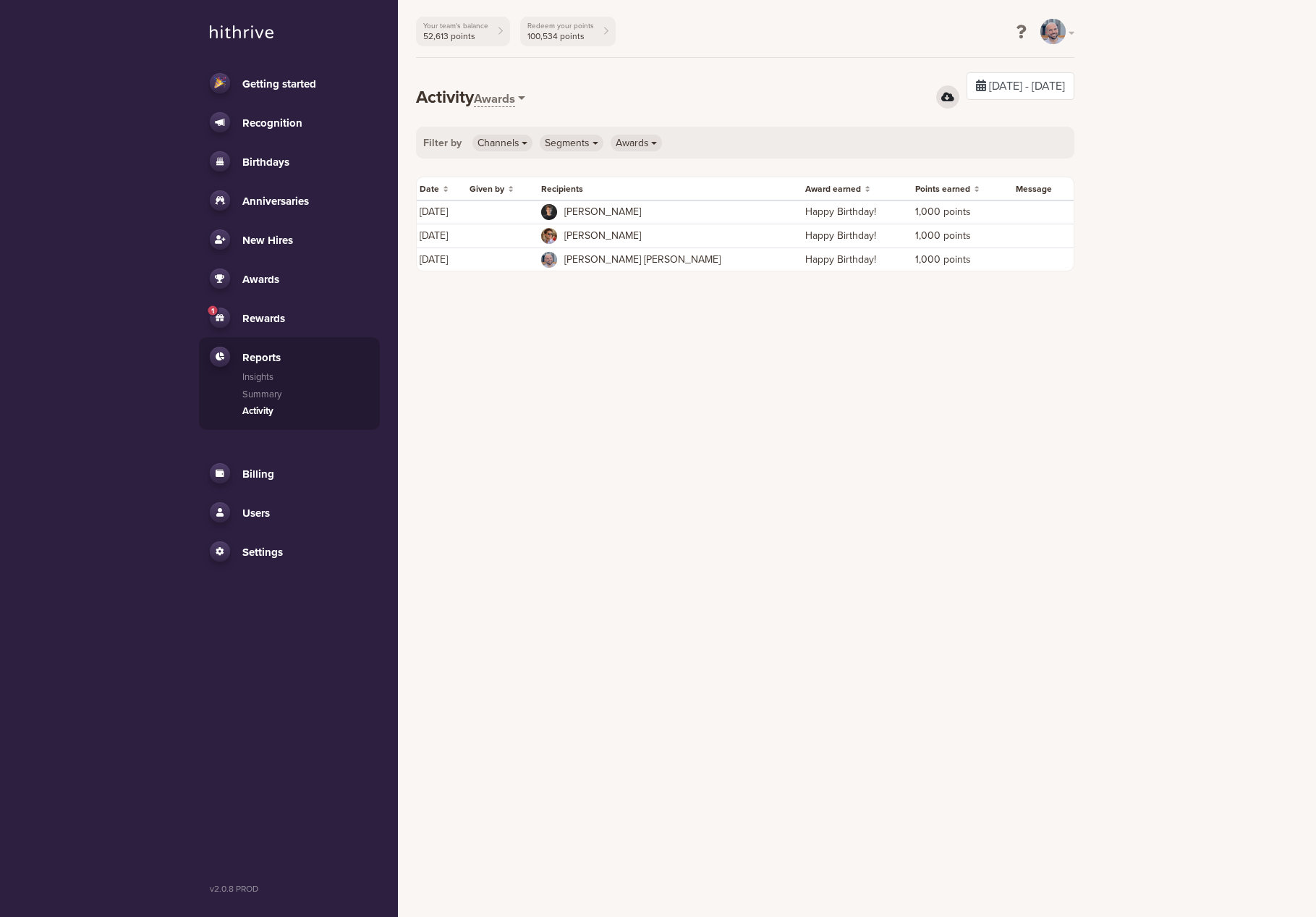
drag, startPoint x: 973, startPoint y: 261, endPoint x: 381, endPoint y: 204, distance: 594.7
click at [381, 204] on div "Getting started Recognition All Channels Settings Birthdays Activity Settings A…" at bounding box center [658, 145] width 1316 height 290
click at [642, 290] on html "Getting started Recognition All Channels Settings Birthdays Activity Settings A…" at bounding box center [658, 145] width 1316 height 290
